Goal: Information Seeking & Learning: Understand process/instructions

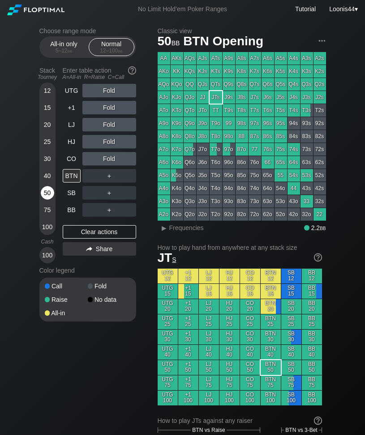
click at [50, 191] on div "50" at bounding box center [47, 192] width 13 height 13
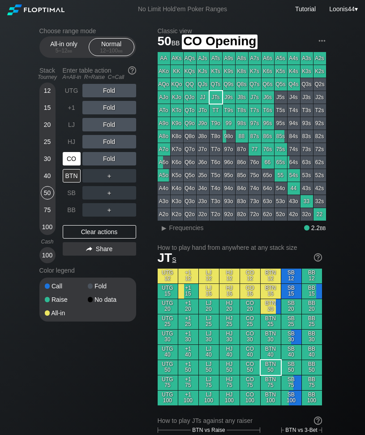
click at [76, 162] on div "CO" at bounding box center [72, 158] width 18 height 13
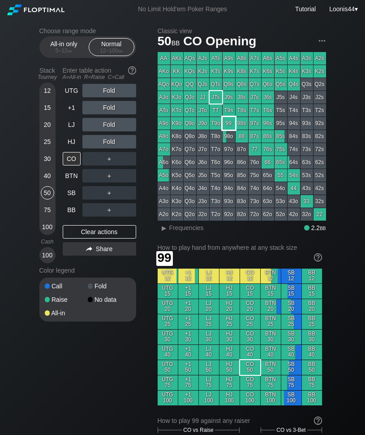
click at [231, 124] on div "99" at bounding box center [229, 123] width 13 height 13
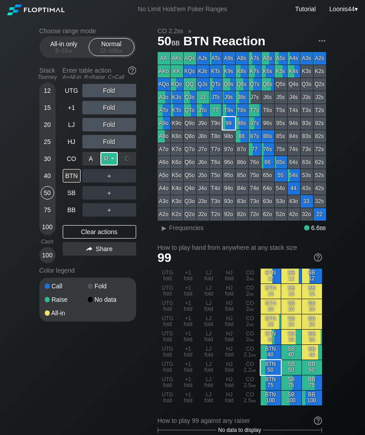
click at [112, 157] on div "R ✕" at bounding box center [108, 158] width 17 height 13
click at [109, 177] on div "R ✕" at bounding box center [108, 175] width 17 height 13
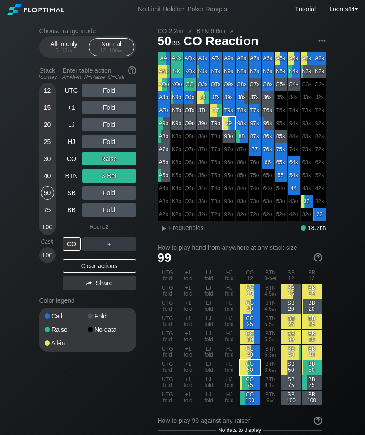
click at [217, 121] on div "T9o" at bounding box center [216, 123] width 13 height 13
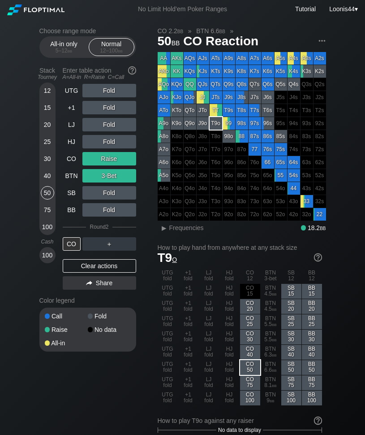
click at [150, 230] on div "Choose range mode All-in only 5 – 12 bb Normal 12 – 100 bb Stack Tourney Enter …" at bounding box center [94, 195] width 111 height 336
click at [99, 266] on div "Clear actions" at bounding box center [100, 265] width 74 height 13
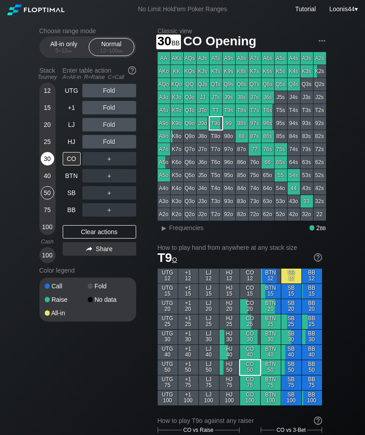
click at [51, 160] on div "30" at bounding box center [47, 158] width 13 height 13
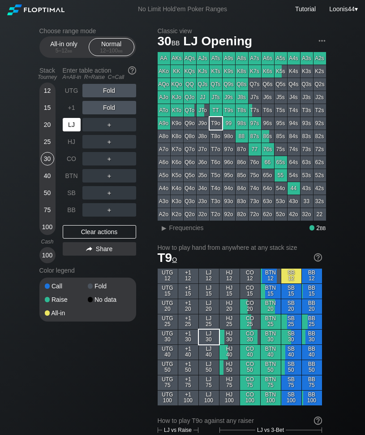
click at [77, 128] on div "LJ" at bounding box center [72, 124] width 18 height 13
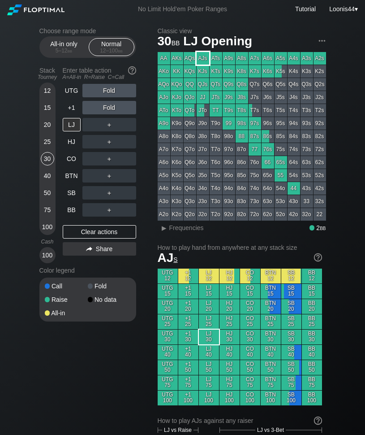
click at [207, 58] on div "AJs" at bounding box center [203, 58] width 13 height 13
click at [112, 105] on div "R ✕" at bounding box center [108, 107] width 17 height 13
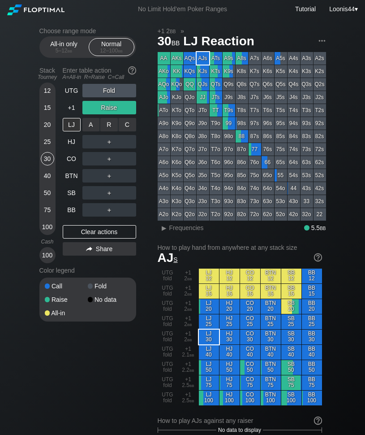
click at [108, 125] on div "A ✕ R ✕ C ✕ ＋" at bounding box center [110, 124] width 54 height 13
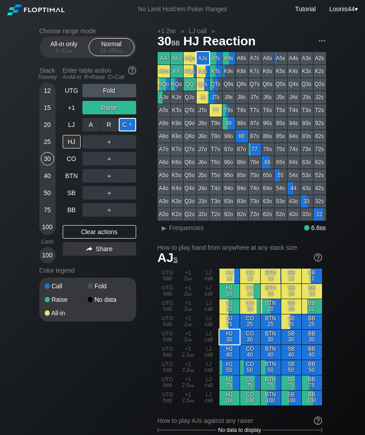
click at [130, 123] on div "C ✕" at bounding box center [127, 124] width 17 height 13
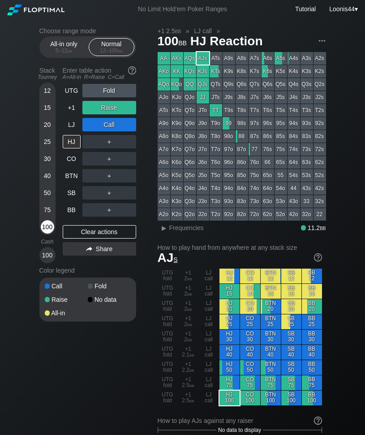
click at [42, 228] on div "100" at bounding box center [47, 226] width 13 height 13
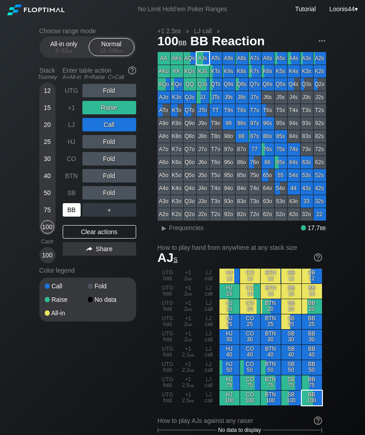
click at [74, 211] on div "BB" at bounding box center [72, 209] width 18 height 13
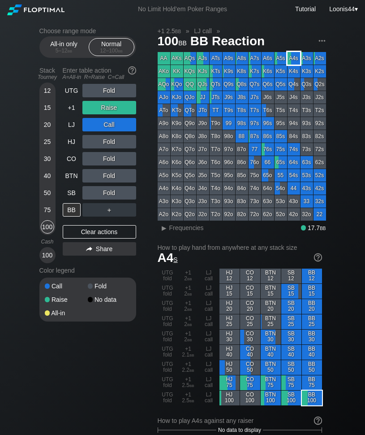
click at [299, 60] on div "A4s" at bounding box center [294, 58] width 13 height 13
click at [101, 233] on div "Clear actions" at bounding box center [100, 231] width 74 height 13
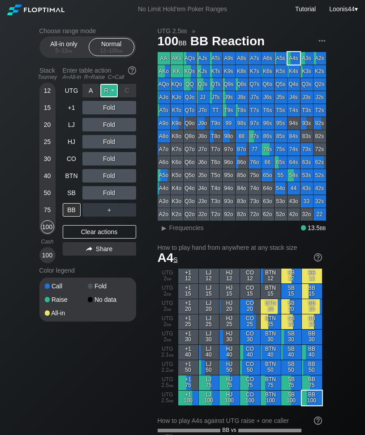
click at [109, 92] on div "R ✕" at bounding box center [108, 90] width 17 height 13
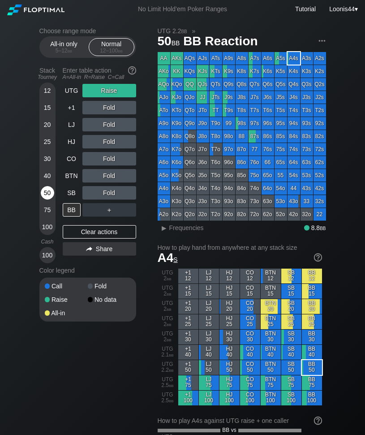
click at [47, 190] on div "50" at bounding box center [47, 192] width 13 height 13
click at [101, 235] on div "Clear actions" at bounding box center [100, 231] width 74 height 13
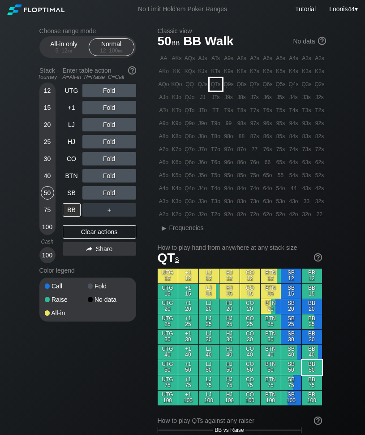
click at [221, 85] on div "QTs" at bounding box center [216, 84] width 13 height 13
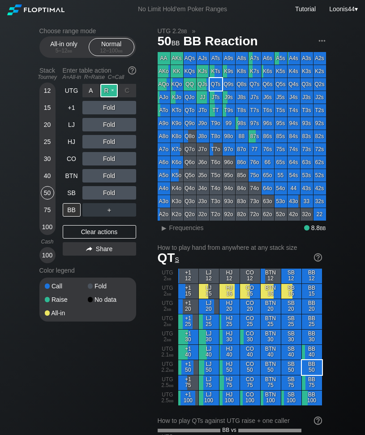
click at [110, 92] on div "R ✕" at bounding box center [108, 90] width 17 height 13
click at [130, 109] on div "C ✕" at bounding box center [127, 107] width 17 height 13
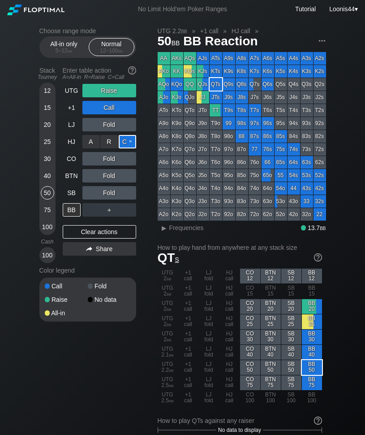
click at [124, 142] on div "C ✕" at bounding box center [127, 141] width 17 height 13
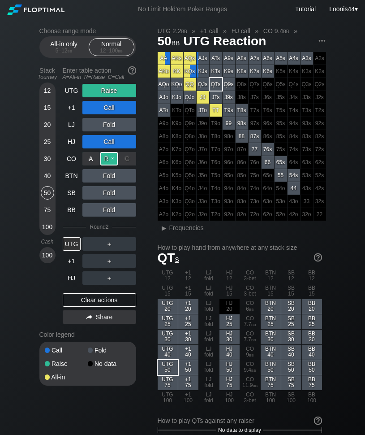
click at [111, 159] on div "R ✕" at bounding box center [108, 158] width 17 height 13
click at [146, 150] on div "Choose range mode All-in only 5 – 12 bb Normal 12 – 100 bb Stack Tourney Enter …" at bounding box center [94, 212] width 111 height 370
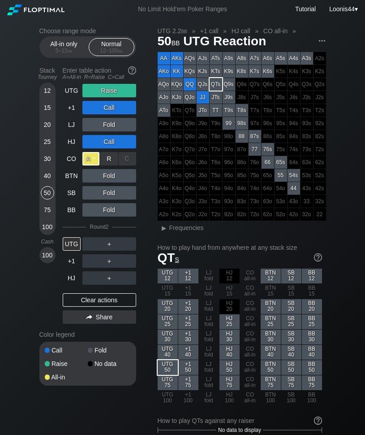
click at [92, 160] on div "A ✕" at bounding box center [91, 158] width 17 height 13
click at [110, 303] on div "Clear actions" at bounding box center [100, 299] width 74 height 13
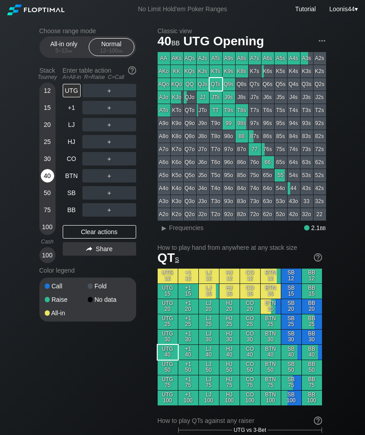
click at [50, 179] on div "40" at bounding box center [47, 175] width 13 height 13
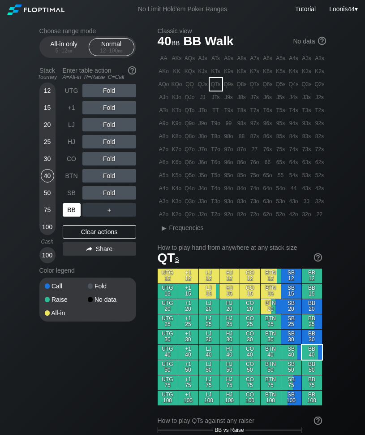
click at [78, 212] on div "BB" at bounding box center [72, 209] width 18 height 13
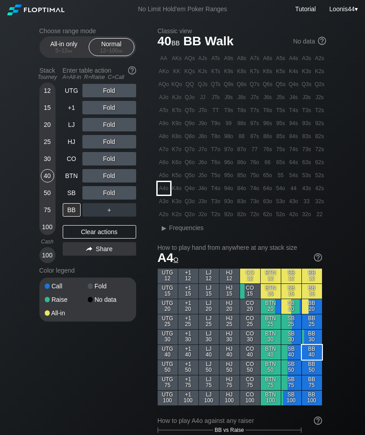
click at [168, 188] on div "A4o" at bounding box center [164, 188] width 13 height 13
click at [112, 108] on div "R ✕" at bounding box center [108, 107] width 17 height 13
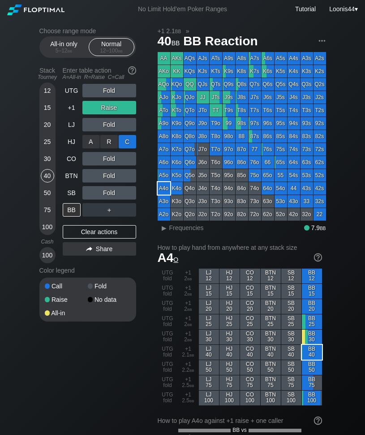
click at [128, 143] on div "C ✕" at bounding box center [127, 141] width 17 height 13
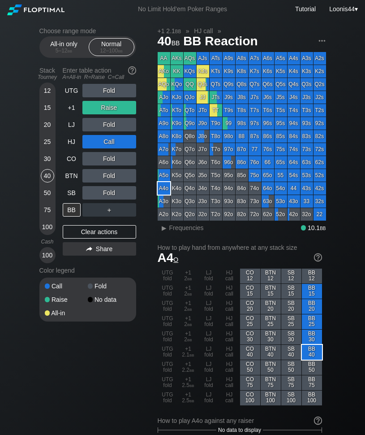
drag, startPoint x: 110, startPoint y: 358, endPoint x: 93, endPoint y: 311, distance: 50.2
click at [98, 235] on div "Clear actions" at bounding box center [100, 231] width 74 height 13
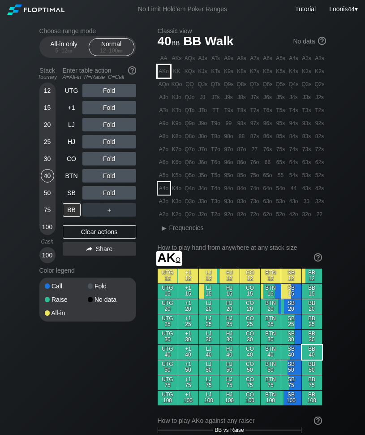
click at [168, 71] on div "AKo" at bounding box center [164, 71] width 13 height 13
click at [144, 276] on div "Choose range mode All-in only 5 – 12 bb Normal 12 – 100 bb Stack Tourney Enter …" at bounding box center [94, 180] width 111 height 306
click at [147, 253] on div "Choose range mode All-in only 5 – 12 bb Normal 12 – 100 bb Stack Tourney Enter …" at bounding box center [94, 180] width 111 height 306
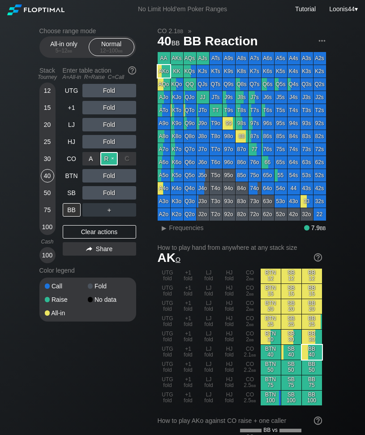
click at [109, 160] on div "R ✕" at bounding box center [108, 158] width 17 height 13
click at [146, 210] on div "Choose range mode All-in only 5 – 12 bb Normal 12 – 100 bb Stack Tourney Enter …" at bounding box center [94, 180] width 111 height 306
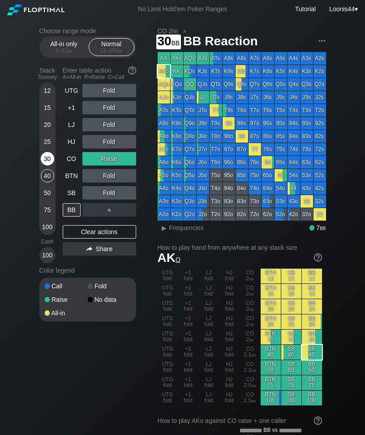
click at [46, 158] on div "30" at bounding box center [47, 158] width 13 height 13
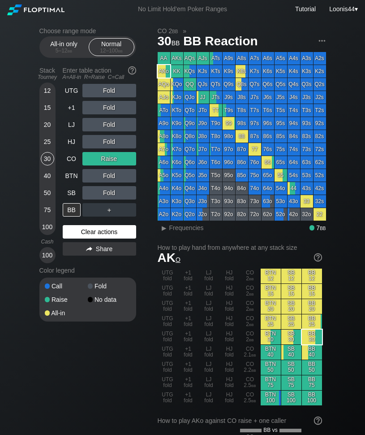
click at [87, 230] on div "Clear actions" at bounding box center [100, 231] width 74 height 13
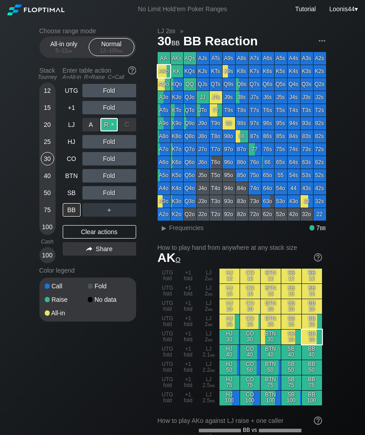
click at [109, 127] on div "R ✕" at bounding box center [108, 124] width 17 height 13
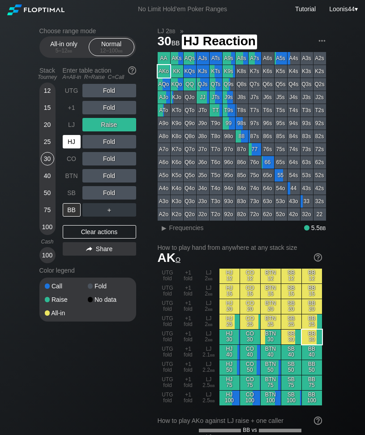
click at [76, 146] on div "HJ" at bounding box center [72, 141] width 18 height 13
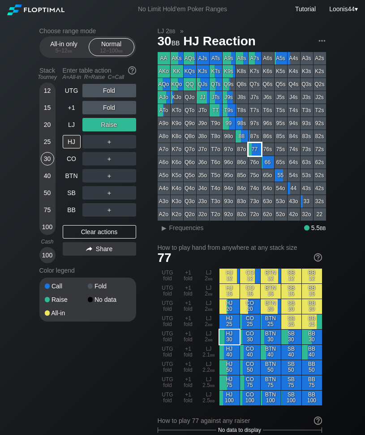
click at [253, 152] on div "77" at bounding box center [255, 149] width 13 height 13
click at [145, 209] on div "Choose range mode All-in only 5 – 12 bb Normal 12 – 100 bb Stack Tourney Enter …" at bounding box center [94, 180] width 111 height 306
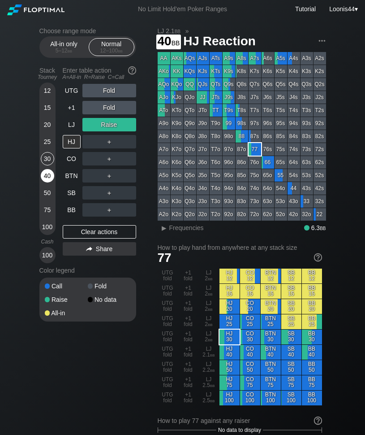
click at [48, 176] on div "40" at bounding box center [47, 175] width 13 height 13
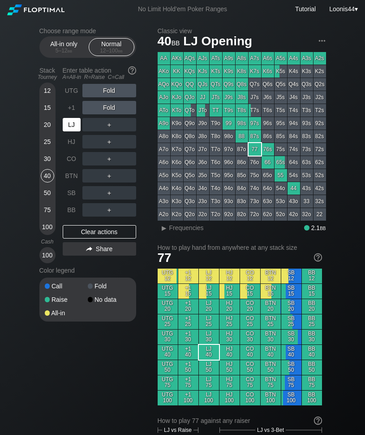
click at [74, 126] on div "LJ" at bounding box center [72, 124] width 18 height 13
click at [150, 195] on div "Choose range mode All-in only 5 – 12 bb Normal 12 – 100 bb Stack Tourney Enter …" at bounding box center [94, 180] width 111 height 306
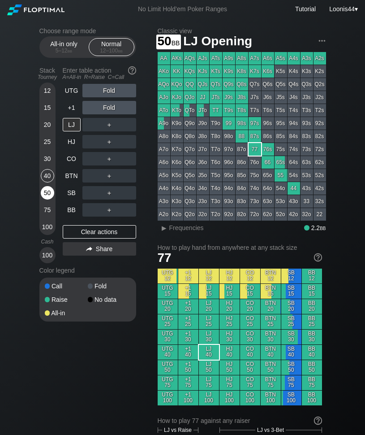
click at [45, 189] on div "50" at bounding box center [47, 192] width 13 height 13
click at [49, 172] on div "40" at bounding box center [47, 175] width 13 height 13
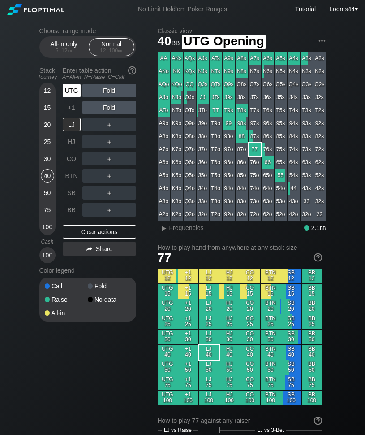
click at [70, 93] on div "UTG" at bounding box center [72, 90] width 18 height 13
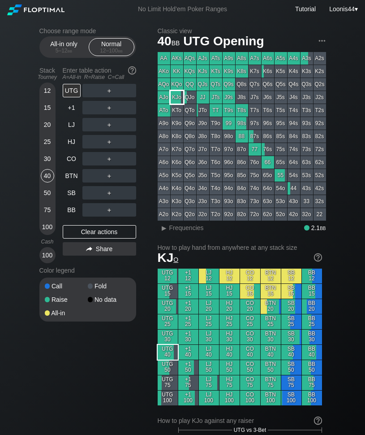
click at [179, 100] on div "KJo" at bounding box center [177, 97] width 13 height 13
click at [144, 164] on div "Choose range mode All-in only 5 – 12 bb Normal 12 – 100 bb Stack Tourney Enter …" at bounding box center [94, 180] width 111 height 306
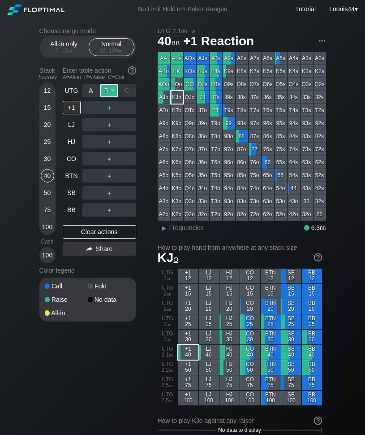
click at [109, 91] on div "R ✕" at bounding box center [108, 90] width 17 height 13
click at [148, 252] on div "Choose range mode All-in only 5 – 12 bb Normal 12 – 100 bb Stack Tourney Enter …" at bounding box center [94, 180] width 111 height 306
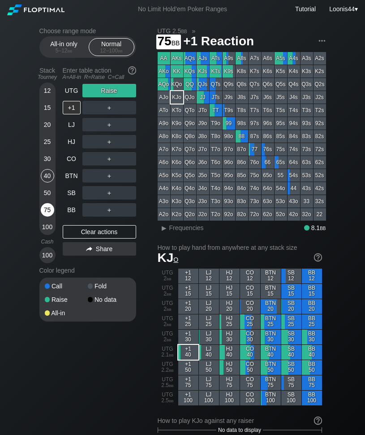
click at [47, 210] on div "75" at bounding box center [47, 209] width 13 height 13
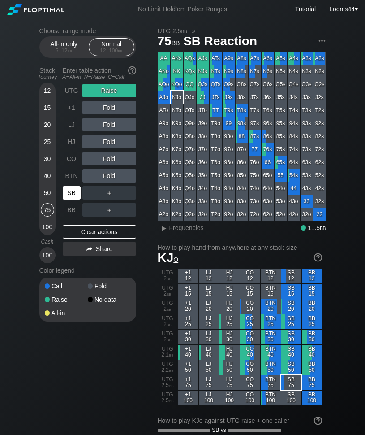
click at [75, 193] on div "SB" at bounding box center [72, 192] width 18 height 13
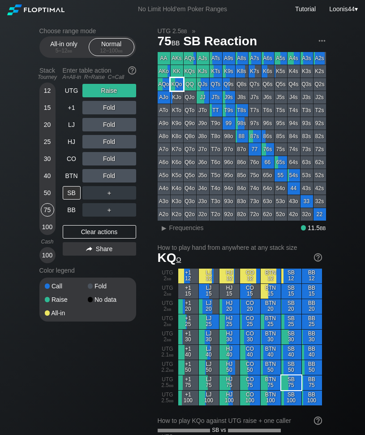
click at [176, 87] on div "KQo" at bounding box center [177, 84] width 13 height 13
click at [100, 234] on div "Clear actions" at bounding box center [100, 231] width 74 height 13
click at [109, 91] on div "R ✕" at bounding box center [108, 90] width 17 height 13
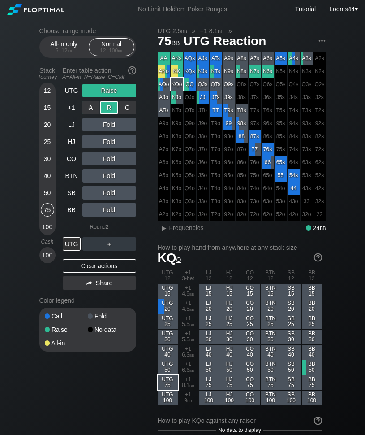
click at [109, 111] on div "R ✕" at bounding box center [108, 107] width 17 height 13
click at [190, 74] on div "KQs" at bounding box center [190, 71] width 13 height 13
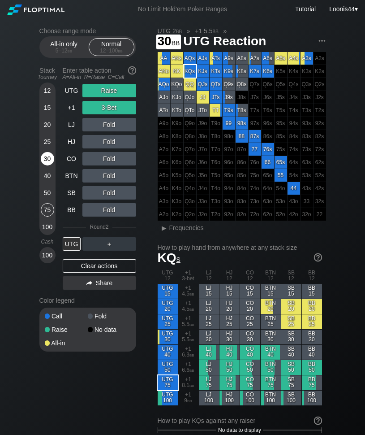
click at [51, 161] on div "30" at bounding box center [47, 158] width 13 height 13
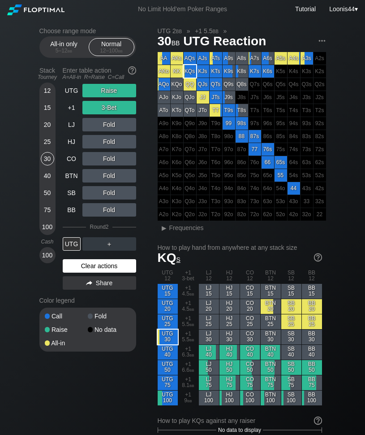
click at [95, 267] on div "Clear actions" at bounding box center [100, 265] width 74 height 13
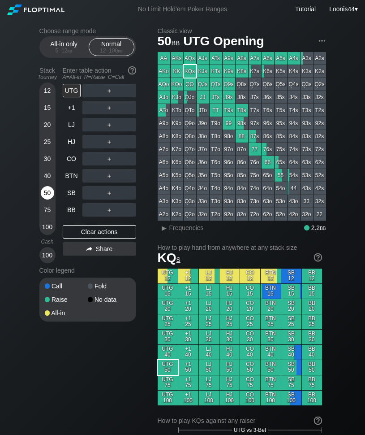
click at [43, 194] on div "50" at bounding box center [47, 192] width 13 height 13
click at [96, 232] on div "Clear actions" at bounding box center [100, 231] width 74 height 13
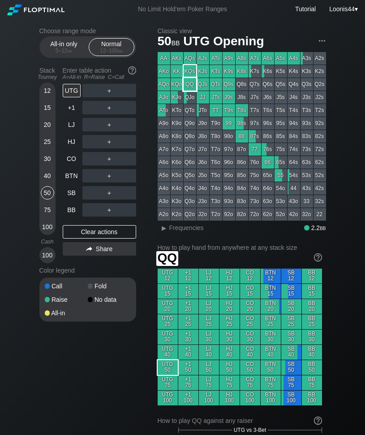
click at [192, 85] on div "QQ" at bounding box center [190, 84] width 13 height 13
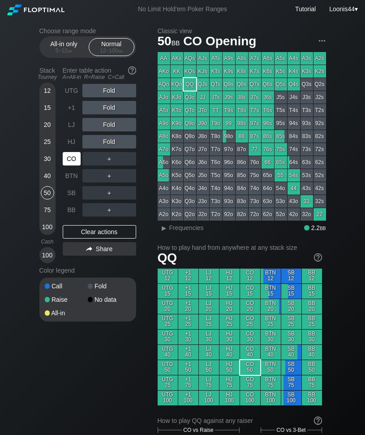
click at [75, 161] on div "CO" at bounding box center [72, 158] width 18 height 13
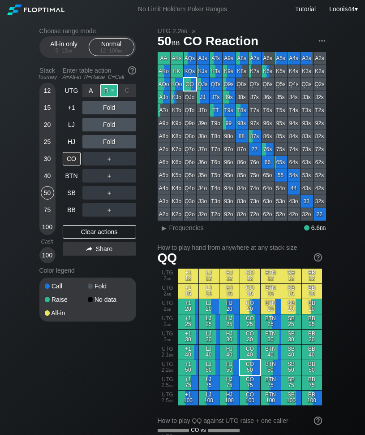
click at [108, 91] on div "R ✕" at bounding box center [108, 90] width 17 height 13
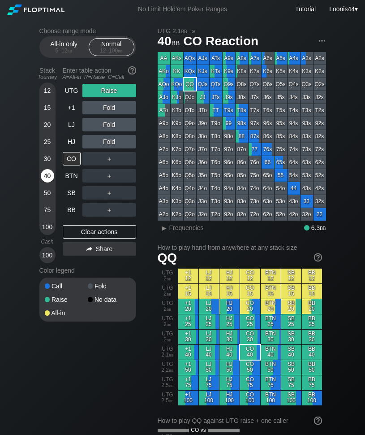
click at [47, 169] on div "40" at bounding box center [47, 175] width 13 height 13
click at [88, 231] on div "Clear actions" at bounding box center [100, 231] width 74 height 13
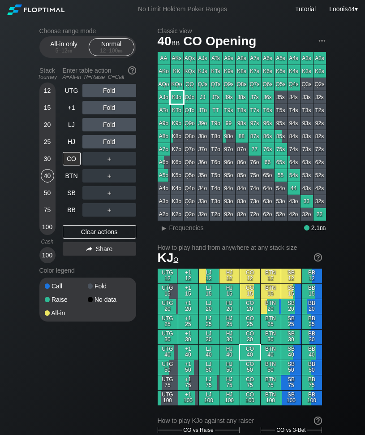
click at [178, 96] on div "KJo" at bounding box center [177, 97] width 13 height 13
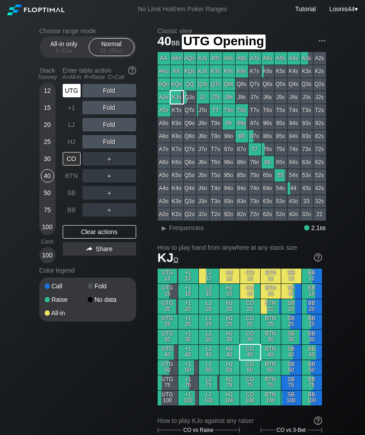
click at [75, 94] on div "UTG" at bounding box center [72, 90] width 18 height 13
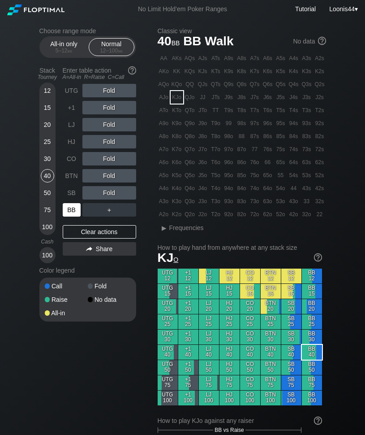
click at [68, 209] on div "BB" at bounding box center [72, 209] width 18 height 13
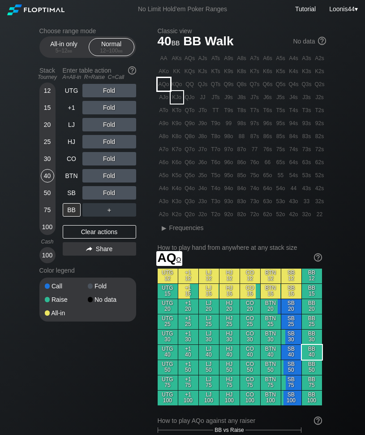
click at [162, 85] on div "AQo" at bounding box center [164, 84] width 13 height 13
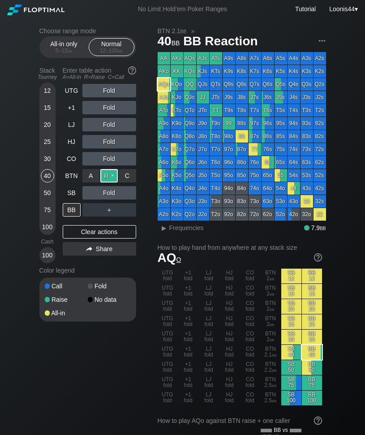
click at [109, 177] on div "R ✕" at bounding box center [108, 175] width 17 height 13
drag, startPoint x: 150, startPoint y: 239, endPoint x: 145, endPoint y: 237, distance: 5.1
click at [150, 239] on div "Choose range mode All-in only 5 – 12 bb Normal 12 – 100 bb Stack Tourney Enter …" at bounding box center [94, 180] width 111 height 306
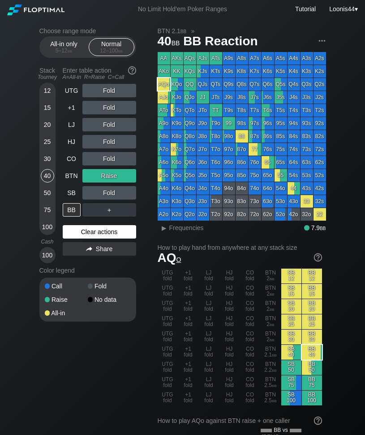
click at [113, 237] on div "Clear actions" at bounding box center [100, 231] width 74 height 13
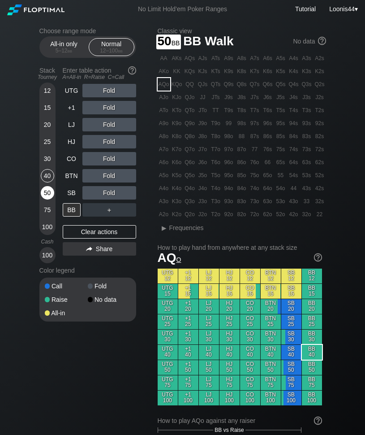
click at [49, 196] on div "50" at bounding box center [47, 192] width 13 height 13
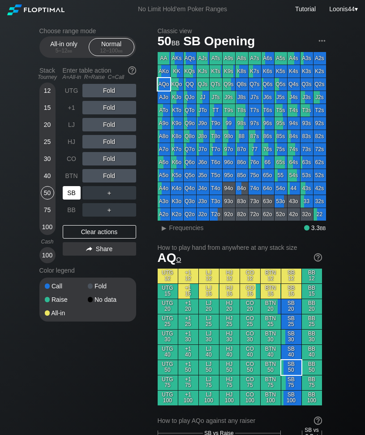
click at [70, 196] on div "SB" at bounding box center [72, 192] width 18 height 13
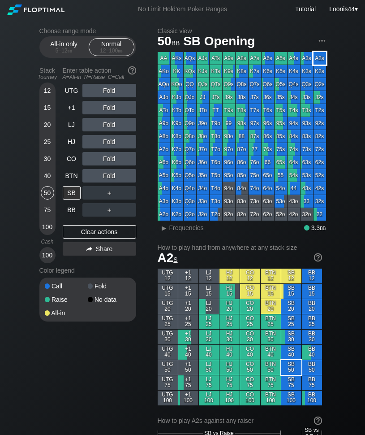
click at [323, 56] on div "A2s" at bounding box center [320, 58] width 13 height 13
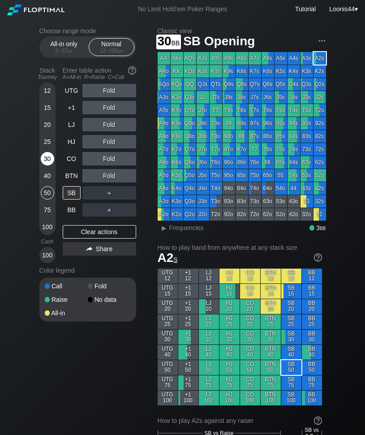
click at [46, 158] on div "30" at bounding box center [47, 158] width 13 height 13
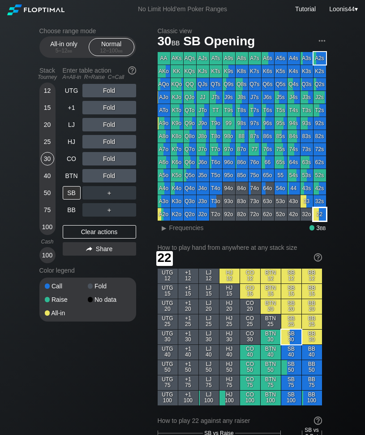
click at [320, 216] on div "22" at bounding box center [320, 214] width 13 height 13
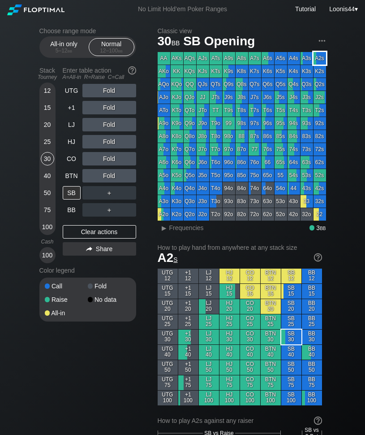
click at [319, 59] on div "A2s" at bounding box center [320, 58] width 13 height 13
click at [109, 161] on div "R ✕" at bounding box center [108, 158] width 17 height 13
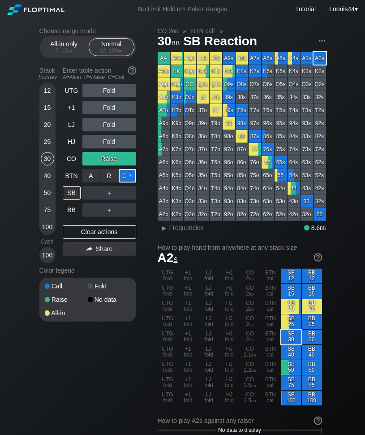
click at [128, 177] on div "C ✕" at bounding box center [127, 175] width 17 height 13
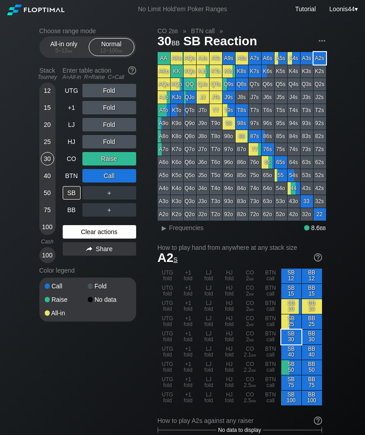
click at [111, 230] on div "Clear actions" at bounding box center [100, 231] width 74 height 13
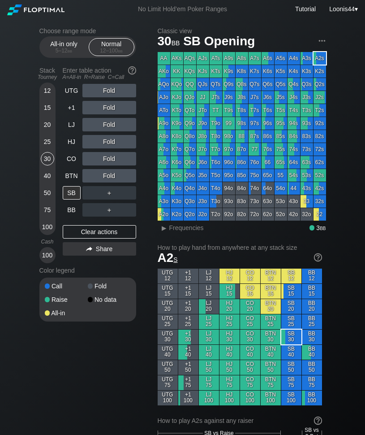
click at [150, 200] on div "Choose range mode All-in only 5 – 12 bb Normal 12 – 100 bb Stack Tourney Enter …" at bounding box center [94, 180] width 111 height 306
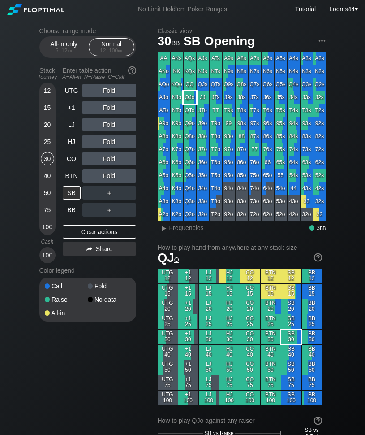
click at [194, 95] on div "QJo" at bounding box center [190, 97] width 13 height 13
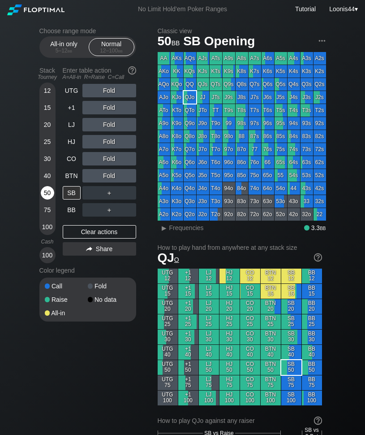
click at [50, 192] on div "50" at bounding box center [47, 192] width 13 height 13
click at [200, 257] on h1 "QJ o" at bounding box center [240, 257] width 165 height 15
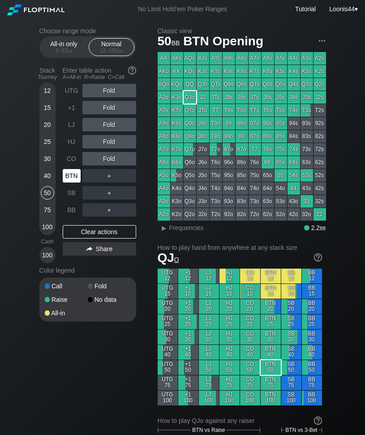
click at [70, 178] on div "BTN" at bounding box center [72, 175] width 18 height 13
click at [149, 277] on div "Choose range mode All-in only 5 – 12 bb Normal 12 – 100 bb Stack Tourney Enter …" at bounding box center [94, 180] width 111 height 306
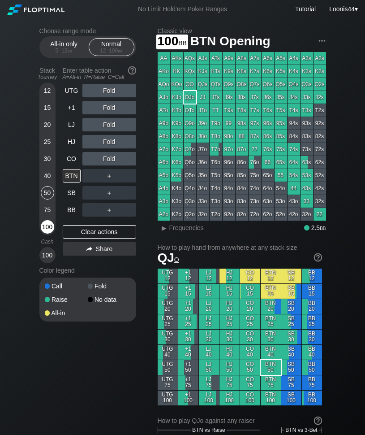
click at [43, 226] on div "100" at bounding box center [47, 226] width 13 height 13
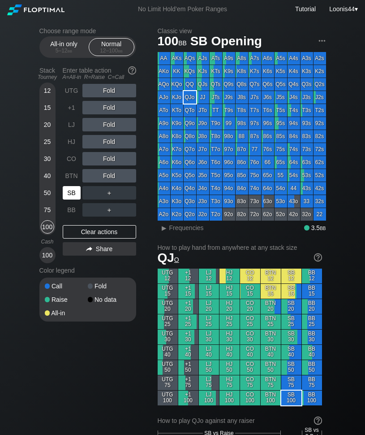
click at [66, 196] on div "SB" at bounding box center [72, 192] width 18 height 13
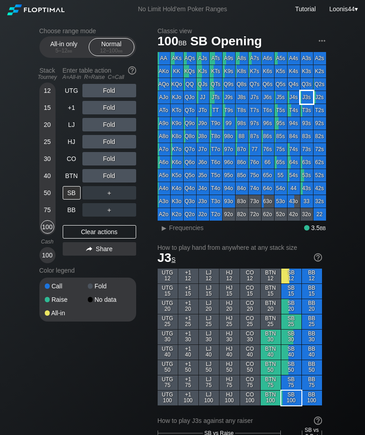
click at [304, 100] on div "J3s" at bounding box center [307, 97] width 13 height 13
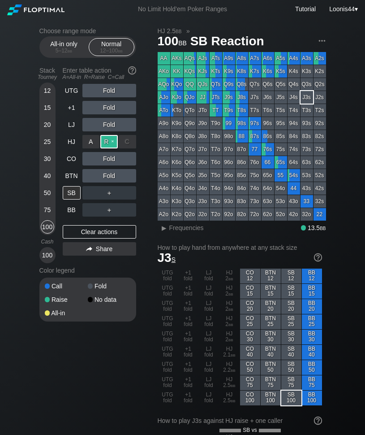
click at [105, 143] on div "R ✕" at bounding box center [108, 141] width 17 height 13
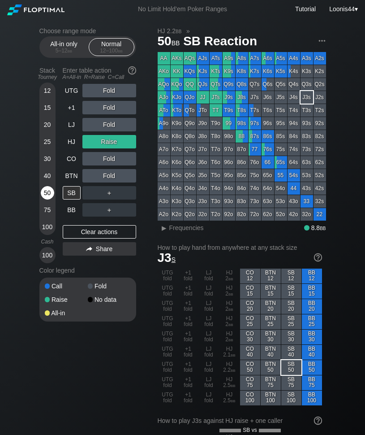
click at [47, 196] on div "50" at bounding box center [47, 192] width 13 height 13
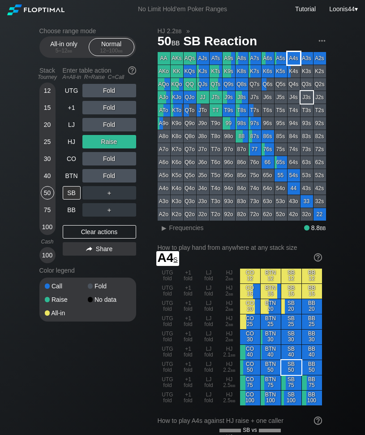
click at [296, 60] on div "A4s" at bounding box center [294, 58] width 13 height 13
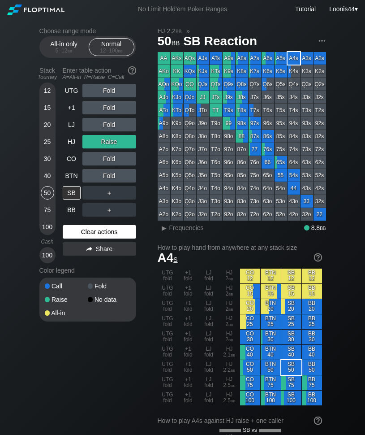
click at [98, 234] on div "Clear actions" at bounding box center [100, 231] width 74 height 13
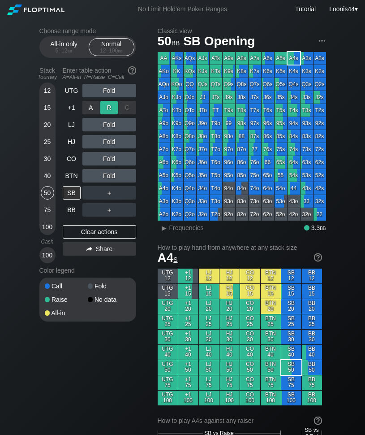
click at [109, 108] on div "R ✕" at bounding box center [108, 107] width 17 height 13
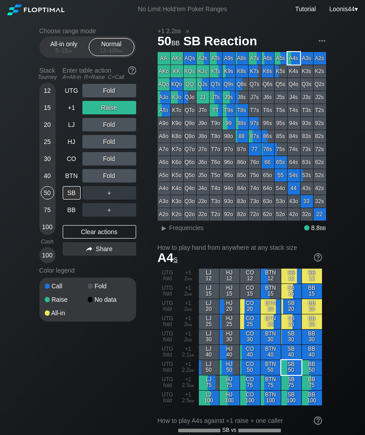
click at [143, 265] on div "Choose range mode All-in only 5 – 12 bb Normal 12 – 100 bb Stack Tourney Enter …" at bounding box center [94, 180] width 111 height 306
click at [108, 158] on div "R ✕" at bounding box center [108, 158] width 17 height 13
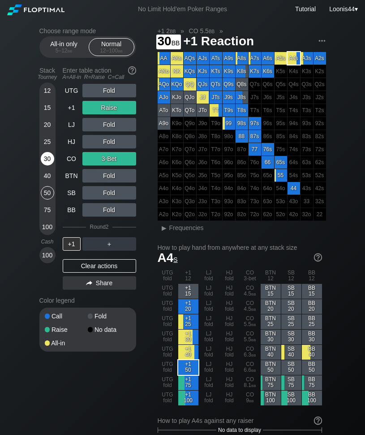
click at [51, 157] on div "30" at bounding box center [47, 158] width 13 height 13
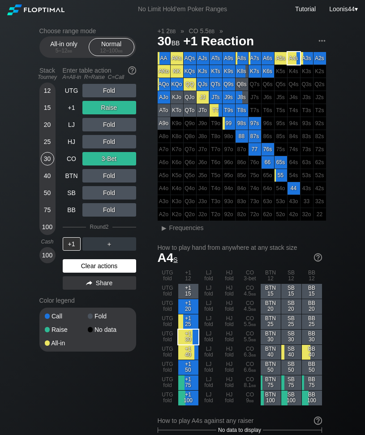
click at [105, 261] on div "Clear actions" at bounding box center [100, 265] width 74 height 13
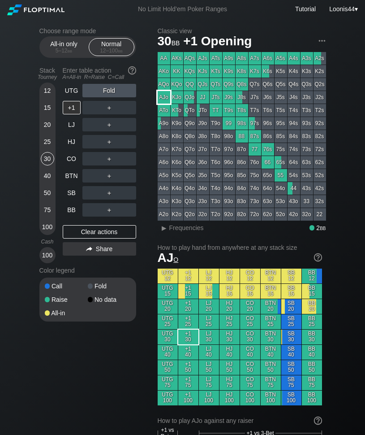
click at [162, 101] on div "AJo" at bounding box center [164, 97] width 13 height 13
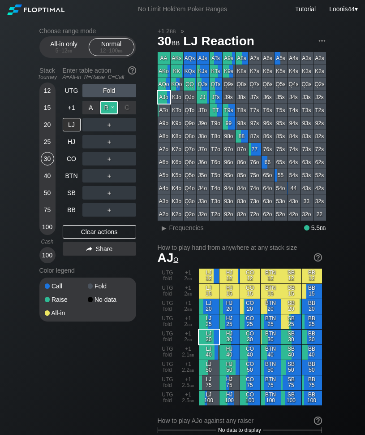
click at [109, 108] on div "R ✕" at bounding box center [108, 107] width 17 height 13
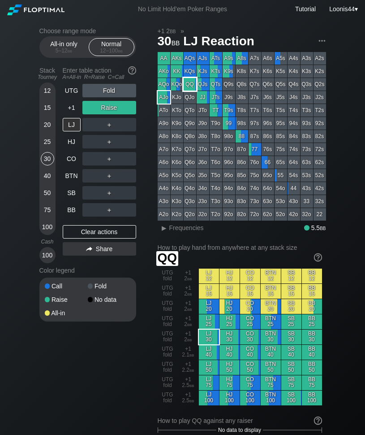
click at [195, 84] on div "QQ" at bounding box center [190, 84] width 13 height 13
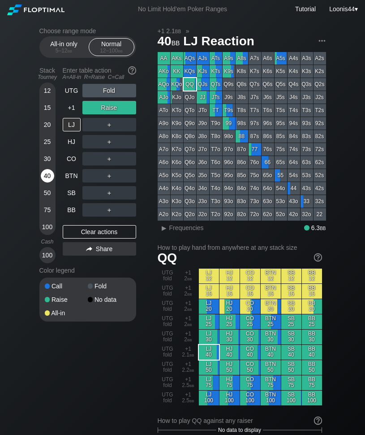
click at [49, 175] on div "40" at bounding box center [47, 175] width 13 height 13
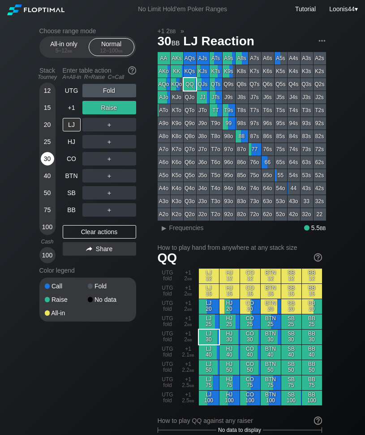
click at [47, 159] on div "30" at bounding box center [47, 158] width 13 height 13
click at [94, 234] on div "Clear actions" at bounding box center [100, 231] width 74 height 13
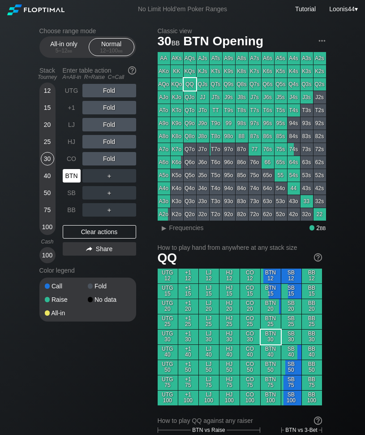
click at [72, 177] on div "BTN" at bounding box center [72, 175] width 18 height 13
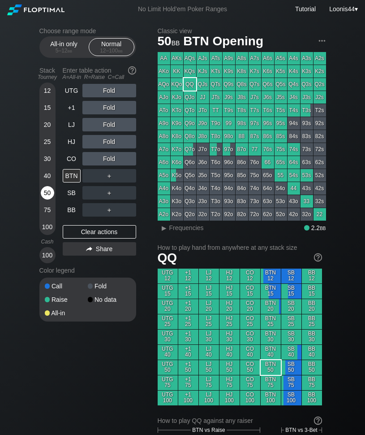
click at [50, 194] on div "50" at bounding box center [47, 192] width 13 height 13
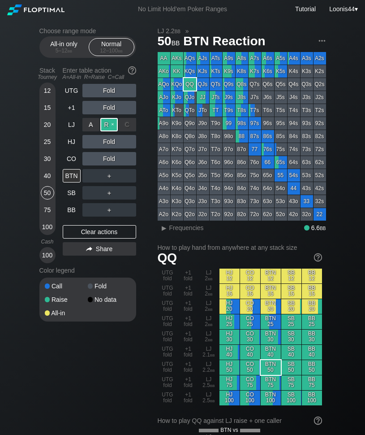
click at [109, 125] on div "R ✕" at bounding box center [108, 124] width 17 height 13
click at [134, 332] on div "Choose range mode All-in only 5 – 12 bb Normal 12 – 100 bb Stack Tourney Enter …" at bounding box center [94, 180] width 111 height 306
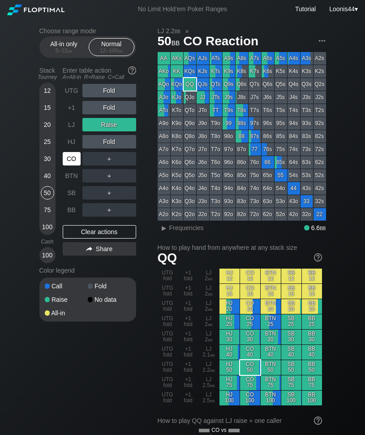
click at [71, 160] on div "CO" at bounding box center [72, 158] width 18 height 13
click at [113, 124] on div "R ✕" at bounding box center [108, 124] width 17 height 13
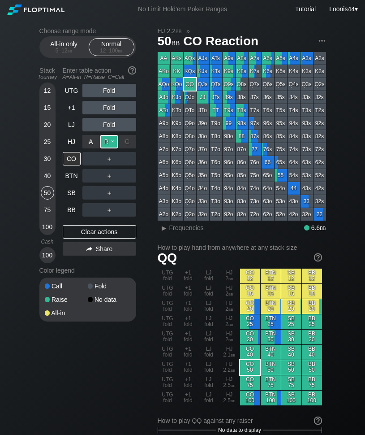
click at [106, 143] on div "R ✕" at bounding box center [108, 141] width 17 height 13
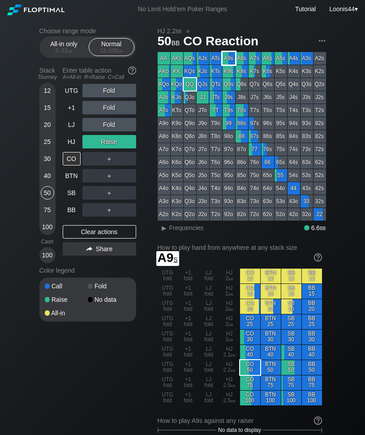
click at [232, 59] on div "A9s" at bounding box center [229, 58] width 13 height 13
click at [112, 159] on div "A ✕ R ✕ C ✕ ＋" at bounding box center [110, 158] width 54 height 13
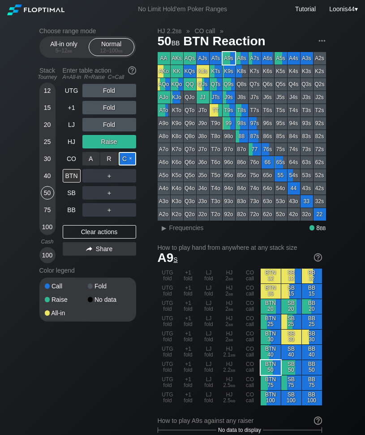
click at [127, 158] on div "C ✕" at bounding box center [127, 158] width 17 height 13
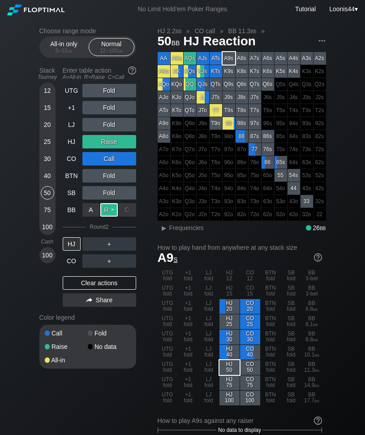
click at [113, 211] on div "R ✕" at bounding box center [108, 209] width 17 height 13
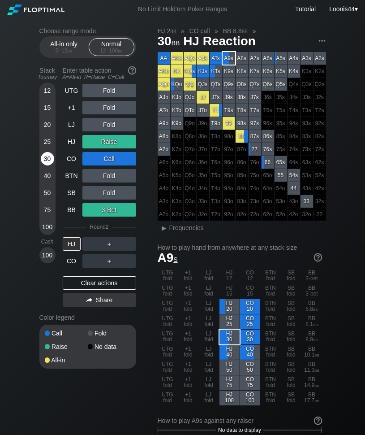
click at [44, 156] on div "30" at bounding box center [47, 158] width 13 height 13
click at [108, 284] on div "Clear actions" at bounding box center [100, 282] width 74 height 13
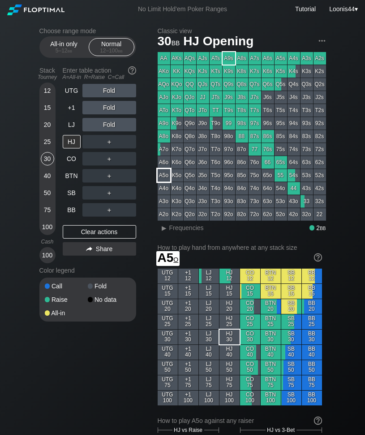
click at [167, 175] on div "A5o" at bounding box center [164, 175] width 13 height 13
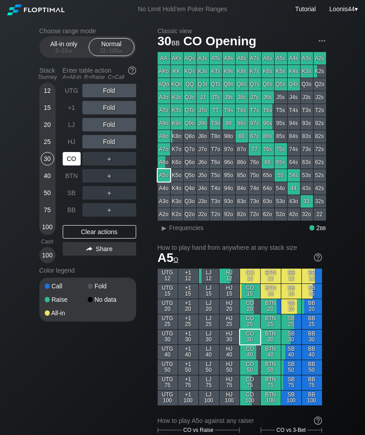
click at [73, 165] on div "CO" at bounding box center [72, 158] width 18 height 13
click at [150, 70] on div "Choose range mode All-in only 5 – 12 bb Normal 12 – 100 bb Stack Tourney Enter …" at bounding box center [94, 180] width 111 height 306
click at [112, 124] on div "R ✕" at bounding box center [108, 124] width 17 height 13
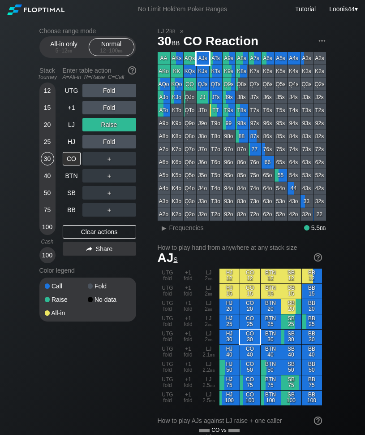
click at [206, 58] on div "AJs" at bounding box center [203, 58] width 13 height 13
click at [102, 232] on div "Clear actions" at bounding box center [100, 231] width 74 height 13
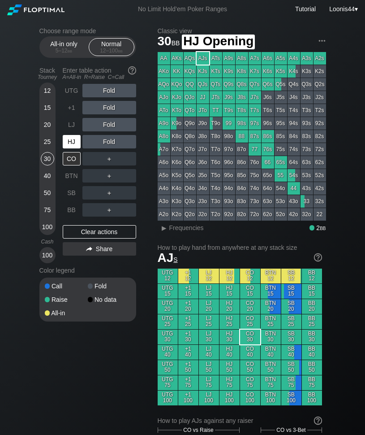
click at [75, 143] on div "HJ" at bounding box center [72, 141] width 18 height 13
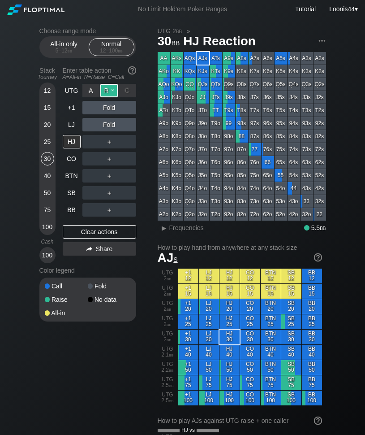
click at [108, 91] on div "R ✕" at bounding box center [108, 90] width 17 height 13
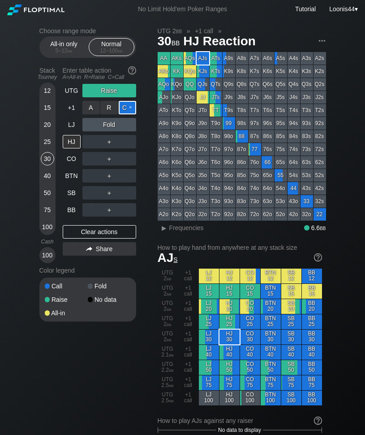
click at [125, 109] on div "C ✕" at bounding box center [127, 107] width 17 height 13
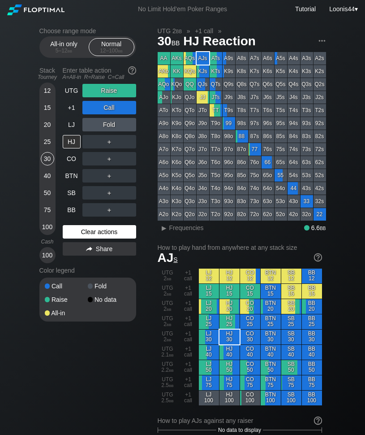
click at [100, 235] on div "Clear actions" at bounding box center [100, 231] width 74 height 13
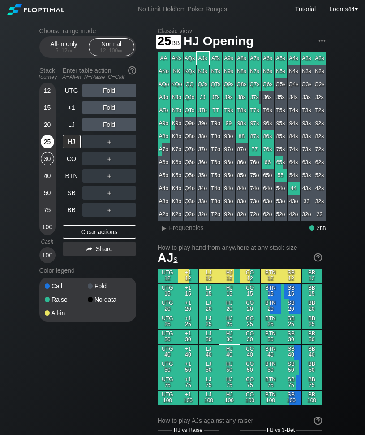
click at [48, 136] on div "25" at bounding box center [47, 141] width 13 height 13
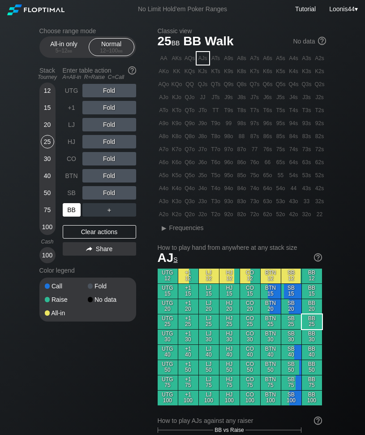
click at [76, 210] on div "BB" at bounding box center [72, 209] width 18 height 13
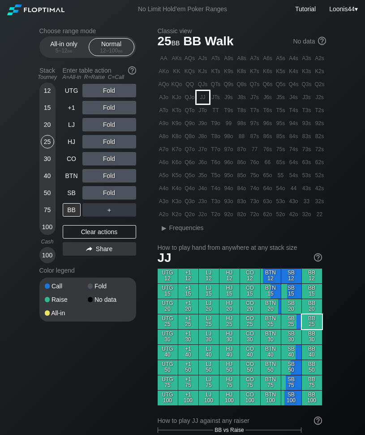
click at [206, 97] on div "JJ" at bounding box center [203, 97] width 13 height 13
click at [48, 203] on div "50" at bounding box center [47, 194] width 13 height 17
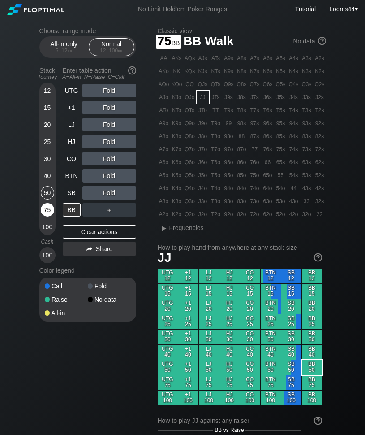
click at [47, 210] on div "75" at bounding box center [47, 209] width 13 height 13
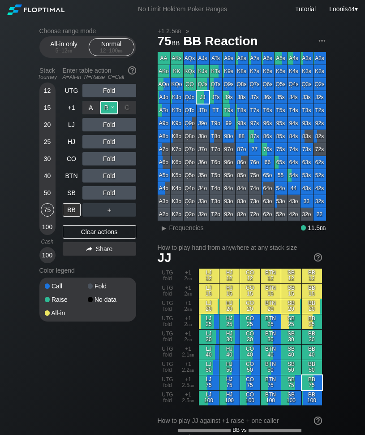
click at [112, 109] on div "R ✕" at bounding box center [108, 107] width 17 height 13
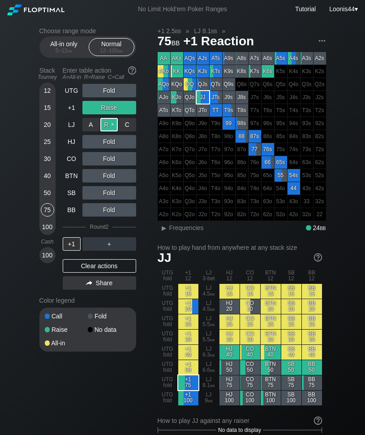
click at [108, 124] on div "R ✕" at bounding box center [108, 124] width 17 height 13
click at [148, 219] on div "Choose range mode All-in only 5 – 12 bb Normal 12 – 100 bb Stack Tourney Enter …" at bounding box center [94, 195] width 111 height 336
drag, startPoint x: 124, startPoint y: 366, endPoint x: 124, endPoint y: 357, distance: 9.4
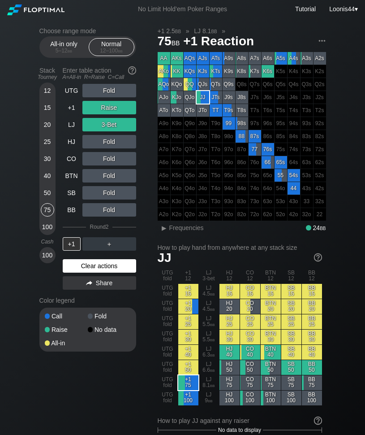
click at [110, 266] on div "Clear actions" at bounding box center [100, 265] width 74 height 13
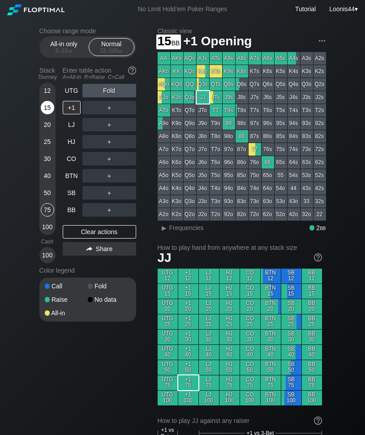
click at [47, 109] on div "15" at bounding box center [47, 107] width 13 height 13
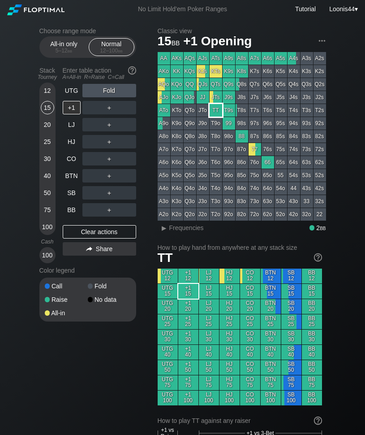
click at [214, 110] on div "TT" at bounding box center [216, 110] width 13 height 13
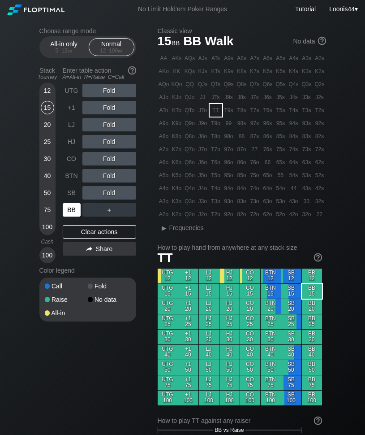
click at [72, 209] on div "BB" at bounding box center [72, 209] width 18 height 13
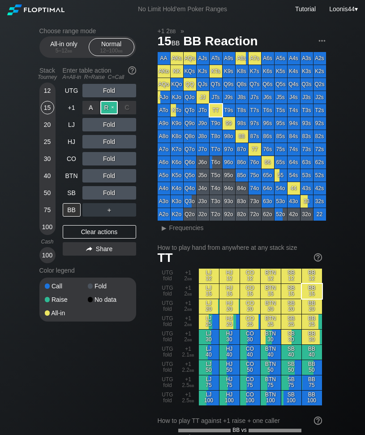
click at [113, 104] on div "R ✕" at bounding box center [108, 107] width 17 height 13
click at [149, 236] on div "Choose range mode All-in only 5 – 12 bb Normal 12 – 100 bb Stack Tourney Enter …" at bounding box center [94, 180] width 111 height 306
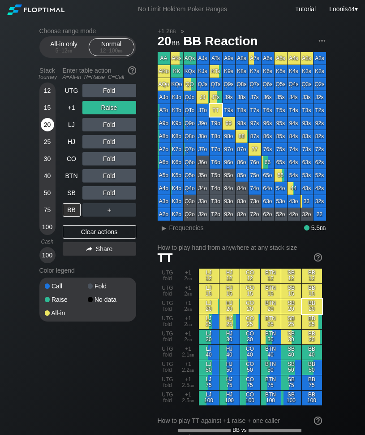
click at [52, 126] on div "20" at bounding box center [47, 124] width 13 height 13
click at [109, 234] on div "Clear actions" at bounding box center [100, 231] width 74 height 13
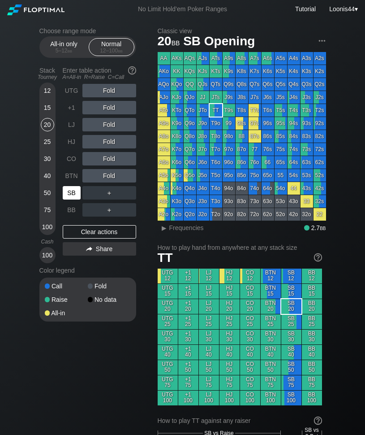
click at [70, 193] on div "SB" at bounding box center [72, 192] width 18 height 13
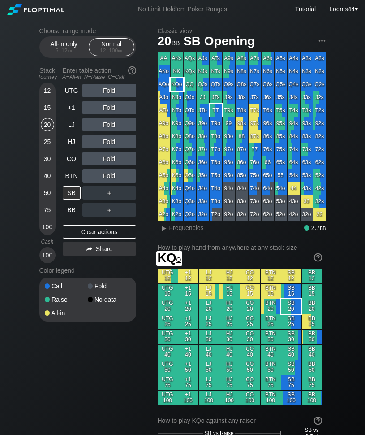
click at [180, 82] on div "KQo" at bounding box center [177, 84] width 13 height 13
drag, startPoint x: 116, startPoint y: 114, endPoint x: 112, endPoint y: 108, distance: 6.8
click at [112, 108] on div "R ✕" at bounding box center [108, 107] width 17 height 13
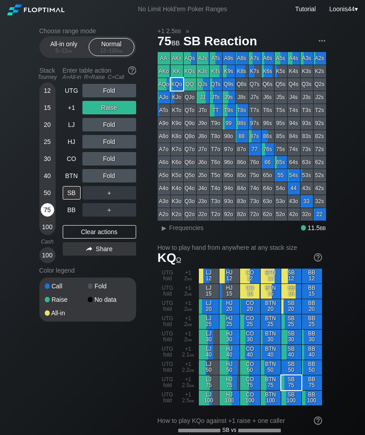
click at [49, 207] on div "75" at bounding box center [47, 209] width 13 height 13
click at [104, 230] on div "Clear actions" at bounding box center [100, 231] width 74 height 13
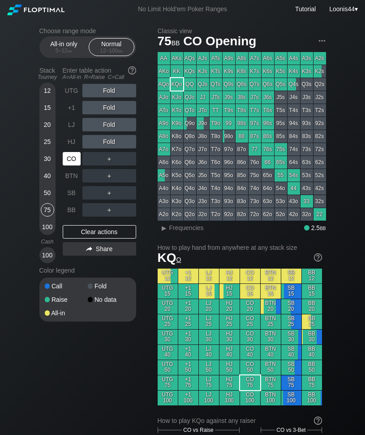
click at [72, 160] on div "CO" at bounding box center [72, 158] width 18 height 13
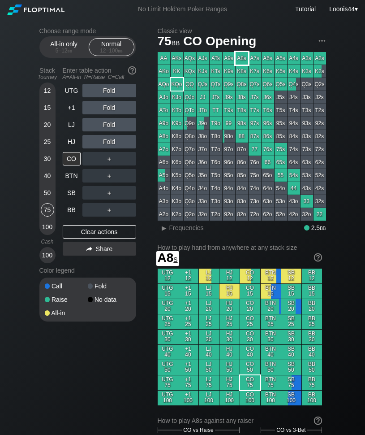
click at [242, 60] on div "A8s" at bounding box center [242, 58] width 13 height 13
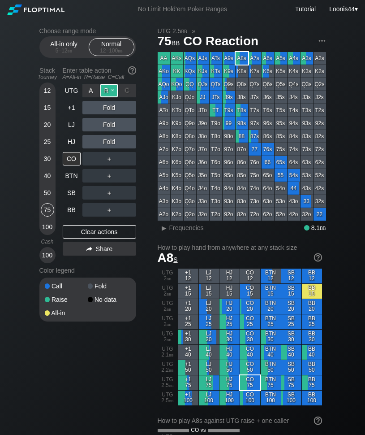
click at [108, 92] on div "R ✕" at bounding box center [108, 90] width 17 height 13
click at [149, 147] on div "Choose range mode All-in only 5 – 12 bb Normal 12 – 100 bb Stack Tourney Enter …" at bounding box center [94, 180] width 111 height 306
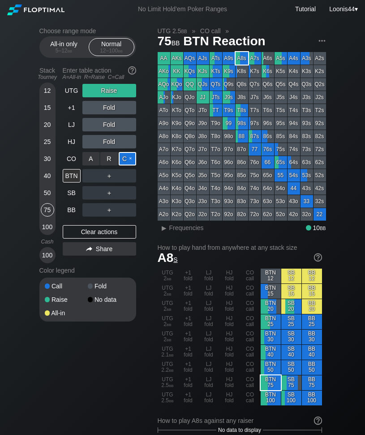
click at [130, 159] on div "C ✕" at bounding box center [127, 158] width 17 height 13
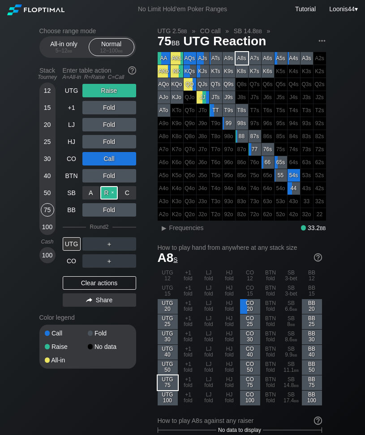
click at [108, 191] on div "R ✕" at bounding box center [108, 192] width 17 height 13
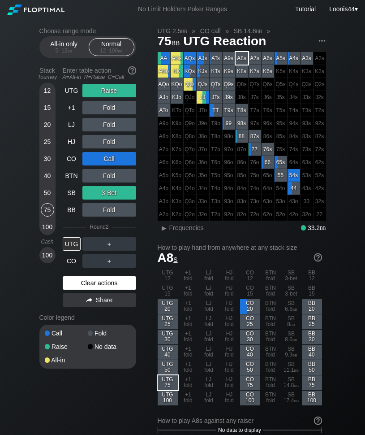
click at [105, 280] on div "Clear actions" at bounding box center [100, 282] width 74 height 13
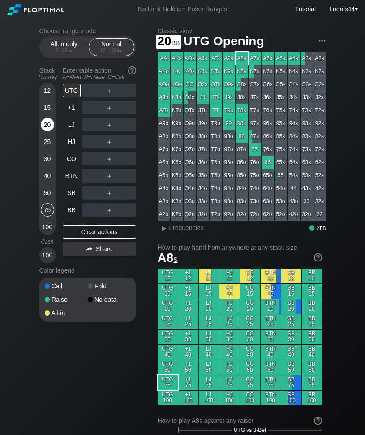
click at [47, 123] on div "20" at bounding box center [47, 124] width 13 height 13
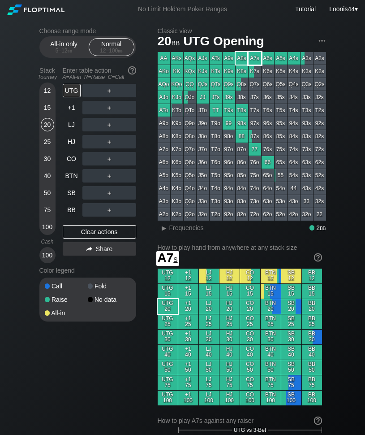
click at [253, 57] on div "A7s" at bounding box center [255, 58] width 13 height 13
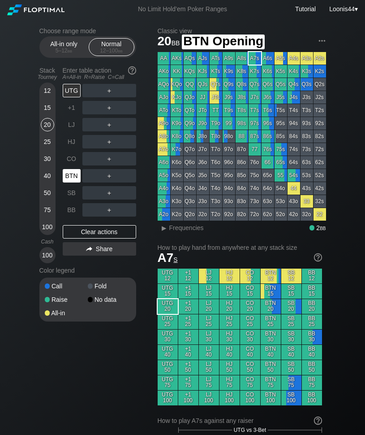
click at [71, 178] on div "BTN" at bounding box center [72, 175] width 18 height 13
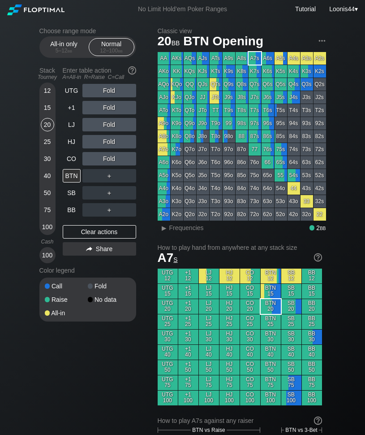
click at [147, 175] on div "Choose range mode All-in only 5 – 12 bb Normal 12 – 100 bb Stack Tourney Enter …" at bounding box center [94, 180] width 111 height 306
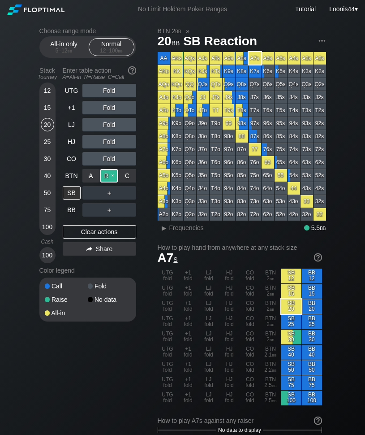
click at [106, 174] on div "R ✕" at bounding box center [108, 175] width 17 height 13
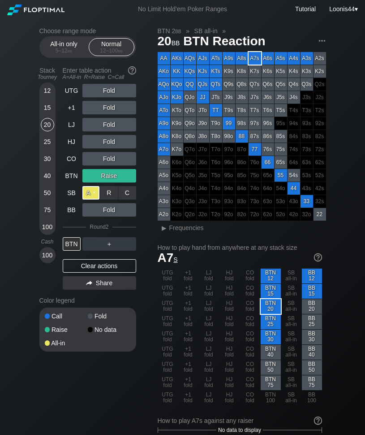
click at [97, 191] on div "A ✕" at bounding box center [91, 192] width 17 height 13
click at [118, 362] on div "Choose range mode All-in only 5 – 12 bb Normal 12 – 100 bb Stack Tourney Enter …" at bounding box center [94, 195] width 111 height 336
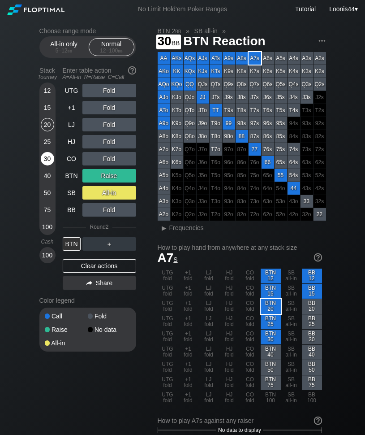
click at [49, 156] on div "30" at bounding box center [47, 158] width 13 height 13
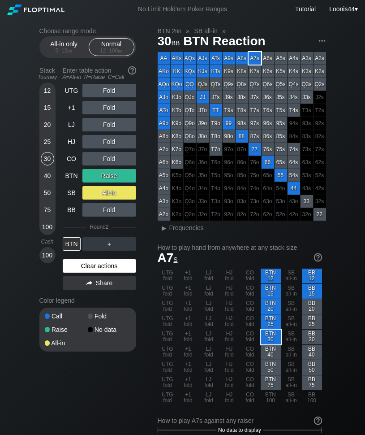
click at [97, 264] on div "Clear actions" at bounding box center [100, 265] width 74 height 13
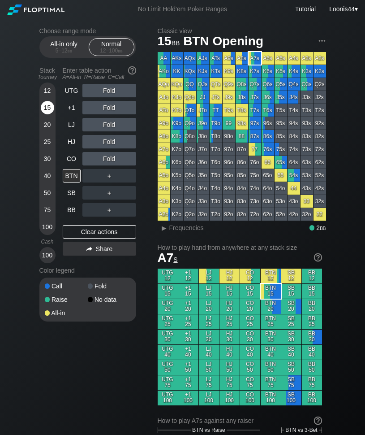
click at [48, 107] on div "15" at bounding box center [47, 107] width 13 height 13
click at [150, 177] on div "Choose range mode All-in only 5 – 12 bb Normal 12 – 100 bb Stack Tourney Enter …" at bounding box center [94, 180] width 111 height 306
click at [81, 230] on div "Clear actions" at bounding box center [100, 231] width 74 height 13
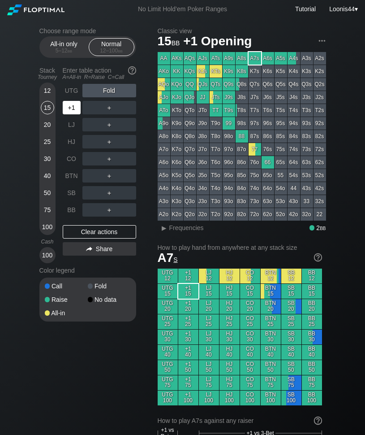
click at [77, 109] on div "+1" at bounding box center [72, 107] width 18 height 13
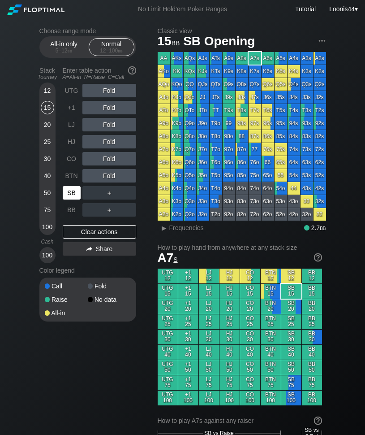
click at [76, 193] on div "SB" at bounding box center [72, 192] width 18 height 13
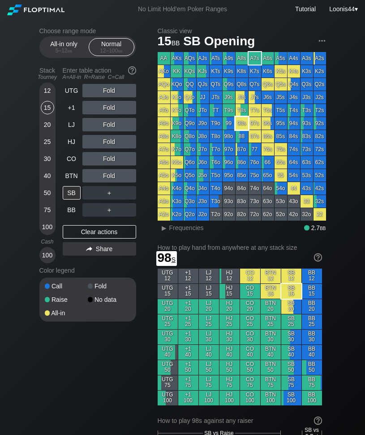
click at [245, 125] on div "98s" at bounding box center [242, 123] width 13 height 13
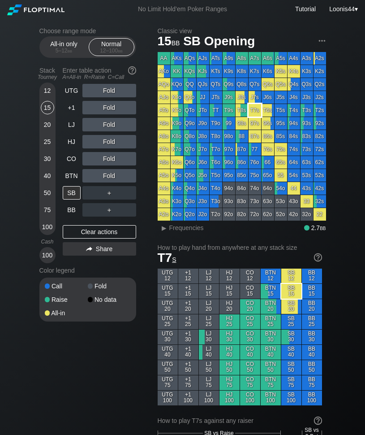
click at [256, 114] on div "T7s" at bounding box center [255, 110] width 13 height 13
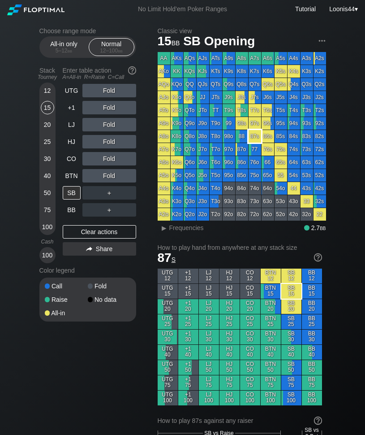
click at [254, 140] on div "87s" at bounding box center [255, 136] width 13 height 13
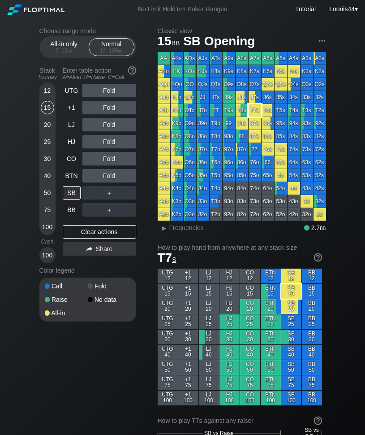
click at [258, 113] on div "T7s" at bounding box center [255, 110] width 13 height 13
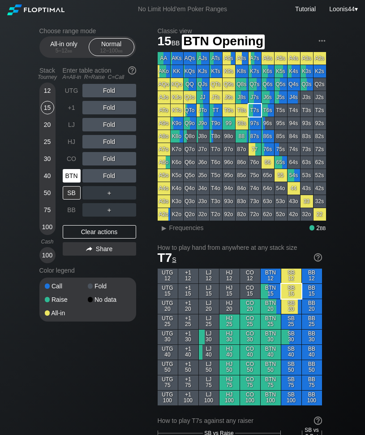
click at [74, 179] on div "BTN" at bounding box center [72, 175] width 18 height 13
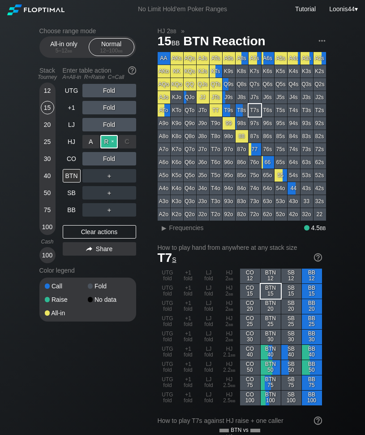
click at [108, 144] on div "R ✕" at bounding box center [108, 141] width 17 height 13
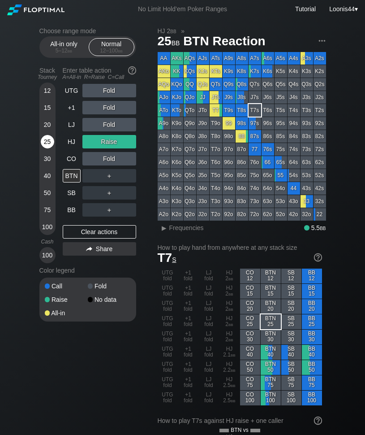
click at [48, 141] on div "25" at bounding box center [47, 141] width 13 height 13
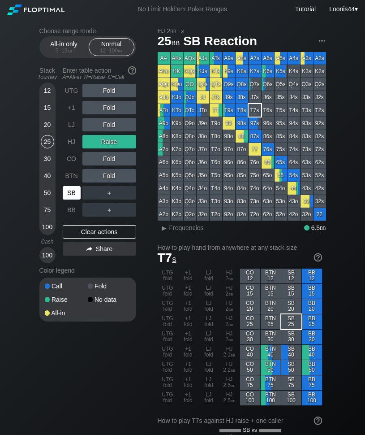
click at [78, 194] on div "SB" at bounding box center [72, 192] width 18 height 13
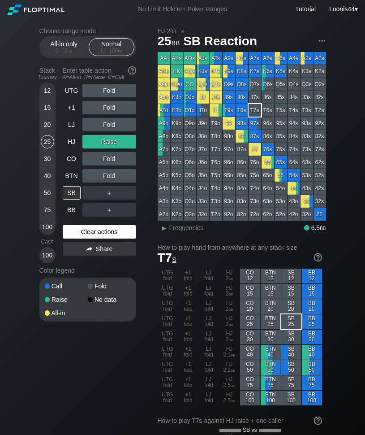
click at [98, 230] on div "Clear actions" at bounding box center [100, 231] width 74 height 13
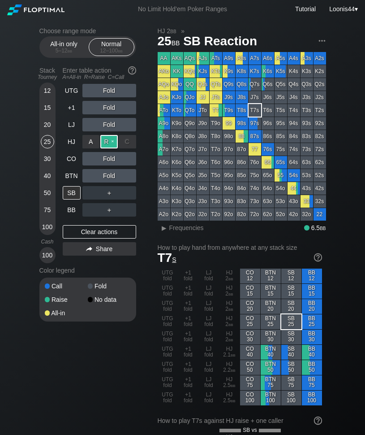
click at [107, 139] on div "R ✕" at bounding box center [108, 141] width 17 height 13
click at [122, 159] on div "C ✕" at bounding box center [127, 158] width 17 height 13
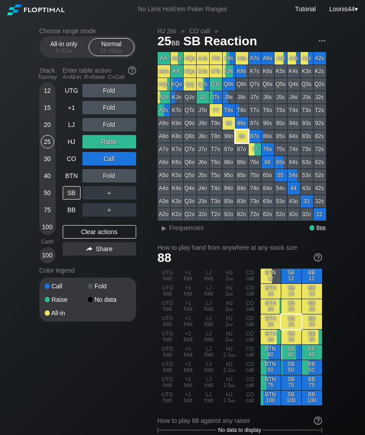
click at [239, 135] on div "88" at bounding box center [242, 136] width 13 height 13
click at [144, 149] on div "Choose range mode All-in only 5 – 12 bb Normal 12 – 100 bb Stack Tourney Enter …" at bounding box center [94, 180] width 111 height 306
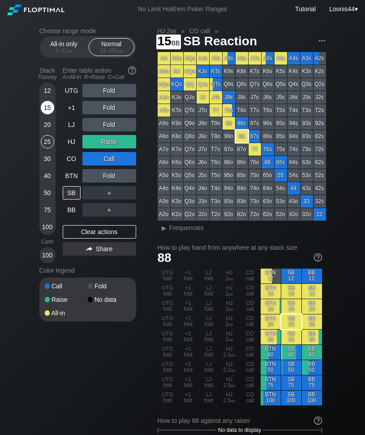
click at [50, 109] on div "15" at bounding box center [47, 107] width 13 height 13
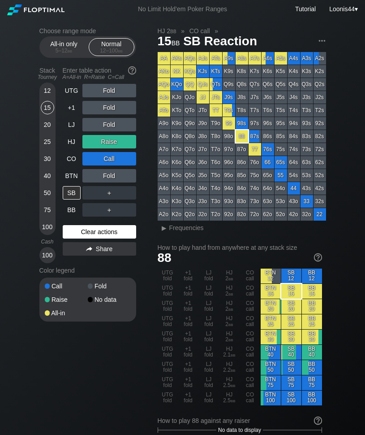
click at [89, 234] on div "Clear actions" at bounding box center [100, 231] width 74 height 13
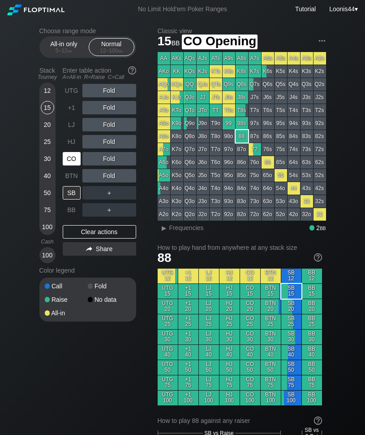
click at [74, 156] on div "CO" at bounding box center [72, 158] width 18 height 13
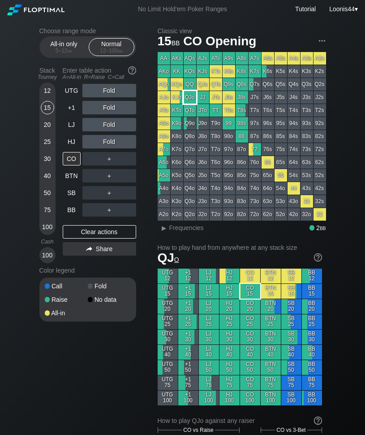
click at [193, 96] on div "QJo" at bounding box center [190, 97] width 13 height 13
click at [145, 178] on div "Choose range mode All-in only 5 – 12 bb Normal 12 – 100 bb Stack Tourney Enter …" at bounding box center [94, 180] width 111 height 306
click at [91, 226] on div "Clear actions" at bounding box center [100, 231] width 74 height 13
click at [89, 230] on div "Clear actions" at bounding box center [100, 231] width 74 height 13
click at [88, 229] on div "Clear actions" at bounding box center [100, 231] width 74 height 13
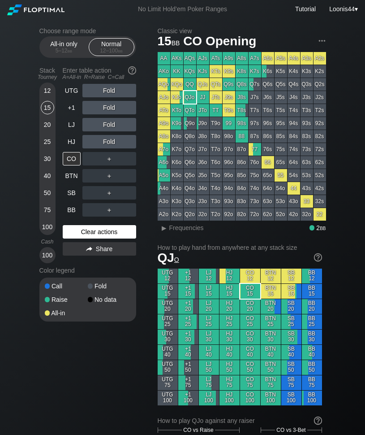
click at [87, 229] on div "Clear actions" at bounding box center [100, 231] width 74 height 13
click at [148, 174] on div "Choose range mode All-in only 5 – 12 bb Normal 12 – 100 bb Stack Tourney Enter …" at bounding box center [94, 180] width 111 height 306
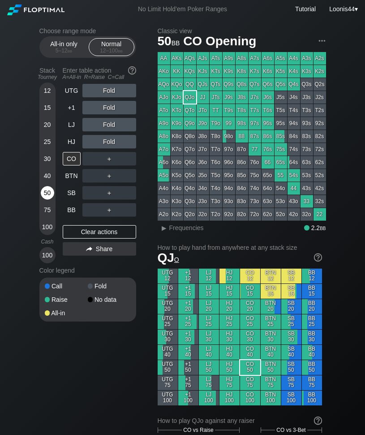
click at [48, 192] on div "50" at bounding box center [47, 192] width 13 height 13
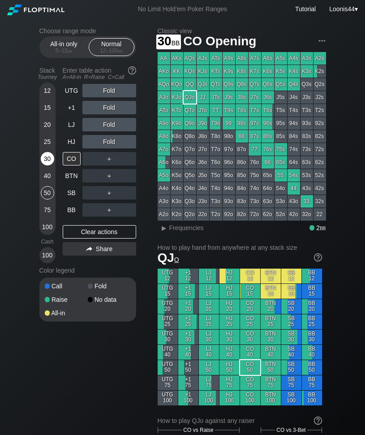
click at [48, 154] on div "30" at bounding box center [47, 158] width 13 height 13
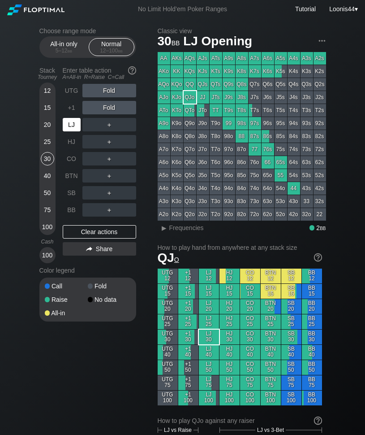
click at [73, 126] on div "LJ" at bounding box center [72, 124] width 18 height 13
click at [112, 92] on div "R ✕" at bounding box center [108, 90] width 17 height 13
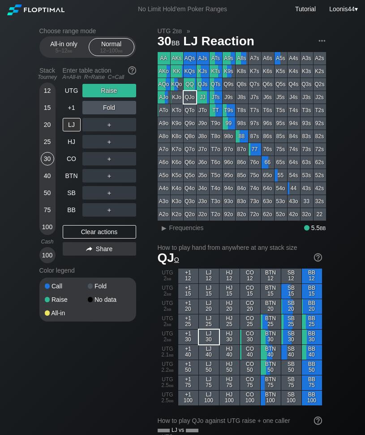
click at [149, 168] on div "Choose range mode All-in only 5 – 12 bb Normal 12 – 100 bb Stack Tourney Enter …" at bounding box center [94, 180] width 111 height 306
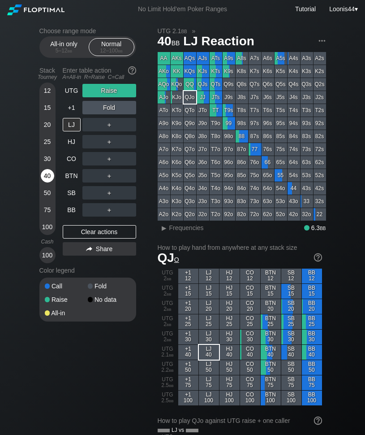
click at [50, 173] on div "40" at bounding box center [47, 175] width 13 height 13
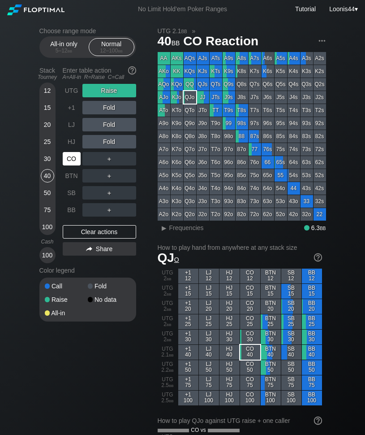
click at [74, 159] on div "CO" at bounding box center [72, 158] width 18 height 13
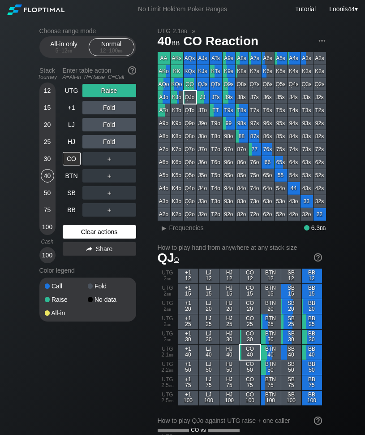
click at [97, 230] on div "Clear actions" at bounding box center [100, 231] width 74 height 13
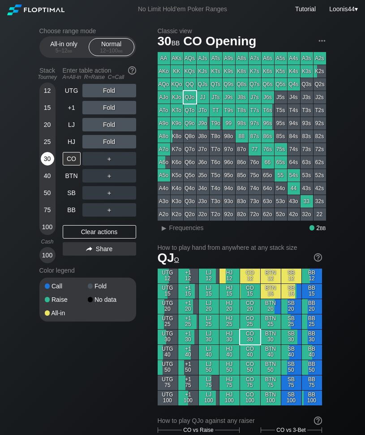
click at [53, 157] on div "30" at bounding box center [47, 158] width 13 height 13
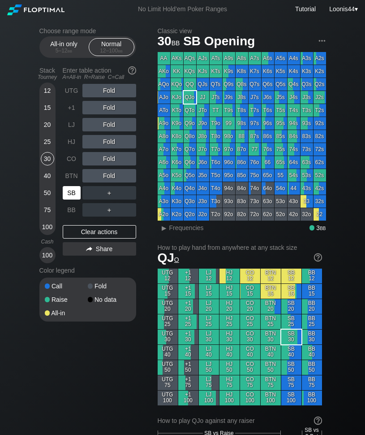
click at [73, 194] on div "SB" at bounding box center [72, 192] width 18 height 13
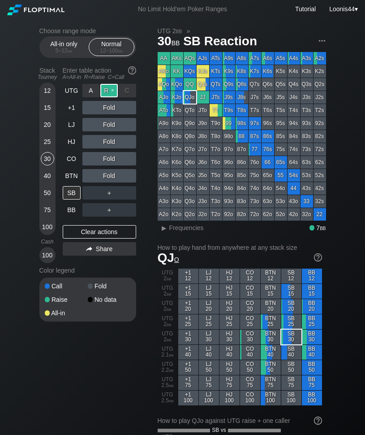
click at [109, 92] on div "R ✕" at bounding box center [108, 90] width 17 height 13
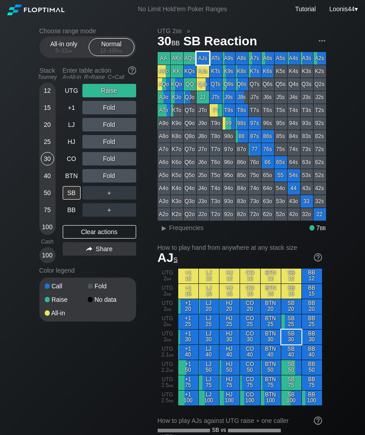
click at [201, 61] on div "AJs" at bounding box center [203, 58] width 13 height 13
click at [147, 138] on div "Choose range mode All-in only 5 – 12 bb Normal 12 – 100 bb Stack Tourney Enter …" at bounding box center [94, 180] width 111 height 306
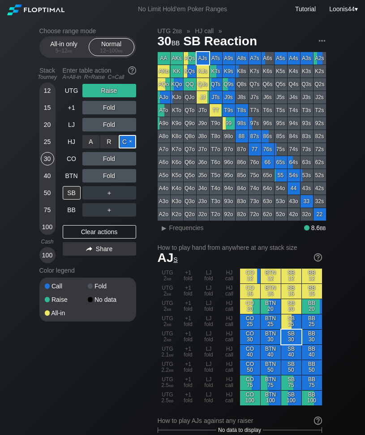
click at [127, 142] on div "C ✕" at bounding box center [127, 141] width 17 height 13
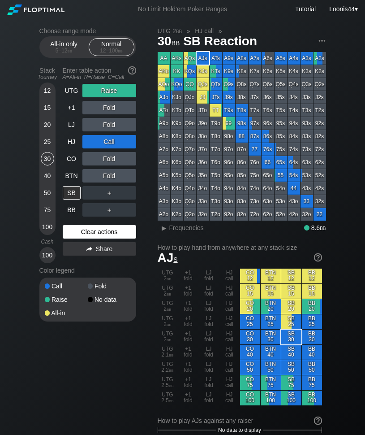
click at [113, 227] on div "Clear actions" at bounding box center [100, 231] width 74 height 13
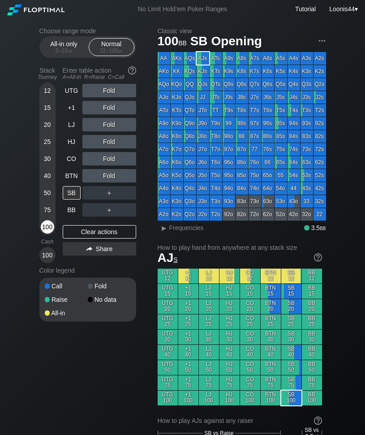
click at [41, 223] on div "100" at bounding box center [47, 226] width 13 height 13
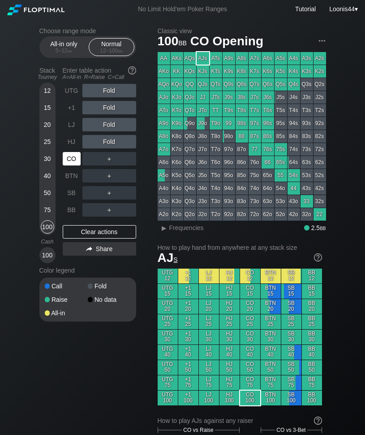
click at [75, 158] on div "CO" at bounding box center [72, 158] width 18 height 13
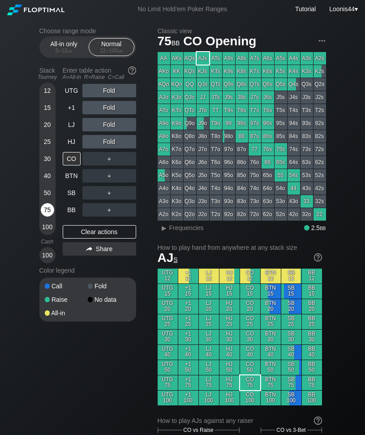
click at [48, 211] on div "75" at bounding box center [47, 209] width 13 height 13
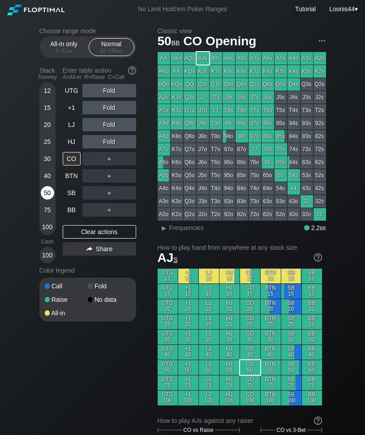
click at [49, 190] on div "50" at bounding box center [47, 192] width 13 height 13
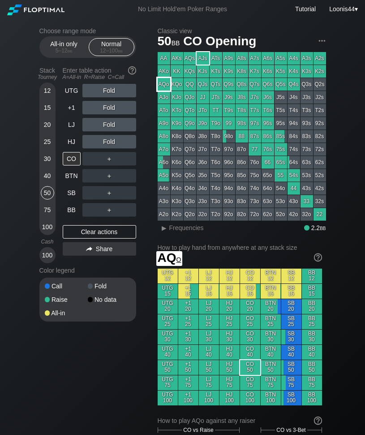
click at [161, 87] on div "AQo" at bounding box center [164, 84] width 13 height 13
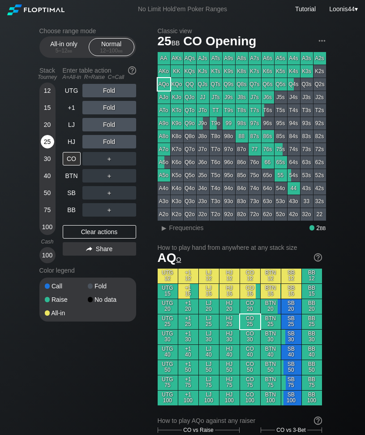
click at [50, 143] on div "25" at bounding box center [47, 141] width 13 height 13
click at [145, 195] on div "Choose range mode All-in only 5 – 12 bb Normal 12 – 100 bb Stack Tourney Enter …" at bounding box center [94, 180] width 111 height 306
click at [112, 109] on div "R ✕" at bounding box center [108, 107] width 17 height 13
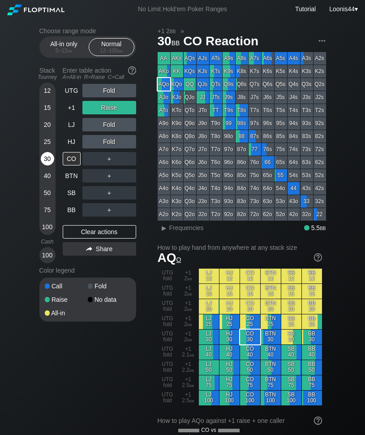
click at [46, 160] on div "30" at bounding box center [47, 158] width 13 height 13
click at [96, 234] on div "Clear actions" at bounding box center [100, 231] width 74 height 13
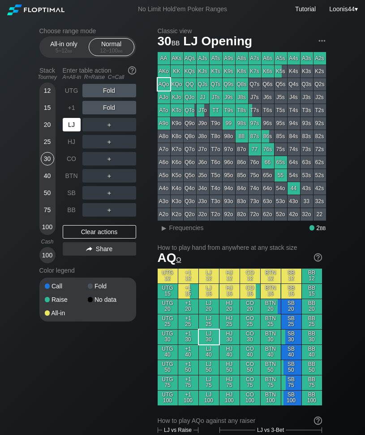
click at [79, 127] on div "LJ" at bounding box center [72, 124] width 18 height 13
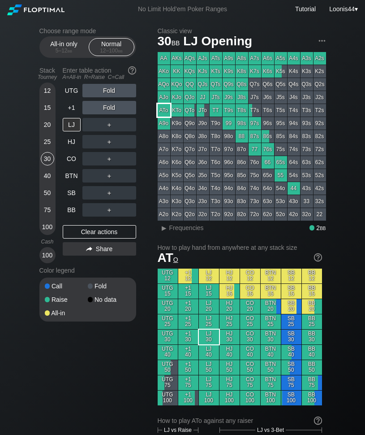
click at [161, 111] on div "ATo" at bounding box center [164, 110] width 13 height 13
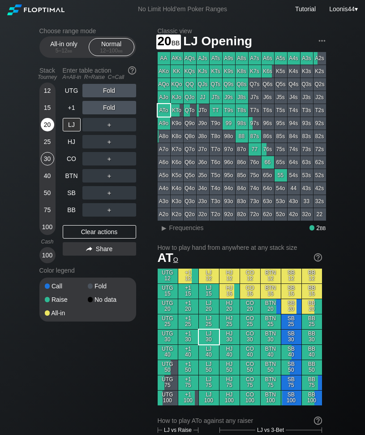
click at [53, 125] on div "20" at bounding box center [47, 124] width 13 height 13
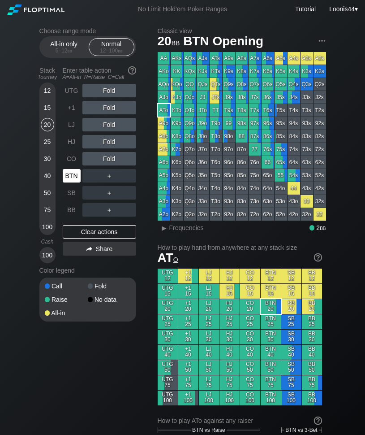
click at [74, 174] on div "BTN" at bounding box center [72, 175] width 18 height 13
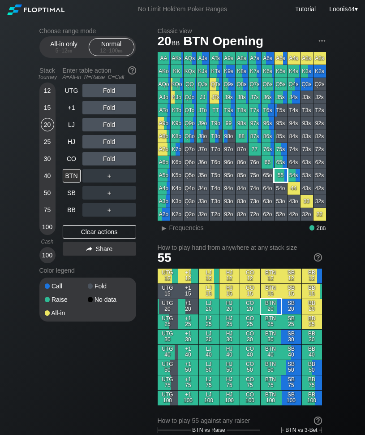
click at [278, 175] on div "55" at bounding box center [281, 175] width 13 height 13
click at [112, 88] on div "R ✕" at bounding box center [108, 90] width 17 height 13
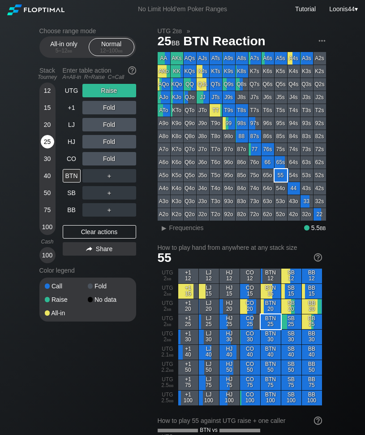
click at [51, 145] on div "25" at bounding box center [47, 141] width 13 height 13
click at [95, 233] on div "Clear actions" at bounding box center [100, 231] width 74 height 13
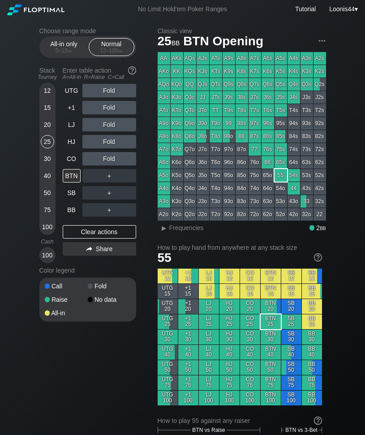
click at [142, 112] on div "Choose range mode All-in only 5 – 12 bb Normal 12 – 100 bb Stack Tourney Enter …" at bounding box center [94, 180] width 111 height 306
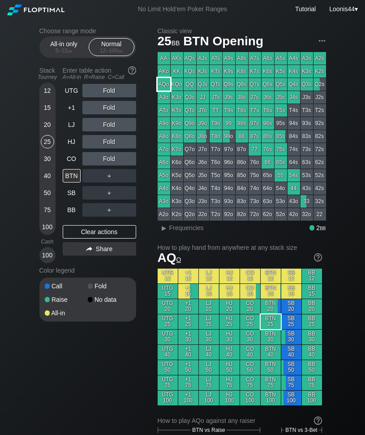
click at [169, 82] on div "AQo" at bounding box center [164, 84] width 13 height 13
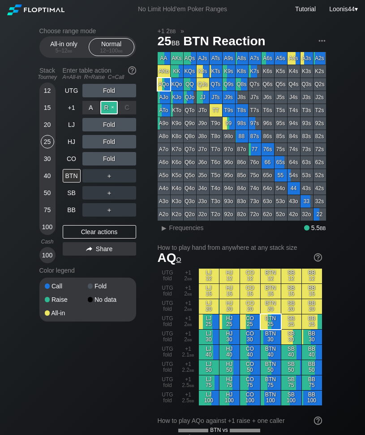
click at [112, 107] on div "R ✕" at bounding box center [108, 107] width 17 height 13
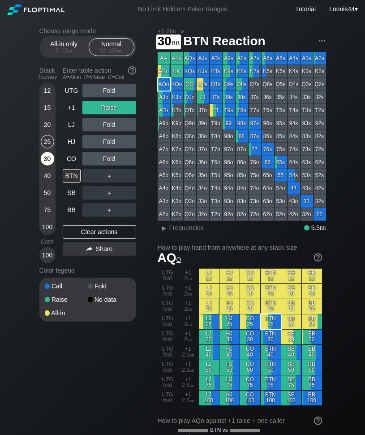
click at [44, 157] on div "30" at bounding box center [47, 158] width 13 height 13
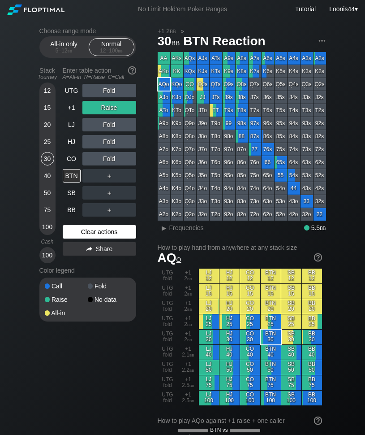
click at [105, 234] on div "Clear actions" at bounding box center [100, 231] width 74 height 13
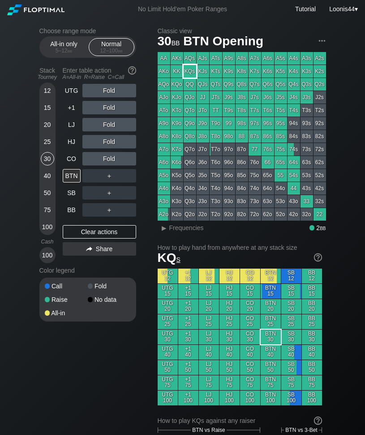
click at [189, 70] on div "KQs" at bounding box center [190, 71] width 13 height 13
click at [111, 109] on div "R ✕" at bounding box center [108, 107] width 17 height 13
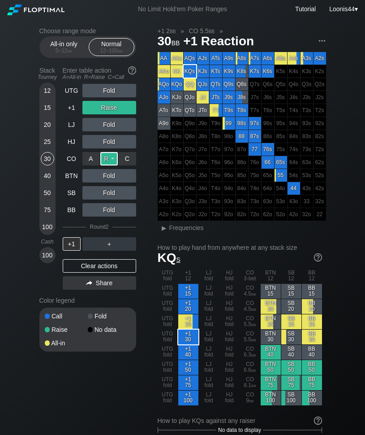
click at [108, 161] on div "R ✕" at bounding box center [108, 158] width 17 height 13
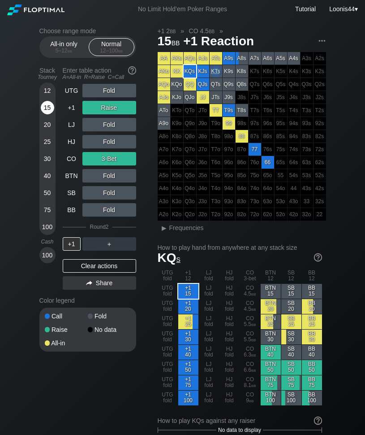
click at [52, 106] on div "15" at bounding box center [47, 107] width 13 height 13
click at [107, 266] on div "Clear actions" at bounding box center [100, 265] width 74 height 13
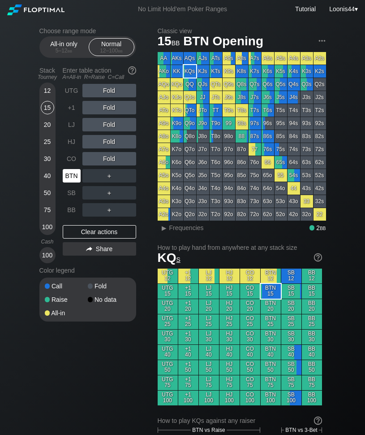
click at [75, 174] on div "BTN" at bounding box center [72, 175] width 18 height 13
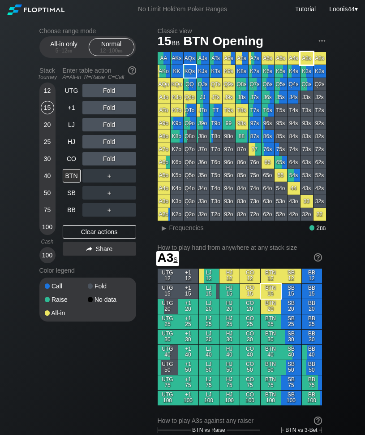
click at [305, 60] on div "A3s" at bounding box center [307, 58] width 13 height 13
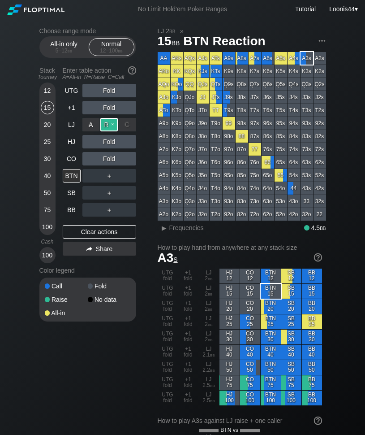
click at [109, 127] on div "R ✕" at bounding box center [108, 124] width 17 height 13
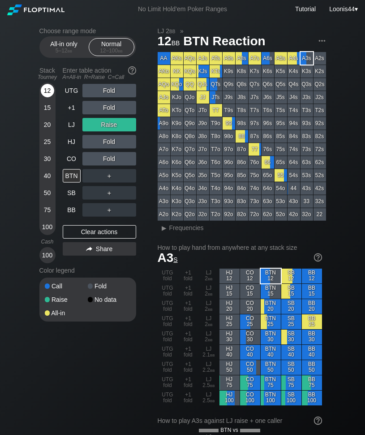
click at [51, 88] on div "12" at bounding box center [47, 90] width 13 height 13
click at [95, 231] on div "Clear actions" at bounding box center [100, 231] width 74 height 13
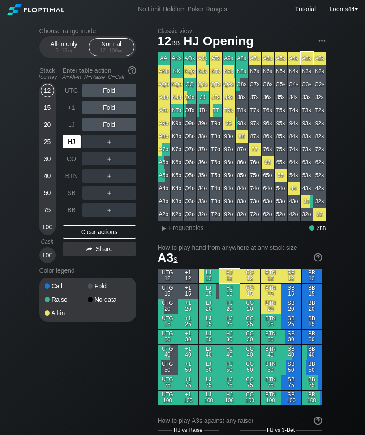
click at [71, 143] on div "HJ" at bounding box center [72, 141] width 18 height 13
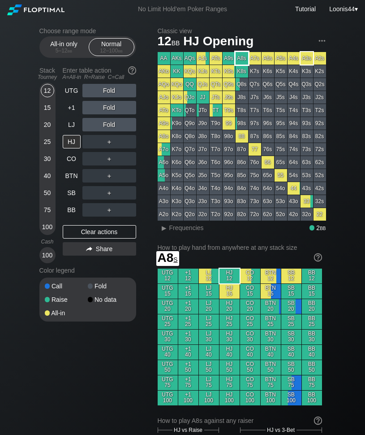
click at [241, 57] on div "A8s" at bounding box center [242, 58] width 13 height 13
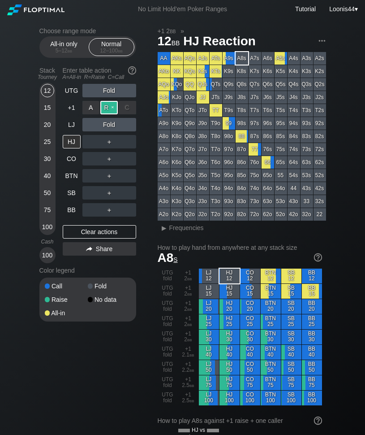
click at [111, 104] on div "R ✕" at bounding box center [108, 107] width 17 height 13
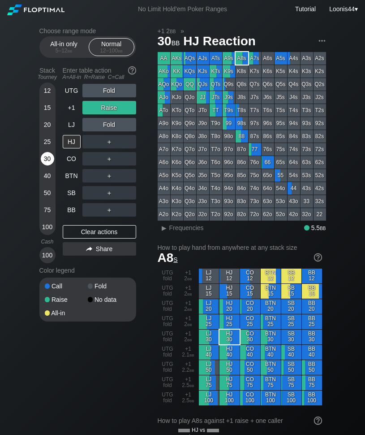
click at [49, 157] on div "30" at bounding box center [47, 158] width 13 height 13
click at [97, 236] on div "Clear actions" at bounding box center [100, 231] width 74 height 13
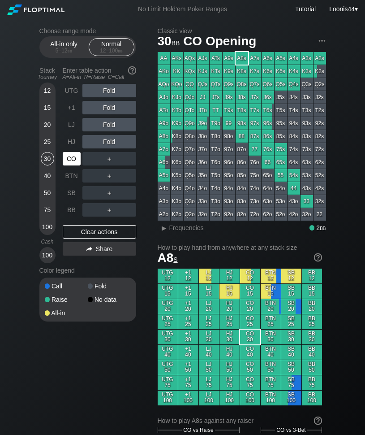
click at [78, 160] on div "CO" at bounding box center [72, 158] width 18 height 13
click at [148, 153] on div "Choose range mode All-in only 5 – 12 bb Normal 12 – 100 bb Stack Tourney Enter …" at bounding box center [94, 180] width 111 height 306
click at [107, 160] on div "R ✕" at bounding box center [108, 158] width 17 height 13
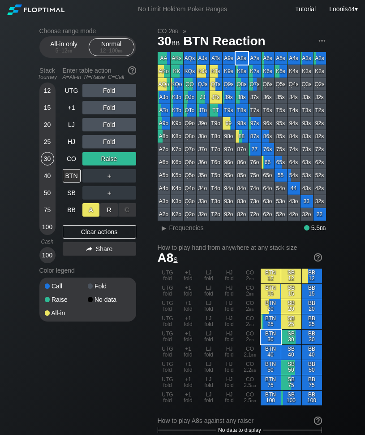
click at [92, 212] on div "A ✕" at bounding box center [91, 209] width 17 height 13
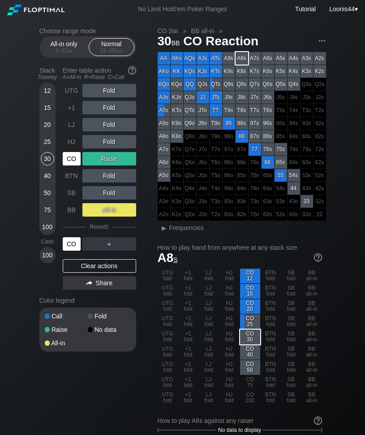
click at [75, 247] on div "CO" at bounding box center [72, 243] width 18 height 13
click at [139, 230] on div "Choose range mode All-in only 5 – 12 bb Normal 12 – 100 bb Stack Tourney Enter …" at bounding box center [94, 195] width 111 height 336
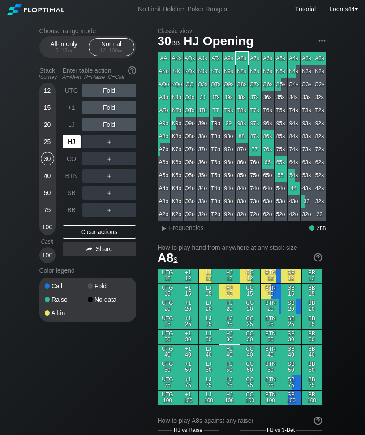
click at [76, 145] on div "HJ" at bounding box center [72, 141] width 18 height 13
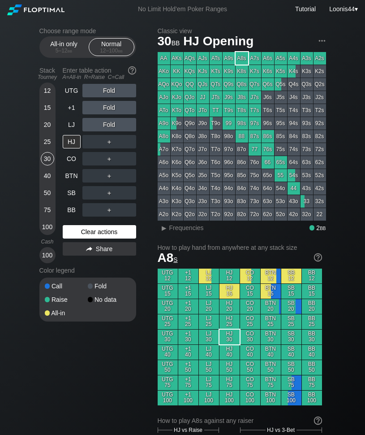
click at [95, 231] on div "Clear actions" at bounding box center [100, 231] width 74 height 13
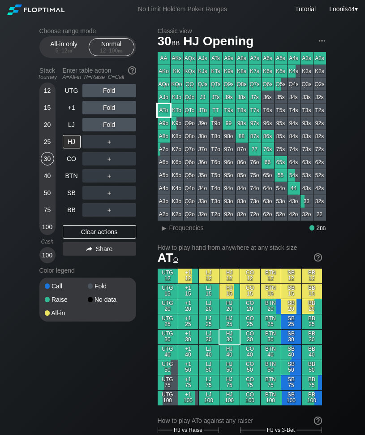
click at [166, 111] on div "ATo" at bounding box center [164, 110] width 13 height 13
click at [148, 188] on div "Choose range mode All-in only 5 – 12 bb Normal 12 – 100 bb Stack Tourney Enter …" at bounding box center [94, 180] width 111 height 306
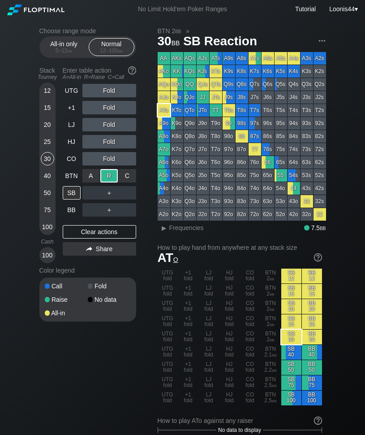
click at [109, 175] on div "R ✕" at bounding box center [108, 175] width 17 height 13
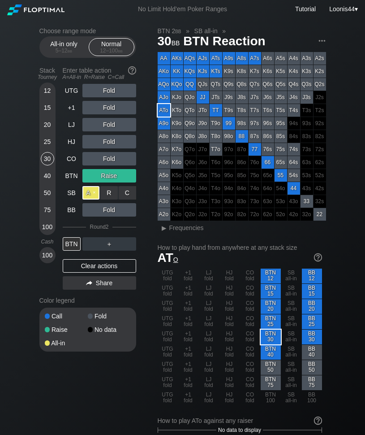
click at [94, 191] on div "A ✕" at bounding box center [91, 192] width 17 height 13
click at [148, 242] on div "Choose range mode All-in only 5 – 12 bb Normal 12 – 100 bb Stack Tourney Enter …" at bounding box center [94, 195] width 111 height 336
click at [147, 238] on div "Choose range mode All-in only 5 – 12 bb Normal 12 – 100 bb Stack Tourney Enter …" at bounding box center [94, 195] width 111 height 336
click at [108, 160] on div "R ✕" at bounding box center [108, 158] width 17 height 13
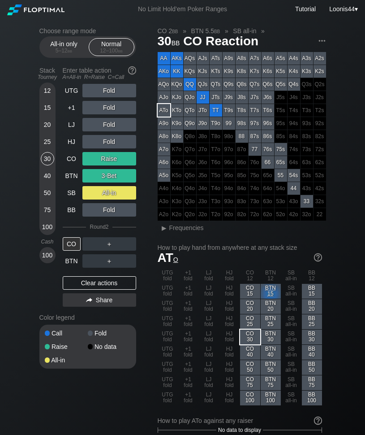
click at [97, 278] on div "Clear actions" at bounding box center [100, 282] width 74 height 13
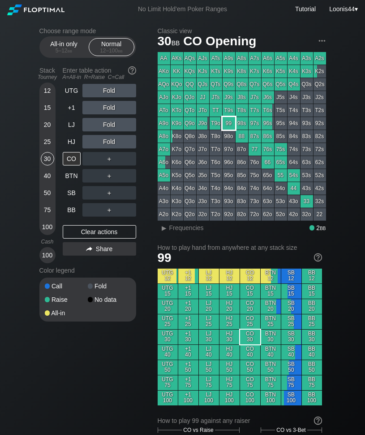
click at [230, 124] on div "99" at bounding box center [229, 123] width 13 height 13
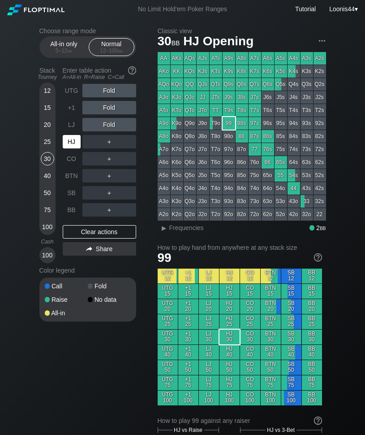
click at [76, 142] on div "HJ" at bounding box center [72, 141] width 18 height 13
click at [143, 144] on div "Choose range mode All-in only 5 – 12 bb Normal 12 – 100 bb Stack Tourney Enter …" at bounding box center [94, 180] width 111 height 306
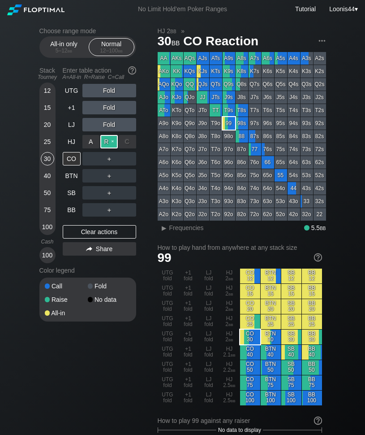
click at [110, 140] on div "R ✕" at bounding box center [108, 141] width 17 height 13
click at [142, 228] on div "Choose range mode All-in only 5 – 12 bb Normal 12 – 100 bb Stack Tourney Enter …" at bounding box center [94, 180] width 111 height 306
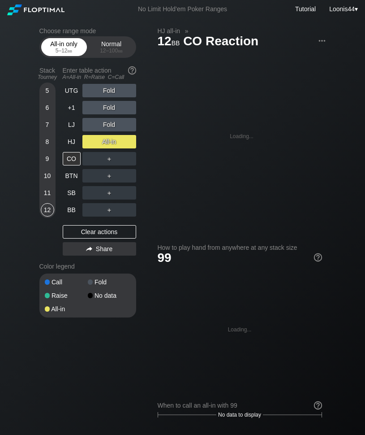
click at [76, 45] on div "All-in only 5 – 12 bb" at bounding box center [63, 47] width 41 height 17
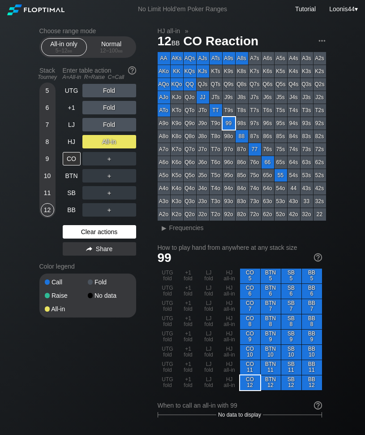
click at [95, 230] on div "Clear actions" at bounding box center [100, 231] width 74 height 13
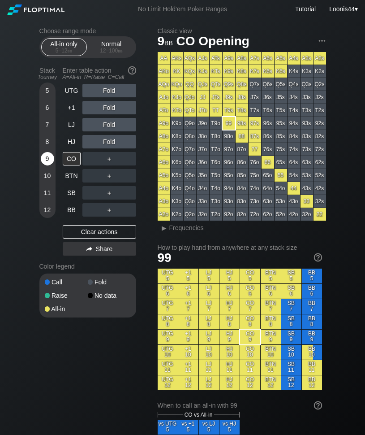
click at [48, 157] on div "9" at bounding box center [47, 158] width 13 height 13
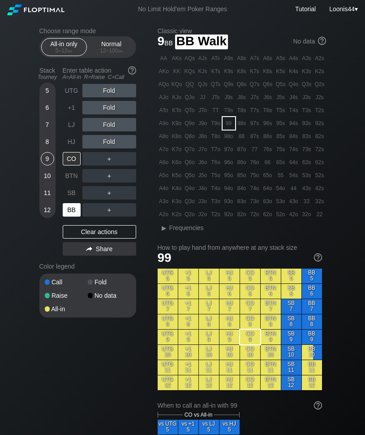
click at [73, 208] on div "BB" at bounding box center [72, 209] width 18 height 13
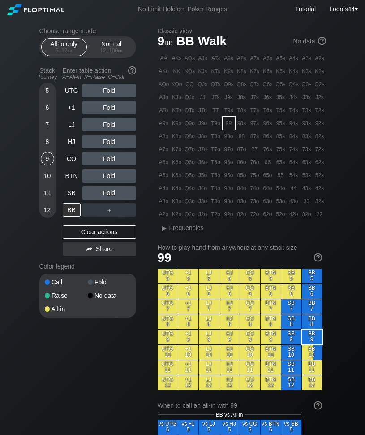
click at [144, 274] on div "Choose range mode All-in only 5 – 12 bb Normal 12 – 100 bb Stack Tourney Enter …" at bounding box center [94, 178] width 111 height 302
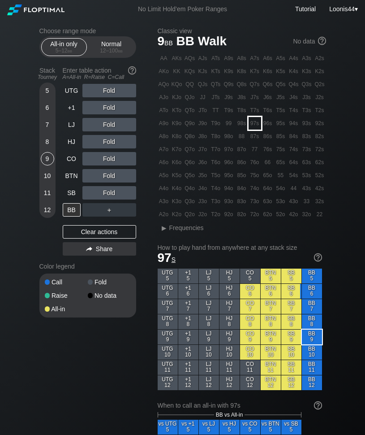
click at [254, 124] on div "97s" at bounding box center [255, 123] width 13 height 13
click at [142, 204] on div "Choose range mode All-in only 5 – 12 bb Normal 12 – 100 bb Stack Tourney Enter …" at bounding box center [94, 178] width 111 height 302
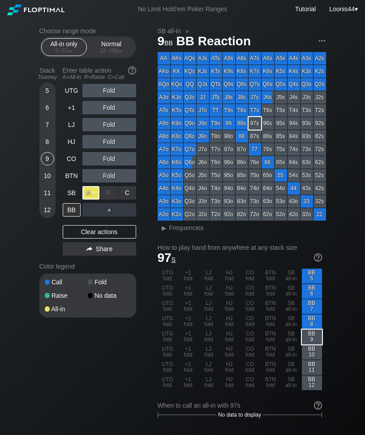
click at [91, 192] on div "A ✕" at bounding box center [91, 192] width 17 height 13
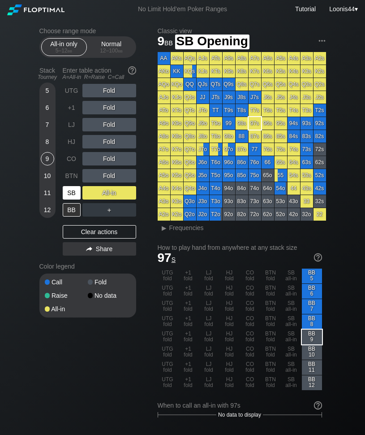
click at [77, 193] on div "SB" at bounding box center [72, 192] width 18 height 13
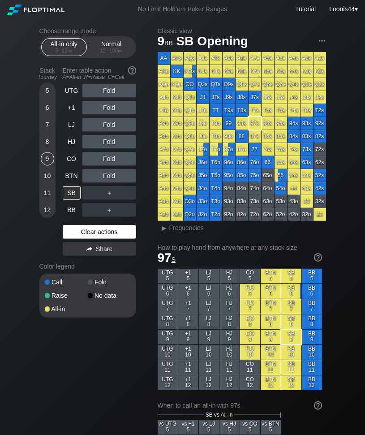
click at [105, 234] on div "Clear actions" at bounding box center [100, 231] width 74 height 13
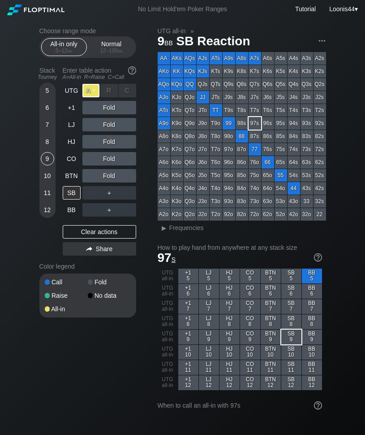
click at [93, 91] on div "A ✕" at bounding box center [91, 90] width 17 height 13
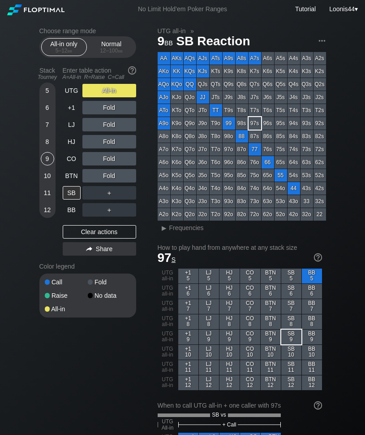
click at [143, 98] on div "Choose range mode All-in only 5 – 12 bb Normal 12 – 100 bb Stack Tourney Enter …" at bounding box center [94, 178] width 111 height 302
click at [108, 49] on div "Normal 12 – 100 bb" at bounding box center [111, 47] width 41 height 17
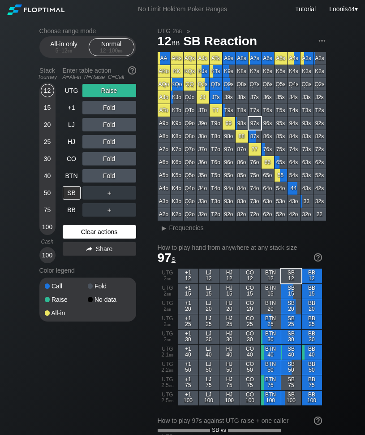
click at [90, 233] on div "Clear actions" at bounding box center [100, 231] width 74 height 13
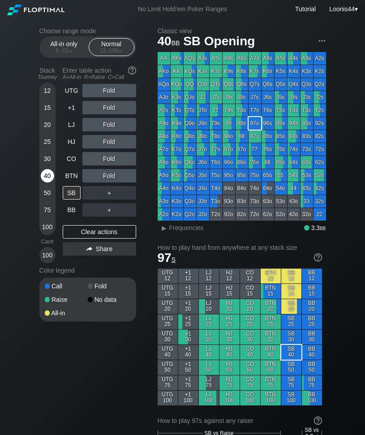
click at [47, 174] on div "40" at bounding box center [47, 175] width 13 height 13
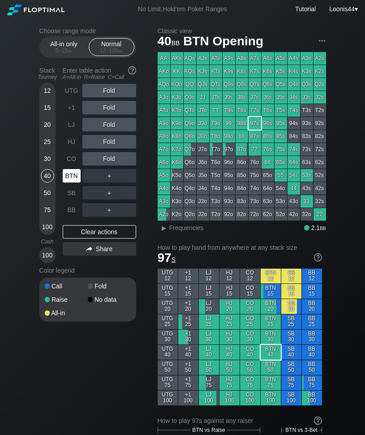
click at [78, 178] on div "BTN" at bounding box center [72, 175] width 18 height 13
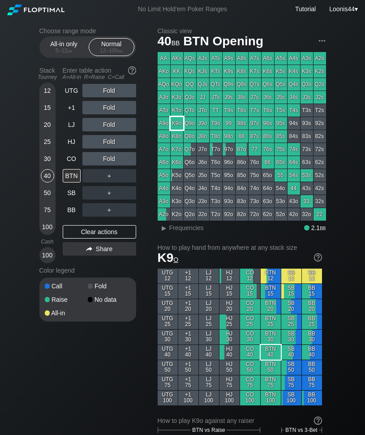
click at [178, 122] on div "K9o" at bounding box center [177, 123] width 13 height 13
click at [108, 175] on div "A ✕ R ✕ C ✕ ＋" at bounding box center [110, 175] width 54 height 13
click at [109, 175] on div "R ✕" at bounding box center [108, 175] width 17 height 13
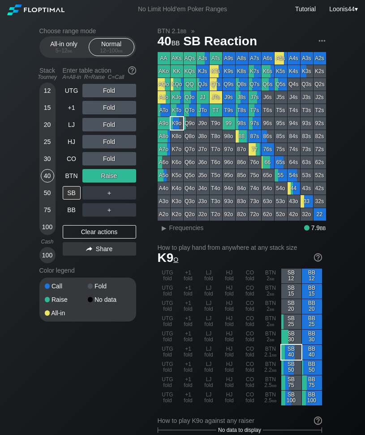
click at [146, 245] on div "Choose range mode All-in only 5 – 12 bb Normal 12 – 100 bb Stack Tourney Enter …" at bounding box center [94, 180] width 111 height 306
click at [100, 229] on div "Clear actions" at bounding box center [100, 231] width 74 height 13
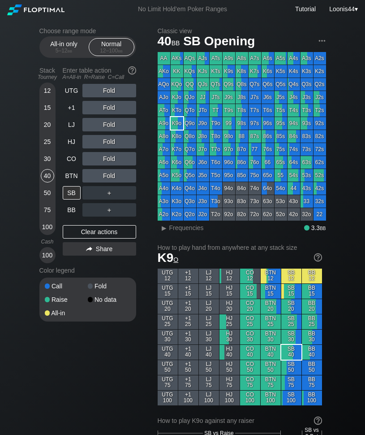
click at [150, 263] on div "Choose range mode All-in only 5 – 12 bb Normal 12 – 100 bb Stack Tourney Enter …" at bounding box center [94, 180] width 111 height 306
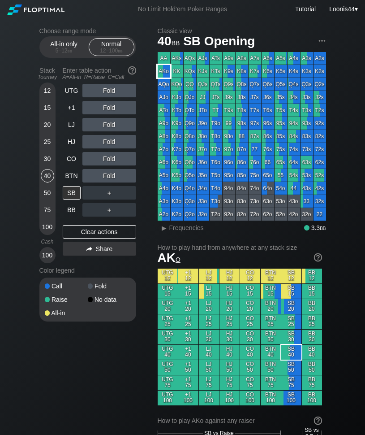
click at [168, 71] on div "AKo" at bounding box center [164, 71] width 13 height 13
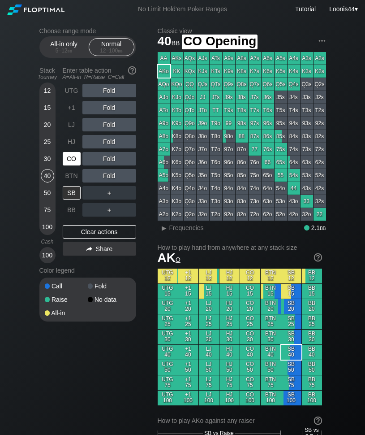
click at [72, 161] on div "CO" at bounding box center [72, 158] width 18 height 13
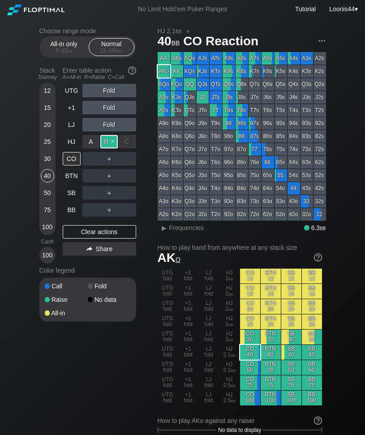
click at [108, 142] on div "R ✕" at bounding box center [108, 141] width 17 height 13
click at [146, 105] on div "Choose range mode All-in only 5 – 12 bb Normal 12 – 100 bb Stack Tourney Enter …" at bounding box center [94, 180] width 111 height 306
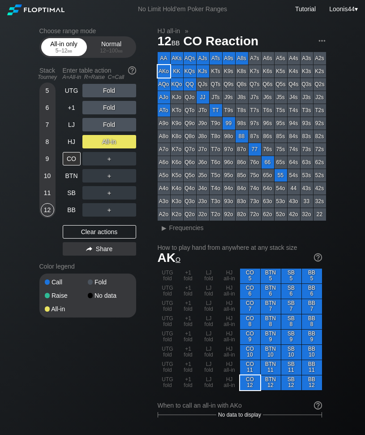
click at [65, 46] on div "All-in only 5 – 12 bb" at bounding box center [63, 47] width 41 height 17
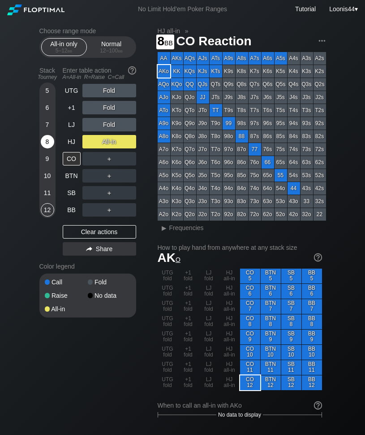
click at [51, 143] on div "8" at bounding box center [47, 141] width 13 height 13
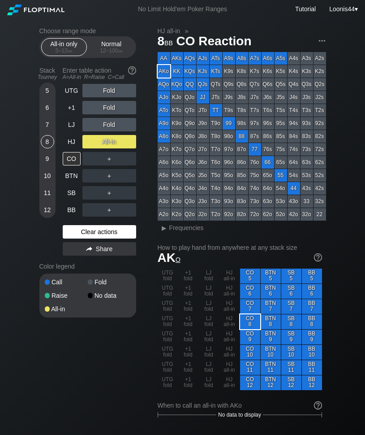
click at [97, 233] on div "Clear actions" at bounding box center [100, 231] width 74 height 13
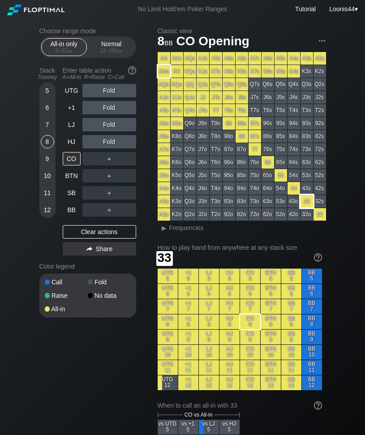
click at [308, 204] on div "33" at bounding box center [307, 201] width 13 height 13
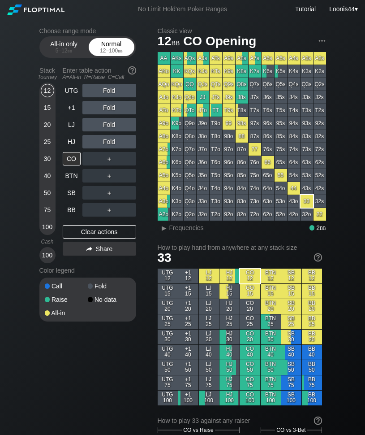
click at [112, 42] on div "Normal 12 – 100 bb" at bounding box center [111, 47] width 41 height 17
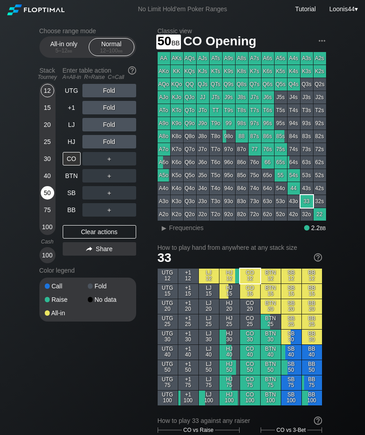
click at [49, 190] on div "50" at bounding box center [47, 192] width 13 height 13
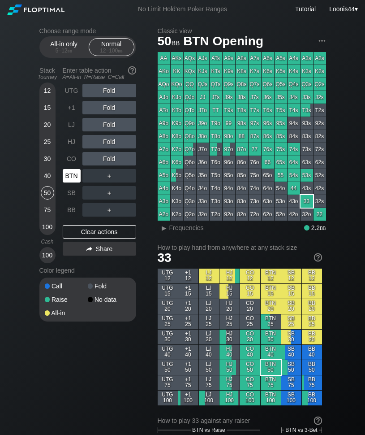
click at [68, 176] on div "BTN" at bounding box center [72, 175] width 18 height 13
click at [218, 70] on div "KTs" at bounding box center [216, 71] width 13 height 13
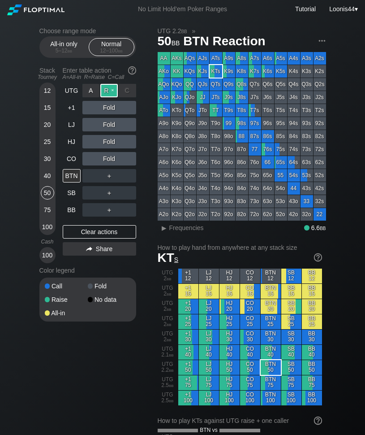
click at [112, 91] on div "R ✕" at bounding box center [108, 90] width 17 height 13
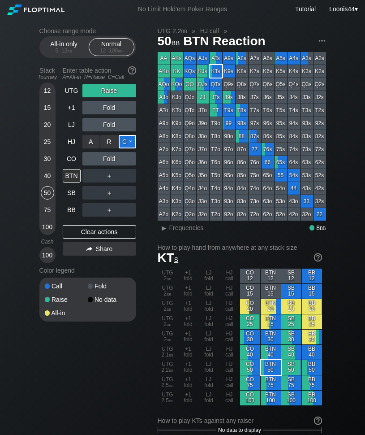
click at [126, 139] on div "C ✕" at bounding box center [127, 141] width 17 height 13
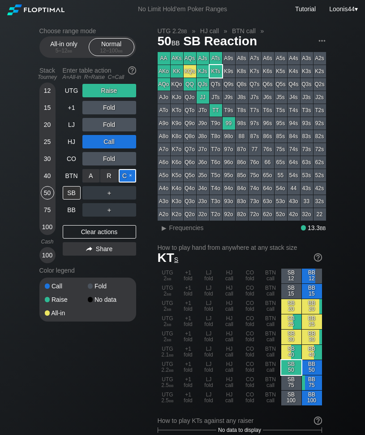
click at [125, 176] on div "C ✕" at bounding box center [127, 175] width 17 height 13
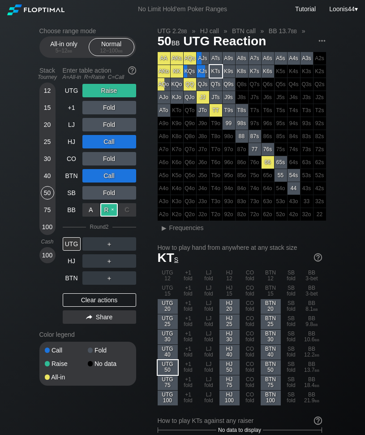
click at [113, 211] on div "R ✕" at bounding box center [108, 209] width 17 height 13
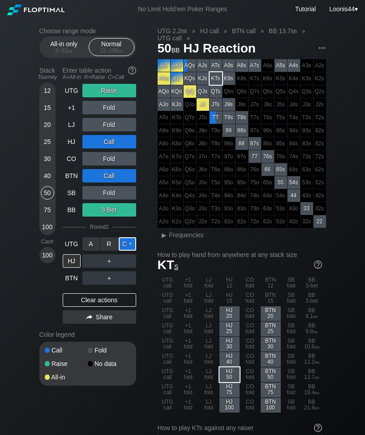
click at [122, 243] on div "C ✕" at bounding box center [127, 243] width 17 height 13
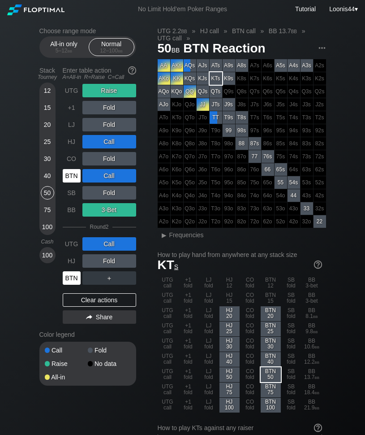
click at [77, 274] on div "BTN" at bounding box center [72, 277] width 18 height 13
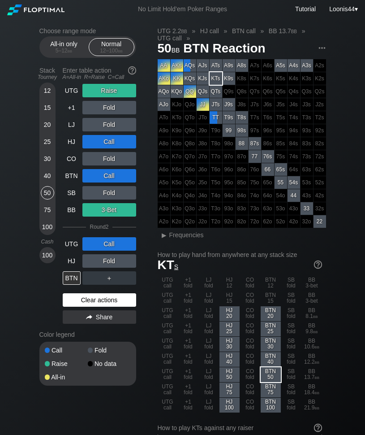
click at [90, 297] on div "Clear actions" at bounding box center [100, 299] width 74 height 13
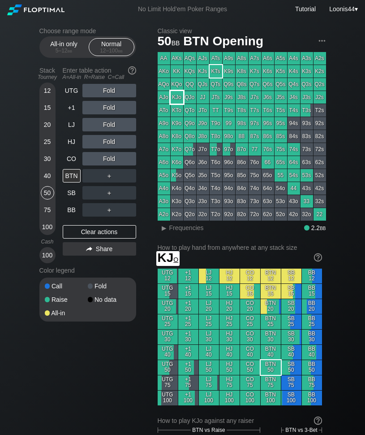
click at [178, 98] on div "KJo" at bounding box center [177, 97] width 13 height 13
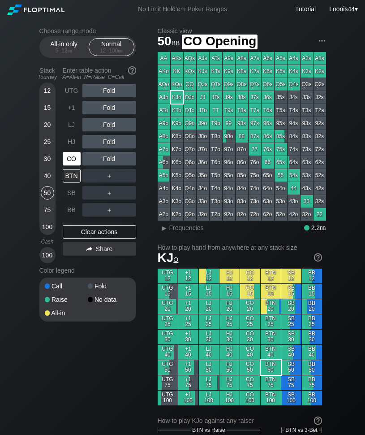
click at [76, 163] on div "CO" at bounding box center [72, 158] width 18 height 13
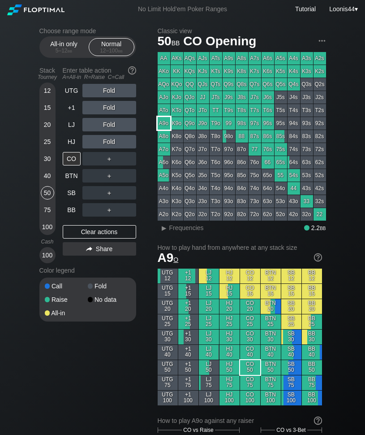
click at [165, 121] on div "A9o" at bounding box center [164, 123] width 13 height 13
click at [143, 156] on div "Choose range mode All-in only 5 – 12 bb Normal 12 – 100 bb Stack Tourney Enter …" at bounding box center [94, 180] width 111 height 306
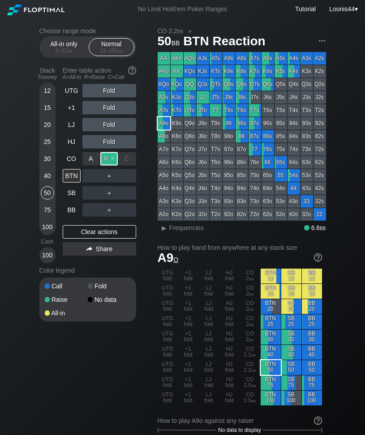
click at [111, 158] on div "R ✕" at bounding box center [108, 158] width 17 height 13
click at [126, 192] on div "C ✕" at bounding box center [127, 192] width 17 height 13
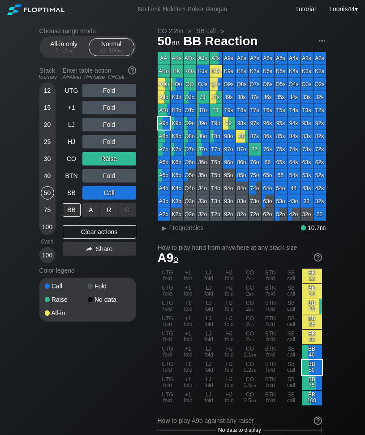
click at [126, 209] on div "C ✕" at bounding box center [127, 209] width 17 height 13
click at [102, 232] on div "Clear actions" at bounding box center [100, 231] width 74 height 13
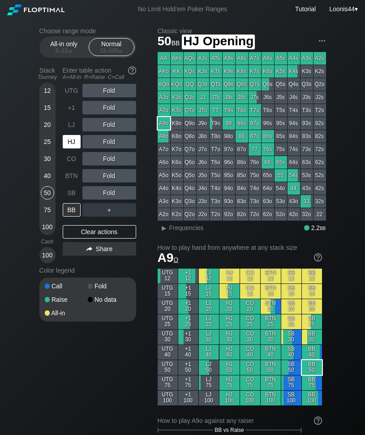
click at [74, 143] on div "HJ" at bounding box center [72, 141] width 18 height 13
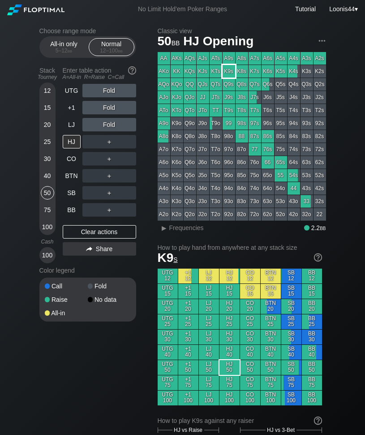
click at [230, 69] on div "K9s" at bounding box center [229, 71] width 13 height 13
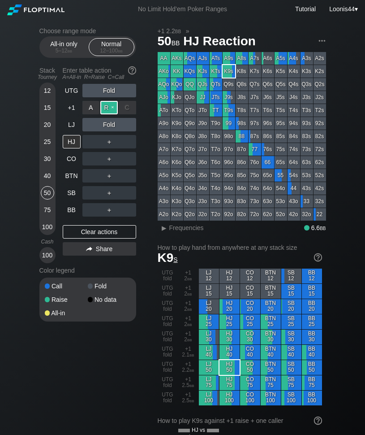
click at [110, 107] on div "R ✕" at bounding box center [108, 107] width 17 height 13
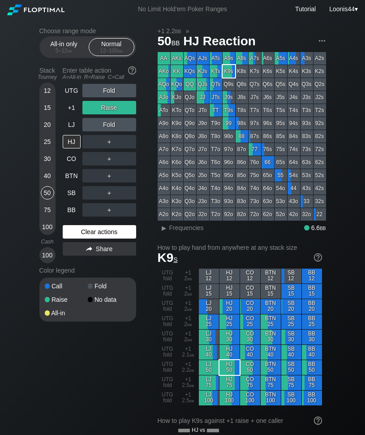
click at [97, 230] on div "Clear actions" at bounding box center [100, 231] width 74 height 13
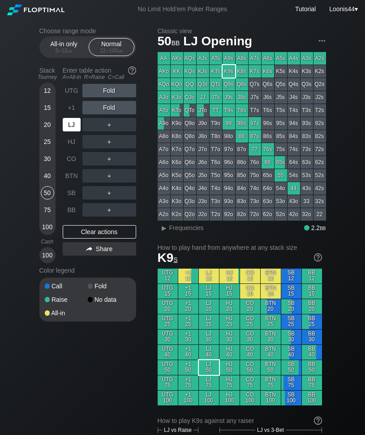
click at [77, 120] on div "LJ" at bounding box center [72, 124] width 18 height 13
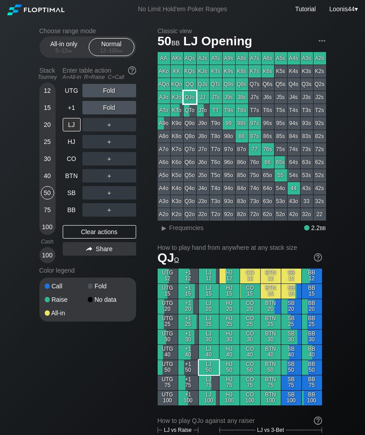
click at [191, 96] on div "QJo" at bounding box center [190, 97] width 13 height 13
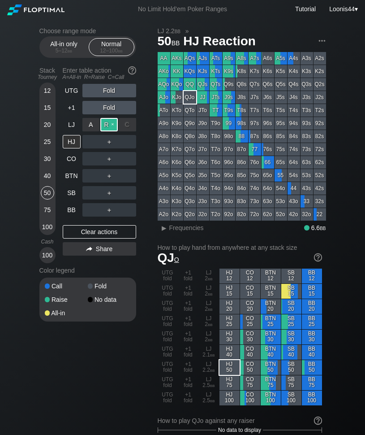
click at [105, 127] on div "R ✕" at bounding box center [108, 124] width 17 height 13
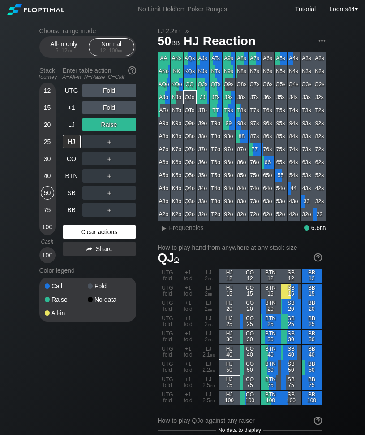
click at [89, 236] on div "Clear actions" at bounding box center [100, 231] width 74 height 13
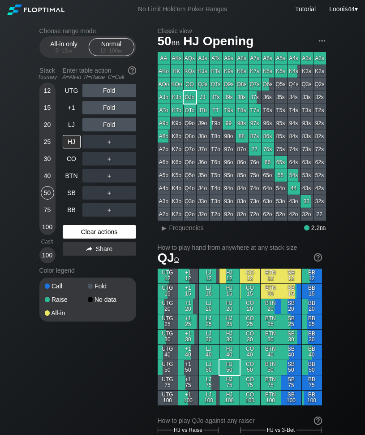
click at [114, 232] on div "Clear actions" at bounding box center [100, 231] width 74 height 13
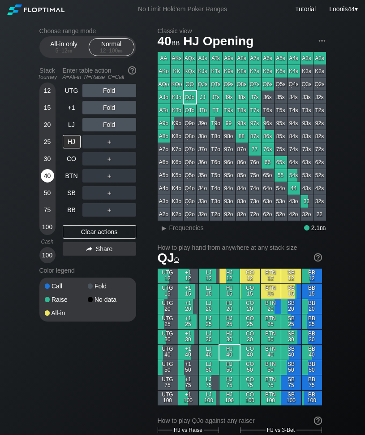
click at [48, 174] on div "40" at bounding box center [47, 175] width 13 height 13
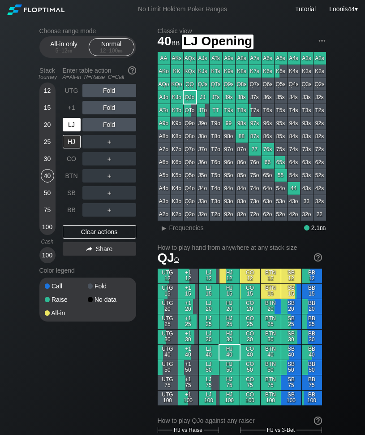
click at [70, 127] on div "LJ" at bounding box center [72, 124] width 18 height 13
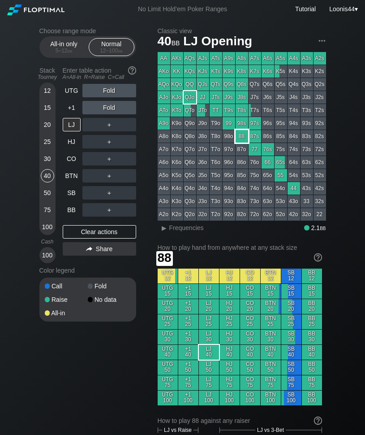
click at [244, 136] on div "88" at bounding box center [242, 136] width 13 height 13
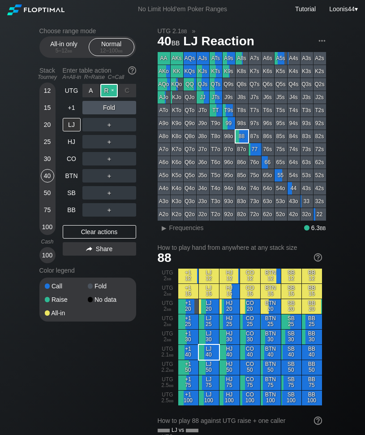
click at [107, 90] on div "R ✕" at bounding box center [108, 90] width 17 height 13
click at [145, 121] on div "Choose range mode All-in only 5 – 12 bb Normal 12 – 100 bb Stack Tourney Enter …" at bounding box center [94, 180] width 111 height 306
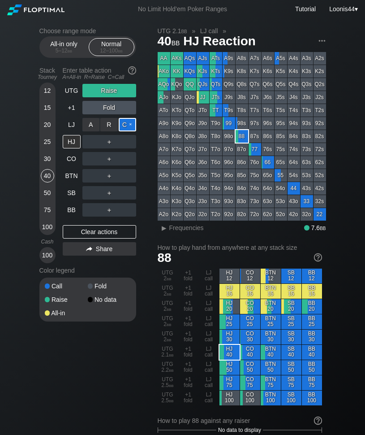
click at [128, 126] on div "C ✕" at bounding box center [127, 124] width 17 height 13
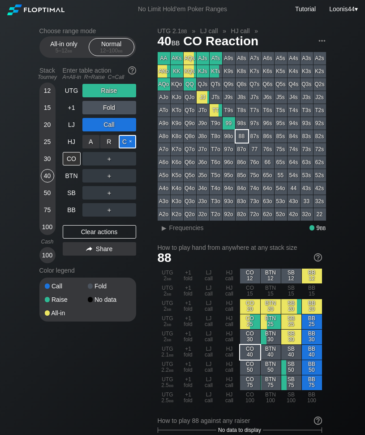
click at [126, 142] on div "C ✕" at bounding box center [127, 141] width 17 height 13
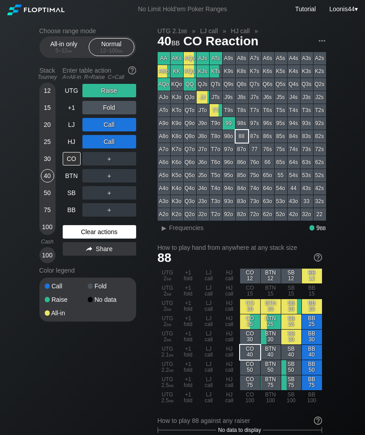
click at [96, 227] on div "Clear actions" at bounding box center [100, 231] width 74 height 13
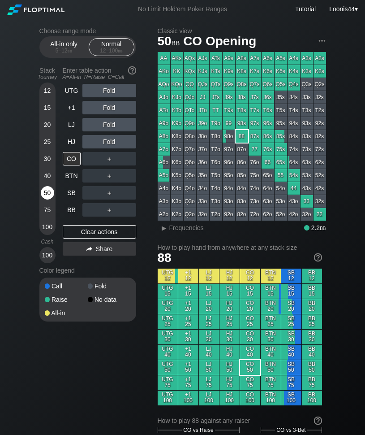
click at [47, 193] on div "50" at bounding box center [47, 192] width 13 height 13
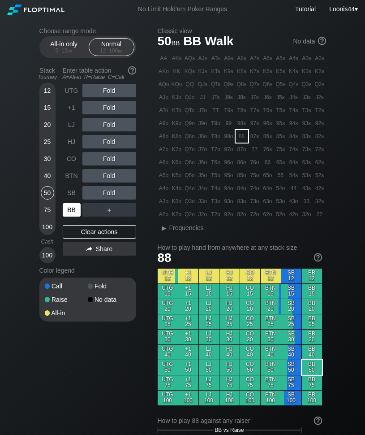
click at [76, 210] on div "BB" at bounding box center [72, 209] width 18 height 13
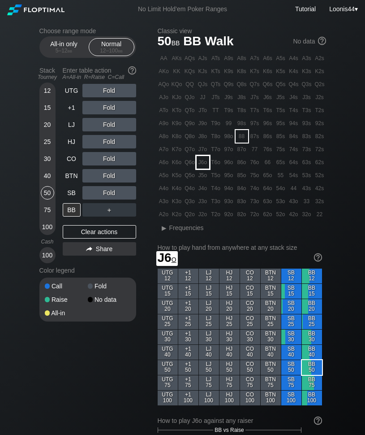
click at [207, 165] on div "J6o" at bounding box center [203, 162] width 13 height 13
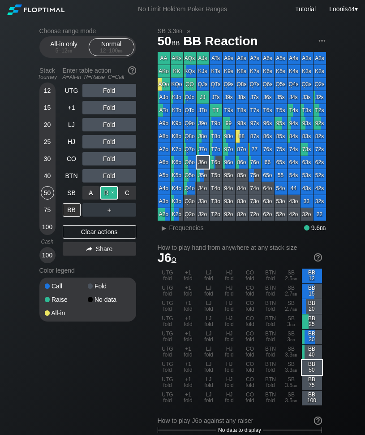
click at [107, 192] on div "R ✕" at bounding box center [108, 192] width 17 height 13
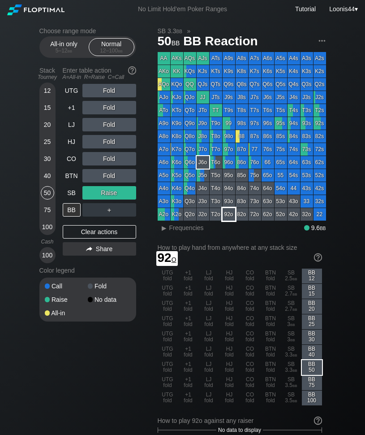
click at [230, 203] on div "93o" at bounding box center [229, 201] width 13 height 13
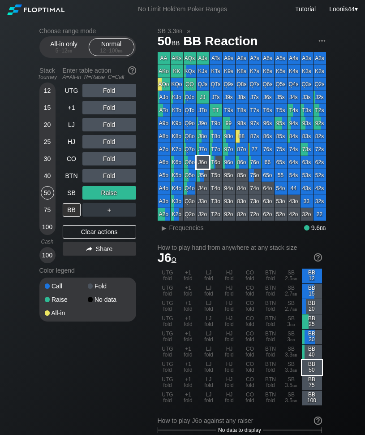
click at [204, 161] on div "J6o" at bounding box center [203, 162] width 13 height 13
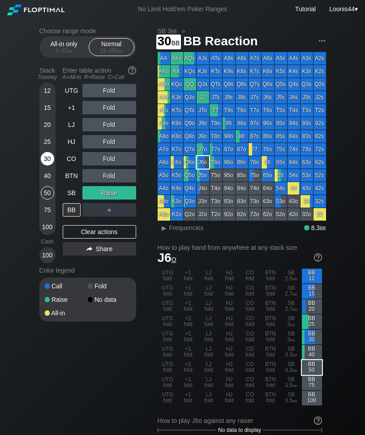
click at [47, 158] on div "30" at bounding box center [47, 158] width 13 height 13
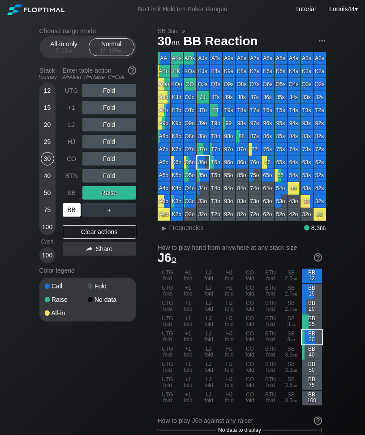
click at [74, 208] on div "BB" at bounding box center [72, 209] width 18 height 13
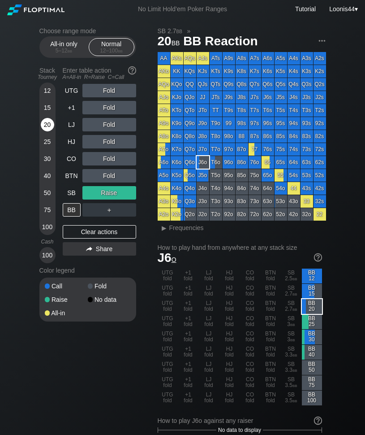
click at [45, 127] on div "20" at bounding box center [47, 124] width 13 height 13
click at [114, 230] on div "Clear actions" at bounding box center [100, 231] width 74 height 13
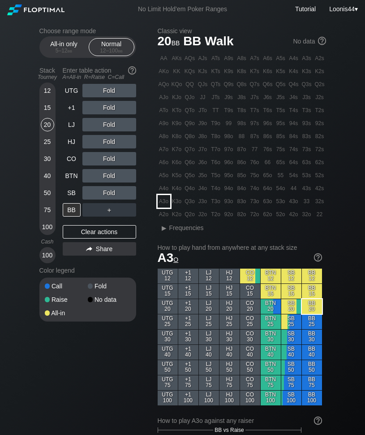
click at [163, 204] on div "A3o" at bounding box center [164, 201] width 13 height 13
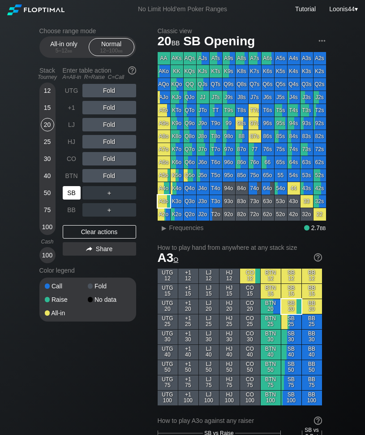
click at [72, 187] on div "SB" at bounding box center [72, 192] width 18 height 13
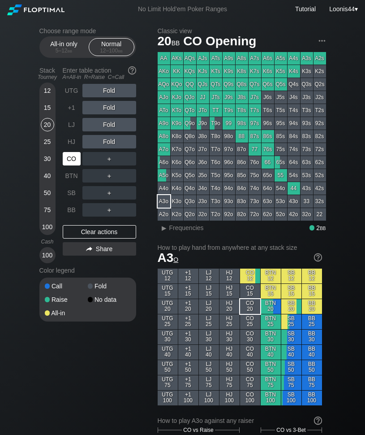
click at [74, 160] on div "CO" at bounding box center [72, 158] width 18 height 13
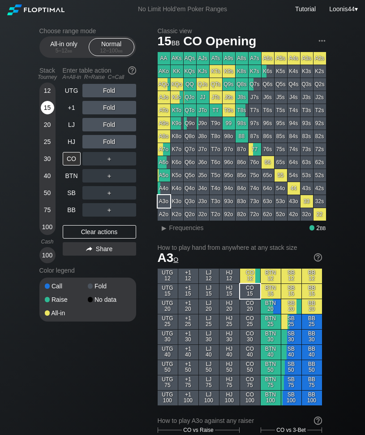
click at [48, 109] on div "15" at bounding box center [47, 107] width 13 height 13
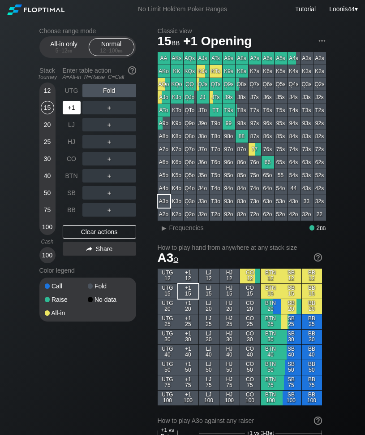
click at [71, 110] on div "+1" at bounding box center [72, 107] width 18 height 13
click at [74, 211] on div "BB" at bounding box center [72, 209] width 18 height 13
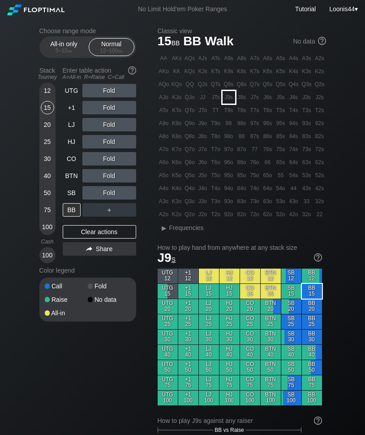
click at [233, 98] on div "J9s" at bounding box center [229, 97] width 13 height 13
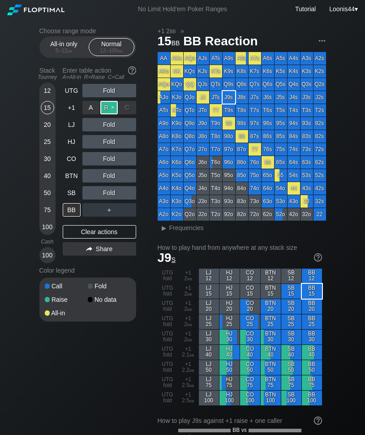
click at [109, 109] on div "R ✕" at bounding box center [108, 107] width 17 height 13
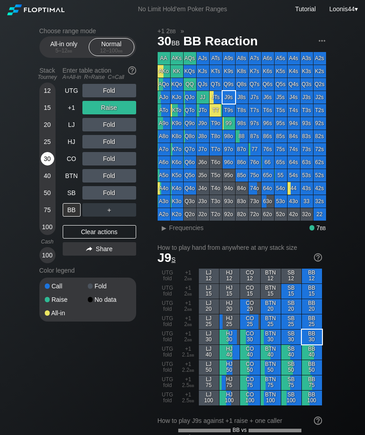
click at [46, 160] on div "30" at bounding box center [47, 158] width 13 height 13
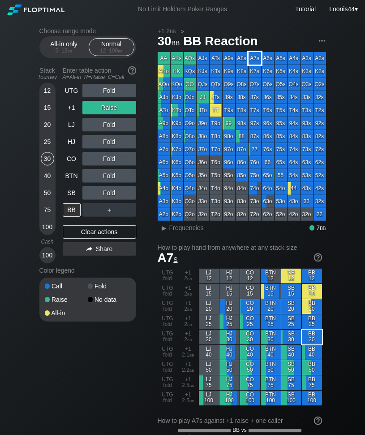
click at [254, 58] on div "A7s" at bounding box center [255, 58] width 13 height 13
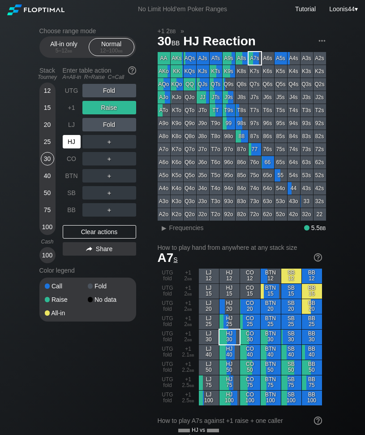
click at [74, 144] on div "HJ" at bounding box center [72, 141] width 18 height 13
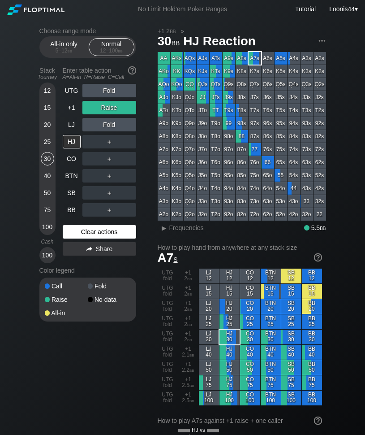
click at [109, 230] on div "Clear actions" at bounding box center [100, 231] width 74 height 13
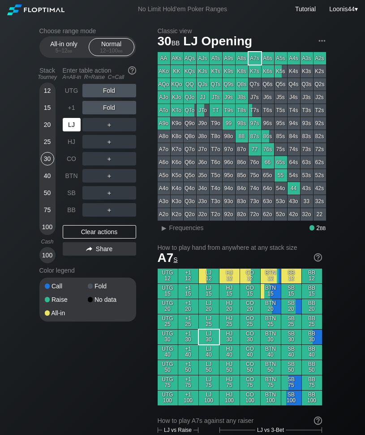
click at [66, 122] on div "LJ" at bounding box center [72, 124] width 18 height 13
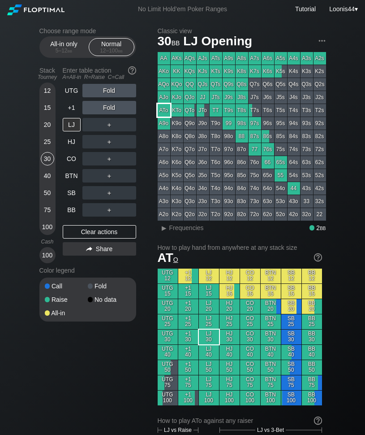
click at [165, 112] on div "ATo" at bounding box center [164, 110] width 13 height 13
click at [148, 135] on div "Choose range mode All-in only 5 – 12 bb Normal 12 – 100 bb Stack Tourney Enter …" at bounding box center [94, 180] width 111 height 306
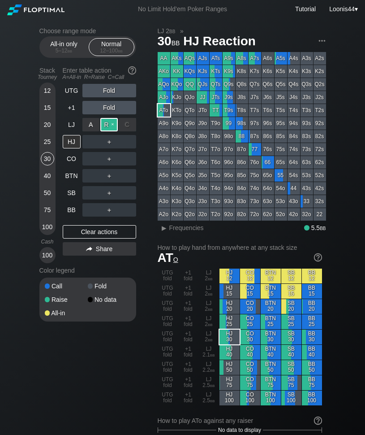
click at [107, 125] on div "R ✕" at bounding box center [108, 124] width 17 height 13
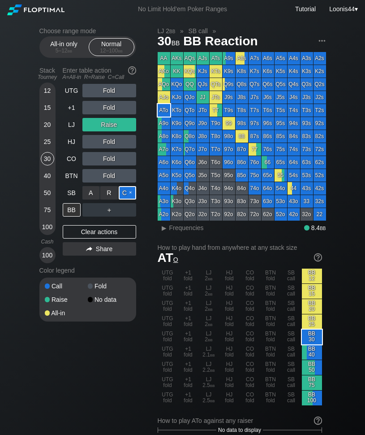
click at [128, 193] on div "C ✕" at bounding box center [127, 192] width 17 height 13
click at [47, 175] on div "40" at bounding box center [47, 175] width 13 height 13
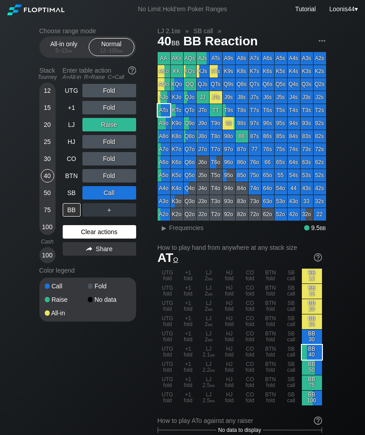
click at [89, 230] on div "Clear actions" at bounding box center [100, 231] width 74 height 13
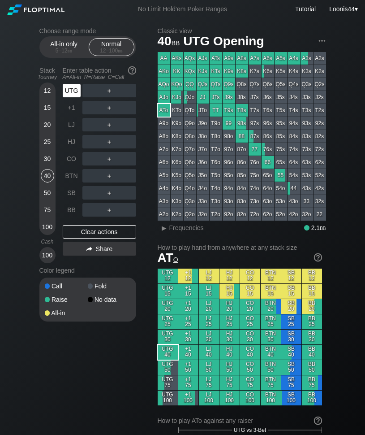
click at [74, 94] on div "UTG" at bounding box center [72, 90] width 18 height 13
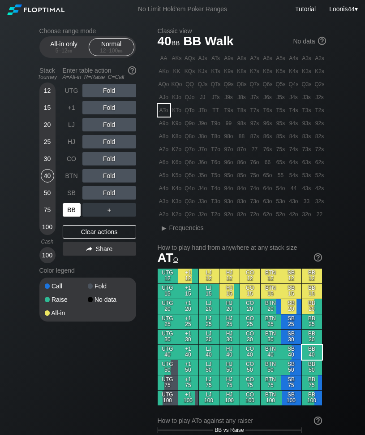
click at [76, 210] on div "BB" at bounding box center [72, 209] width 18 height 13
click at [189, 177] on div "Q5o" at bounding box center [190, 175] width 13 height 13
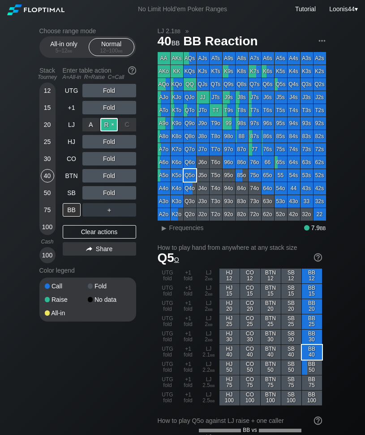
click at [113, 124] on div "R ✕" at bounding box center [108, 124] width 17 height 13
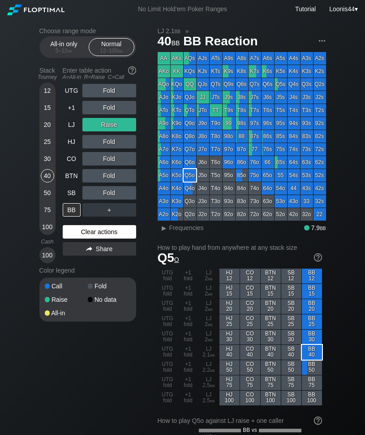
click at [101, 226] on div "Clear actions" at bounding box center [100, 231] width 74 height 13
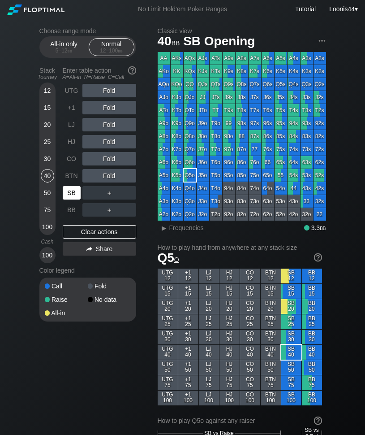
click at [74, 193] on div "SB" at bounding box center [72, 192] width 18 height 13
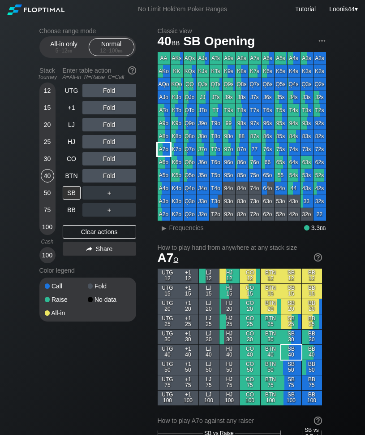
click at [166, 147] on div "A7o" at bounding box center [164, 149] width 13 height 13
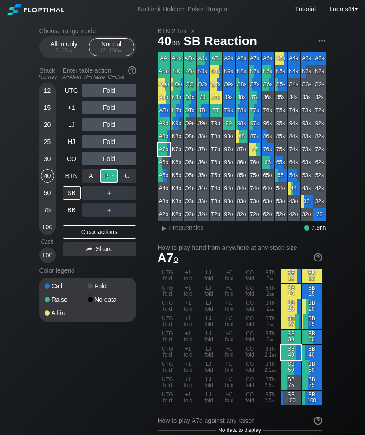
click at [109, 175] on div "R ✕" at bounding box center [108, 175] width 17 height 13
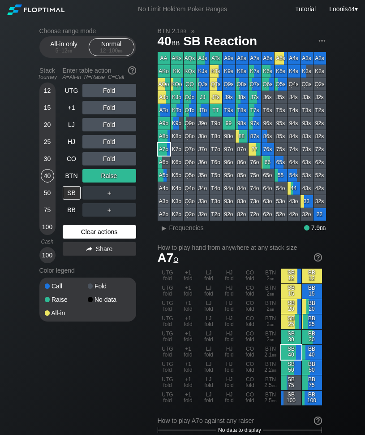
click at [98, 235] on div "Clear actions" at bounding box center [100, 231] width 74 height 13
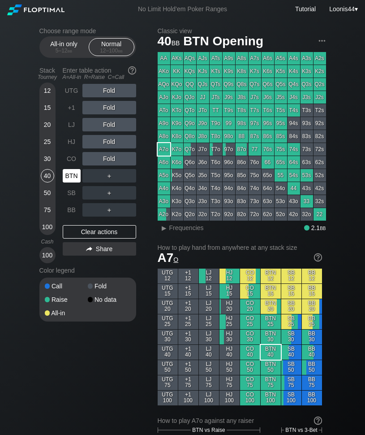
click at [80, 171] on div "BTN" at bounding box center [72, 175] width 18 height 13
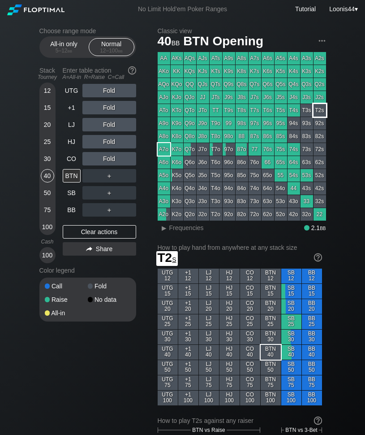
click at [317, 113] on div "T2s" at bounding box center [320, 110] width 13 height 13
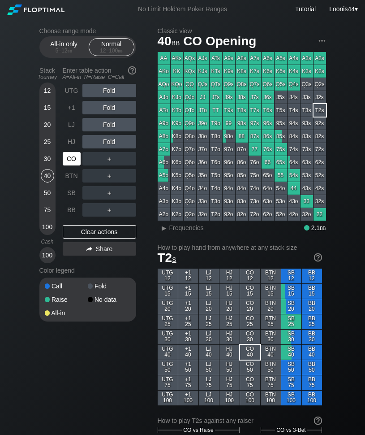
click at [71, 157] on div "CO" at bounding box center [72, 158] width 18 height 13
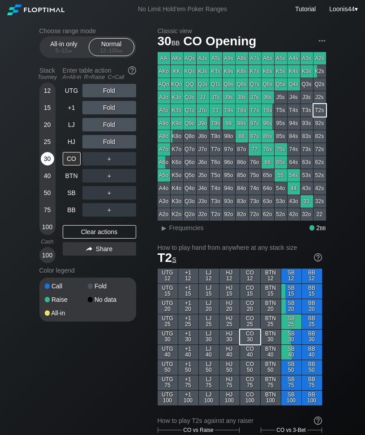
click at [51, 158] on div "30" at bounding box center [47, 158] width 13 height 13
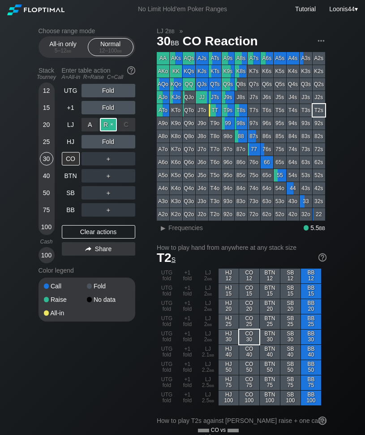
click at [112, 126] on div "R ✕" at bounding box center [108, 124] width 17 height 13
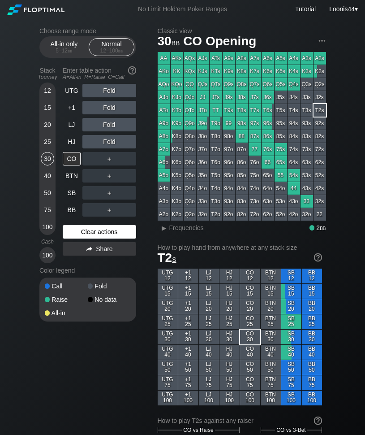
click at [120, 236] on div "Clear actions" at bounding box center [100, 231] width 74 height 13
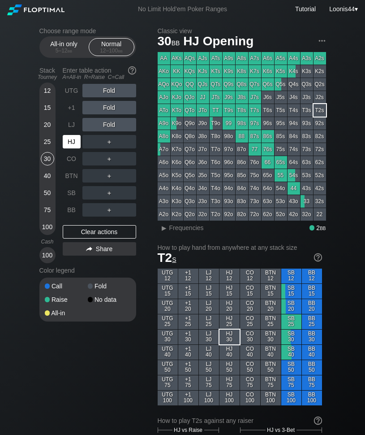
click at [79, 143] on div "HJ" at bounding box center [72, 141] width 18 height 13
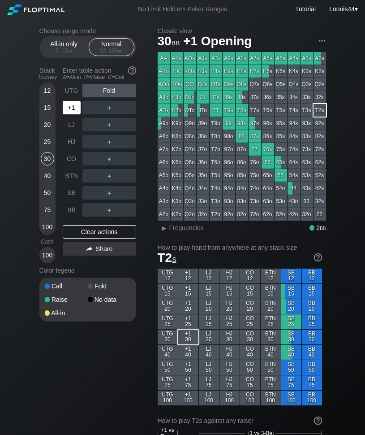
click at [68, 107] on div "+1" at bounding box center [72, 107] width 18 height 13
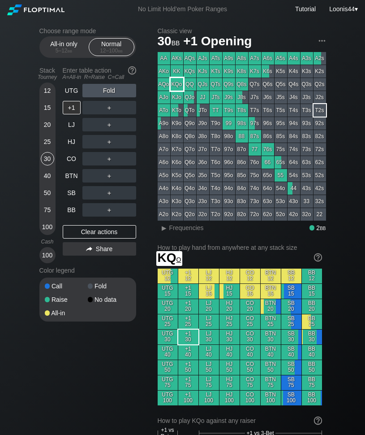
click at [178, 84] on div "KQo" at bounding box center [177, 84] width 13 height 13
click at [148, 121] on div "Choose range mode All-in only 5 – 12 bb Normal 12 – 100 bb Stack Tourney Enter …" at bounding box center [94, 180] width 111 height 306
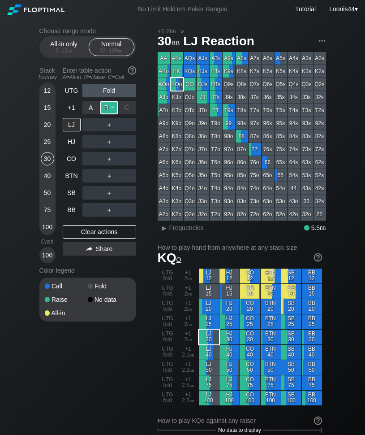
click at [113, 109] on div "R ✕" at bounding box center [108, 107] width 17 height 13
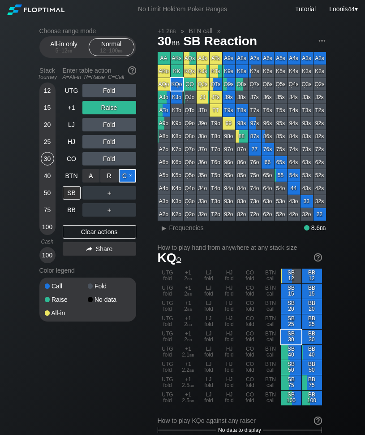
click at [126, 175] on div "C ✕" at bounding box center [127, 175] width 17 height 13
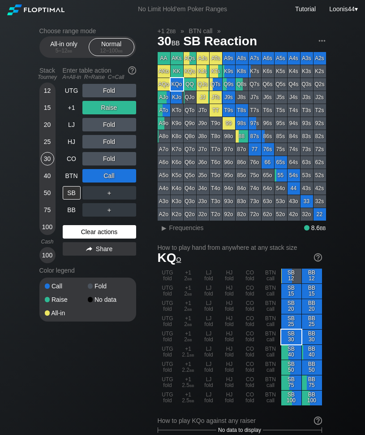
click at [88, 232] on div "Clear actions" at bounding box center [100, 231] width 74 height 13
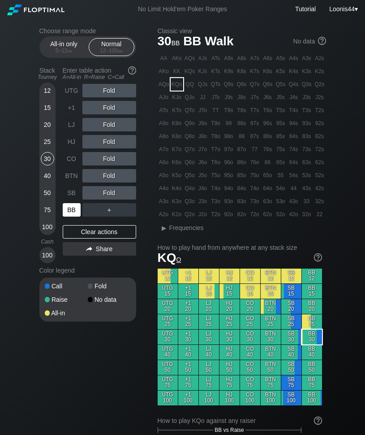
click at [67, 210] on div "BB" at bounding box center [72, 209] width 18 height 13
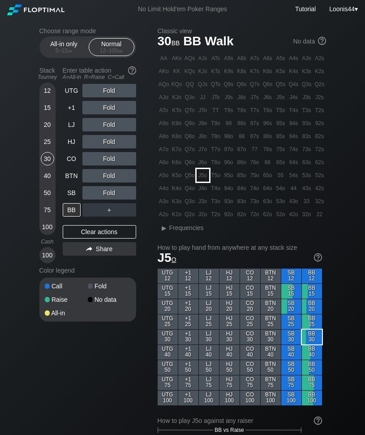
click at [209, 176] on div "J5o" at bounding box center [203, 175] width 13 height 13
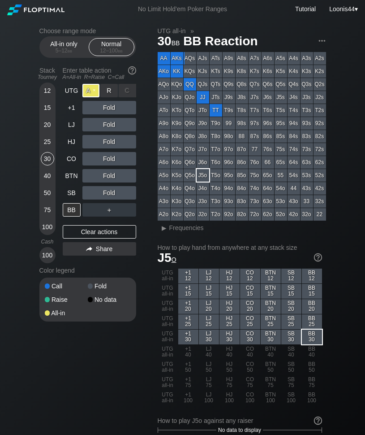
click at [94, 93] on div "A ✕" at bounding box center [91, 90] width 17 height 13
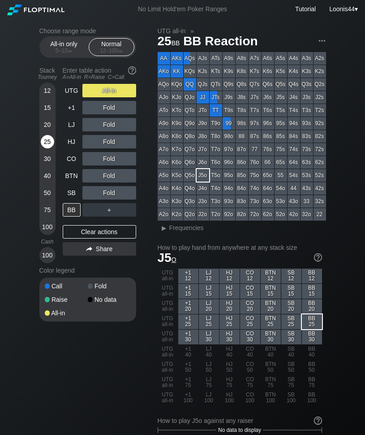
click at [47, 145] on div "25" at bounding box center [47, 141] width 13 height 13
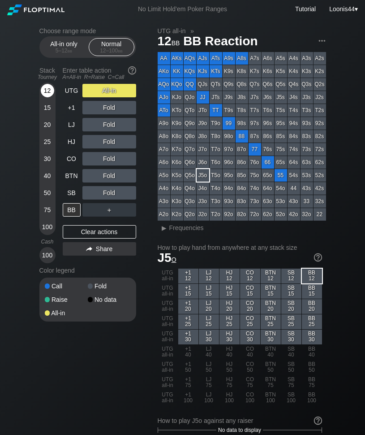
click at [49, 91] on div "12" at bounding box center [47, 90] width 13 height 13
click at [86, 230] on div "Clear actions" at bounding box center [100, 231] width 74 height 13
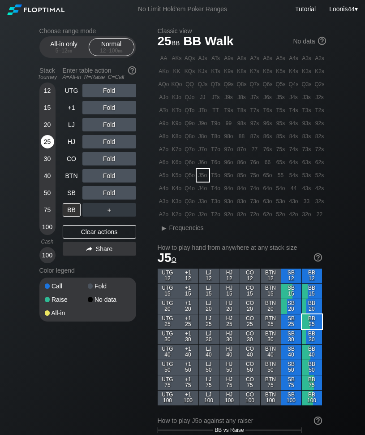
click at [46, 140] on div "25" at bounding box center [47, 141] width 13 height 13
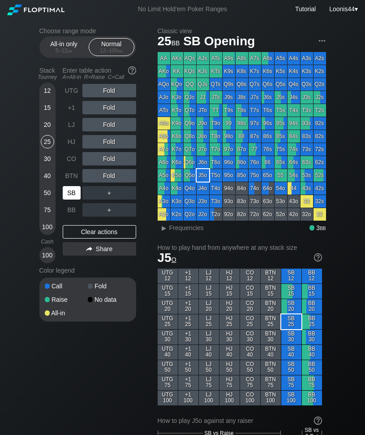
click at [66, 193] on div "SB" at bounding box center [72, 192] width 18 height 13
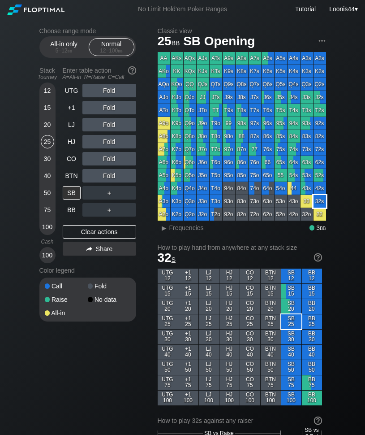
click at [318, 204] on div "32s" at bounding box center [320, 201] width 13 height 13
click at [142, 125] on div "Choose range mode All-in only 5 – 12 bb Normal 12 – 100 bb Stack Tourney Enter …" at bounding box center [94, 180] width 111 height 306
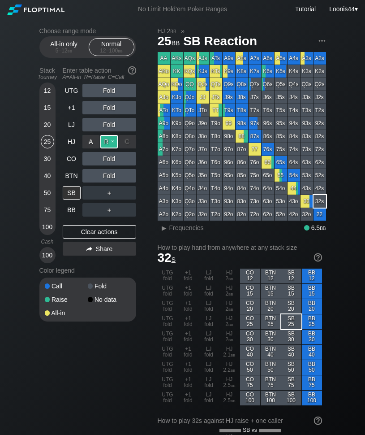
click at [109, 143] on div "R ✕" at bounding box center [108, 141] width 17 height 13
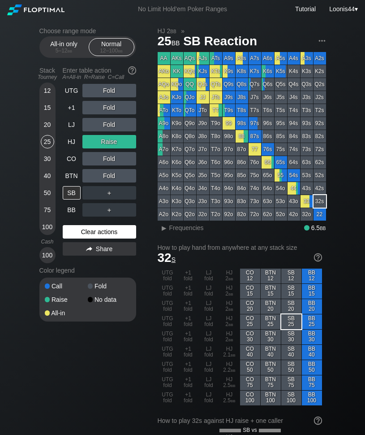
click at [102, 227] on div "Clear actions" at bounding box center [100, 231] width 74 height 13
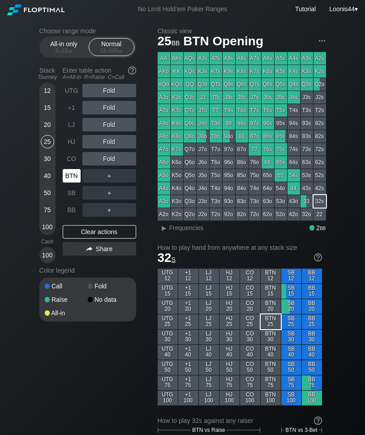
click at [76, 174] on div "BTN" at bounding box center [72, 175] width 18 height 13
click at [70, 158] on div "CO" at bounding box center [72, 158] width 18 height 13
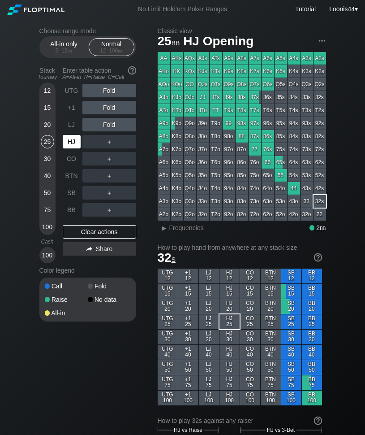
click at [71, 143] on div "HJ" at bounding box center [72, 141] width 18 height 13
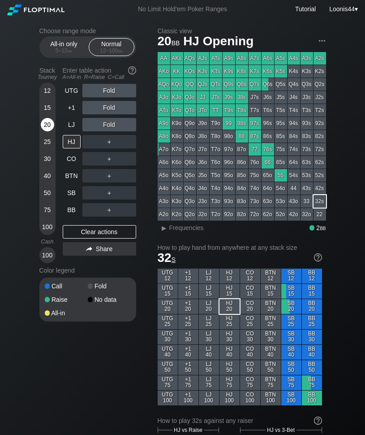
click at [51, 125] on div "20" at bounding box center [47, 124] width 13 height 13
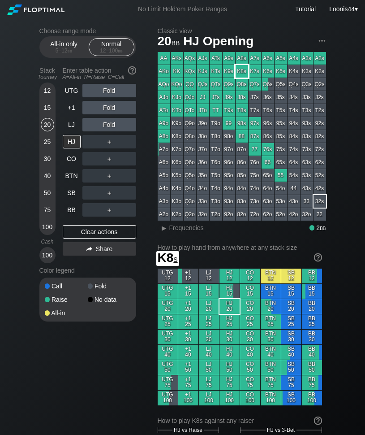
click at [244, 72] on div "K8s" at bounding box center [242, 71] width 13 height 13
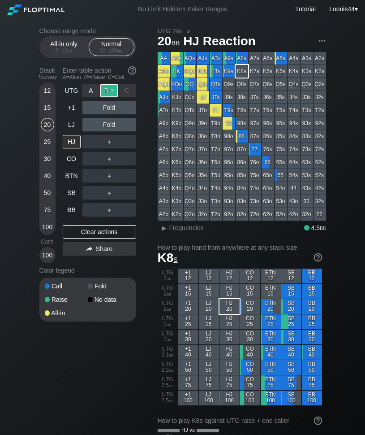
click at [112, 91] on div "R ✕" at bounding box center [108, 90] width 17 height 13
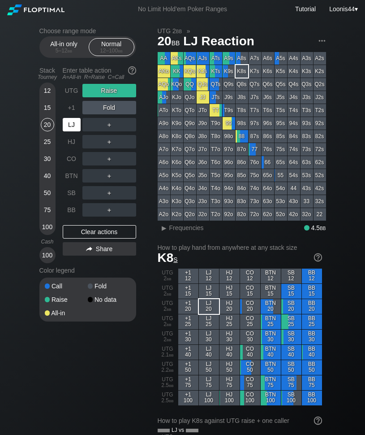
click at [67, 124] on div "LJ" at bounding box center [72, 124] width 18 height 13
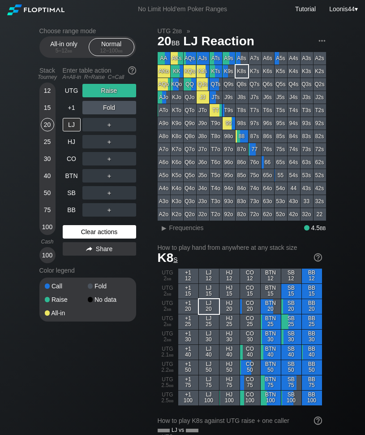
click at [92, 233] on div "Clear actions" at bounding box center [100, 231] width 74 height 13
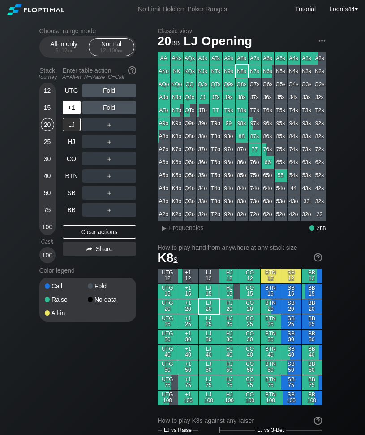
click at [77, 108] on div "+1" at bounding box center [72, 107] width 18 height 13
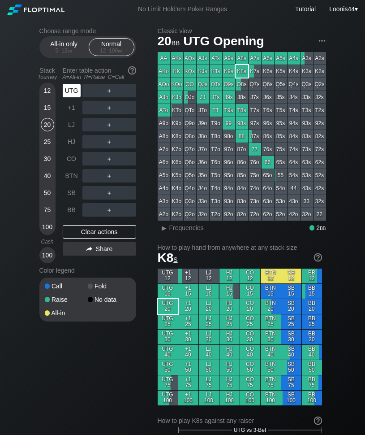
click at [78, 87] on div "UTG" at bounding box center [72, 90] width 18 height 13
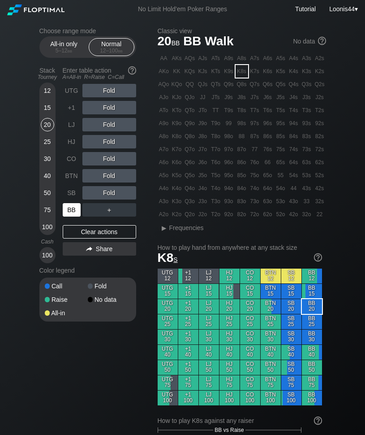
click at [76, 208] on div "BB" at bounding box center [72, 209] width 18 height 13
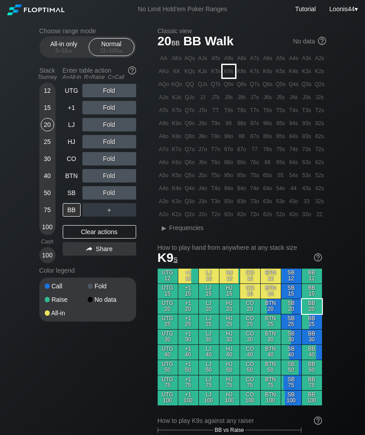
click at [229, 67] on div "K9s" at bounding box center [229, 71] width 13 height 13
click at [46, 105] on div "15" at bounding box center [47, 107] width 13 height 13
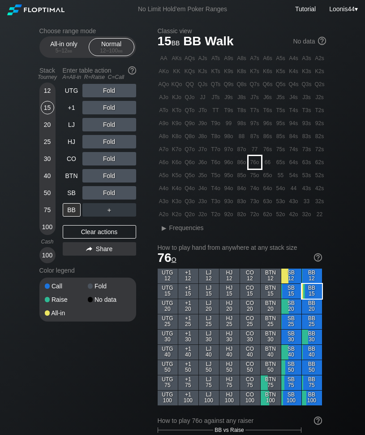
click at [257, 162] on div "76o" at bounding box center [255, 162] width 13 height 13
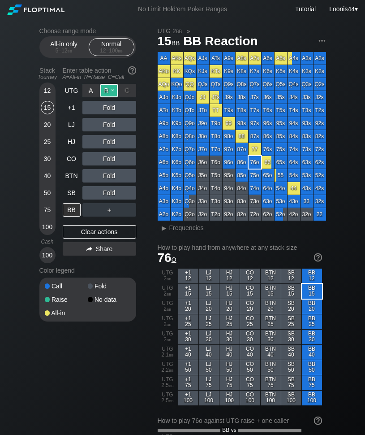
click at [113, 92] on div "R ✕" at bounding box center [108, 90] width 17 height 13
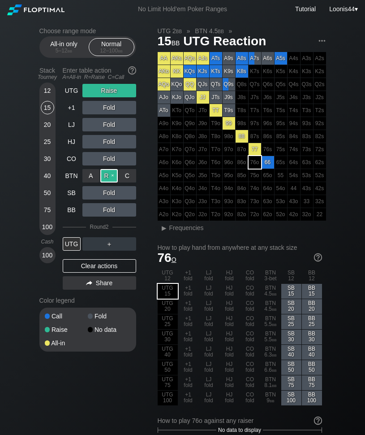
click at [108, 177] on div "R ✕" at bounding box center [108, 175] width 17 height 13
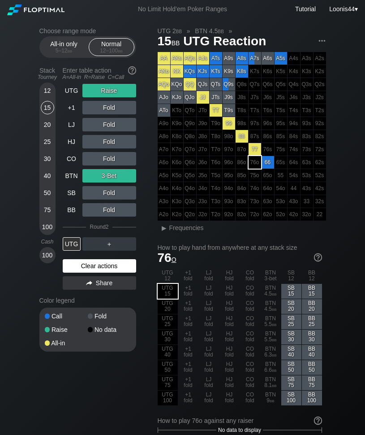
click at [104, 266] on div "Clear actions" at bounding box center [100, 265] width 74 height 13
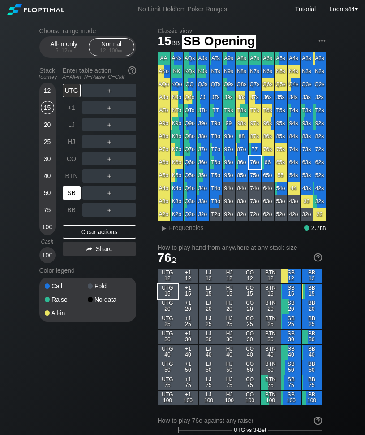
click at [73, 194] on div "SB" at bounding box center [72, 192] width 18 height 13
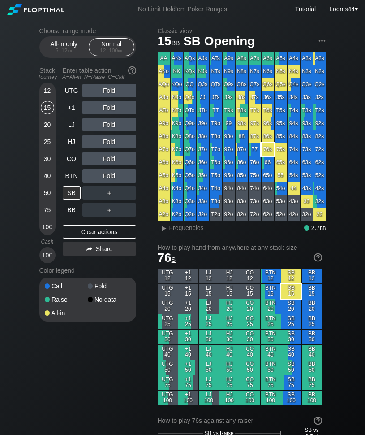
click at [269, 152] on div "76s" at bounding box center [268, 149] width 13 height 13
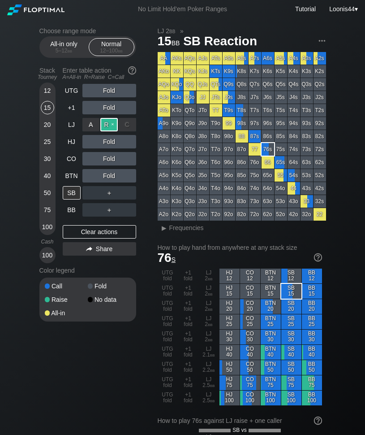
click at [109, 126] on div "R ✕" at bounding box center [108, 124] width 17 height 13
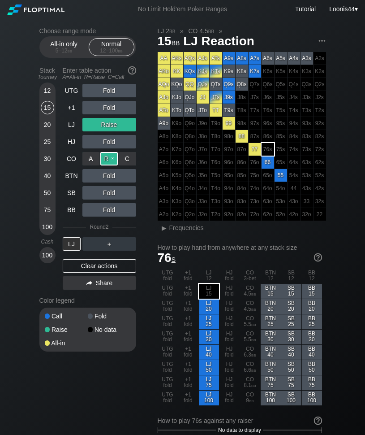
click at [106, 159] on div "R ✕" at bounding box center [108, 158] width 17 height 13
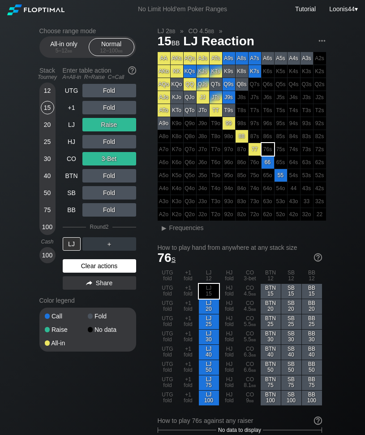
click at [100, 267] on div "Clear actions" at bounding box center [100, 265] width 74 height 13
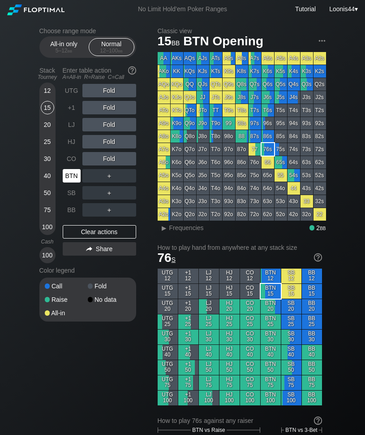
click at [78, 180] on div "BTN" at bounding box center [72, 175] width 18 height 13
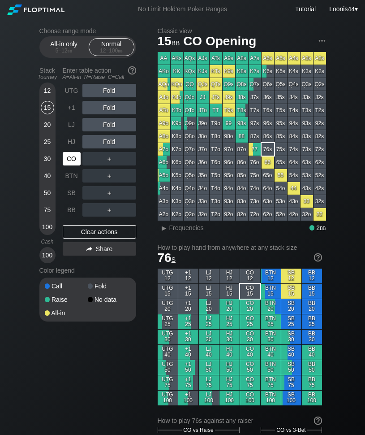
click at [73, 156] on div "CO" at bounding box center [72, 158] width 18 height 13
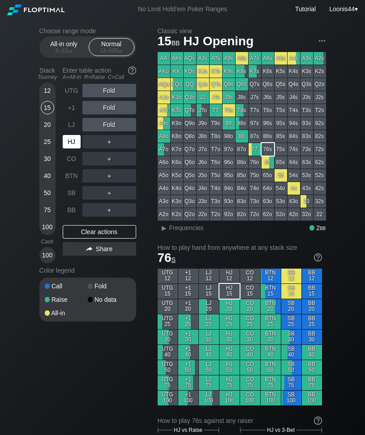
click at [78, 141] on div "HJ" at bounding box center [72, 141] width 18 height 13
click at [68, 121] on div "LJ" at bounding box center [72, 124] width 18 height 13
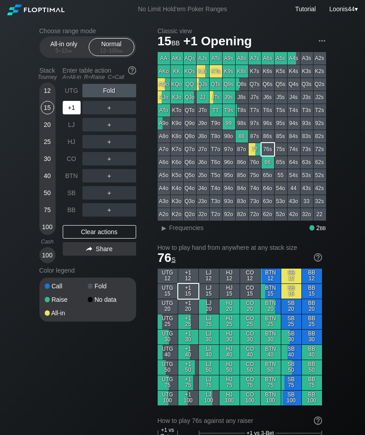
click at [73, 101] on div "+1" at bounding box center [72, 107] width 18 height 13
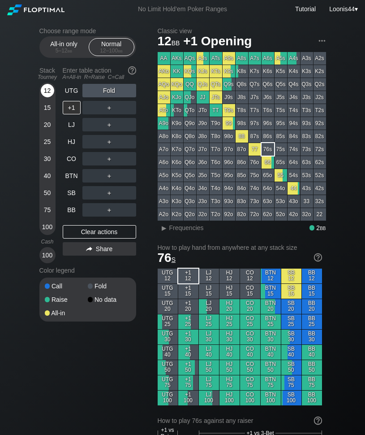
click at [50, 88] on div "12" at bounding box center [47, 90] width 13 height 13
click at [71, 212] on div "BB" at bounding box center [72, 209] width 18 height 13
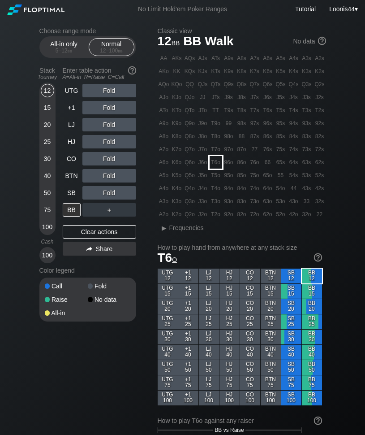
click at [217, 163] on div "T6o" at bounding box center [216, 162] width 13 height 13
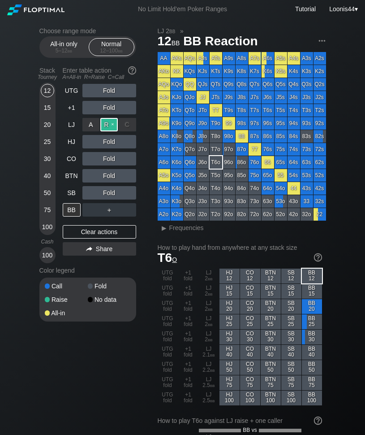
click at [107, 125] on div "R ✕" at bounding box center [108, 124] width 17 height 13
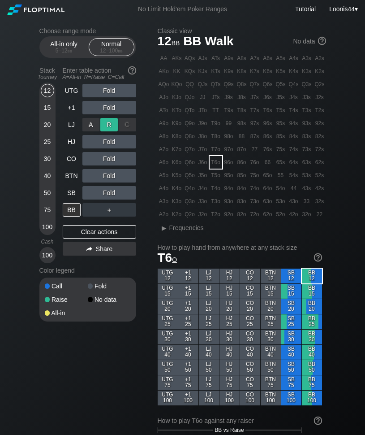
click at [107, 125] on div "R ✕" at bounding box center [108, 124] width 17 height 13
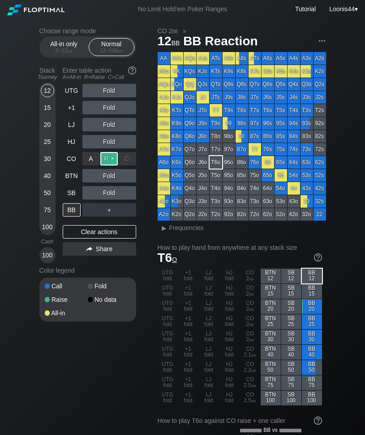
click at [106, 158] on div "R ✕" at bounding box center [108, 158] width 17 height 13
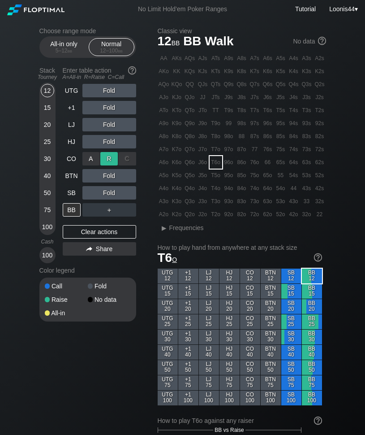
click at [106, 158] on div "R ✕" at bounding box center [108, 158] width 17 height 13
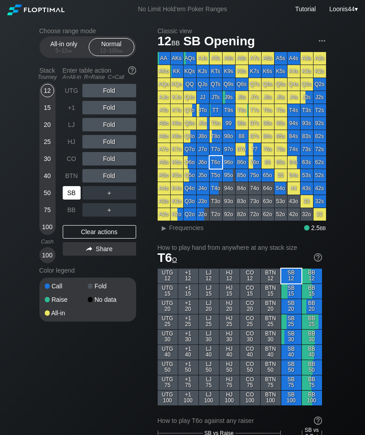
click at [66, 191] on div "SB" at bounding box center [72, 192] width 18 height 13
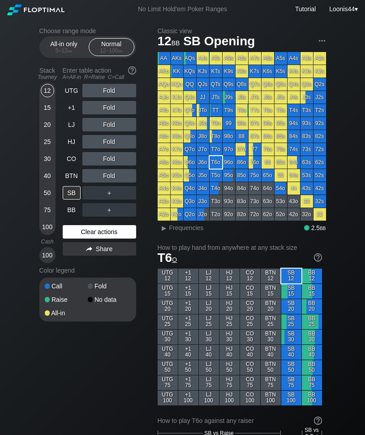
click at [88, 231] on div "Clear actions" at bounding box center [100, 231] width 74 height 13
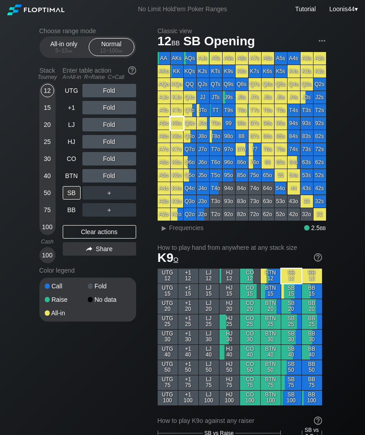
click at [178, 126] on div "K9o" at bounding box center [177, 123] width 13 height 13
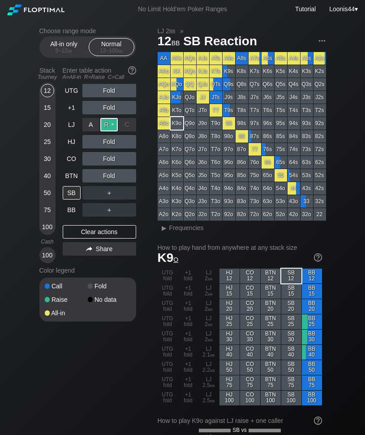
click at [106, 126] on div "R ✕" at bounding box center [108, 124] width 17 height 13
drag, startPoint x: 24, startPoint y: 16, endPoint x: 26, endPoint y: 23, distance: 7.3
